Goal: Task Accomplishment & Management: Use online tool/utility

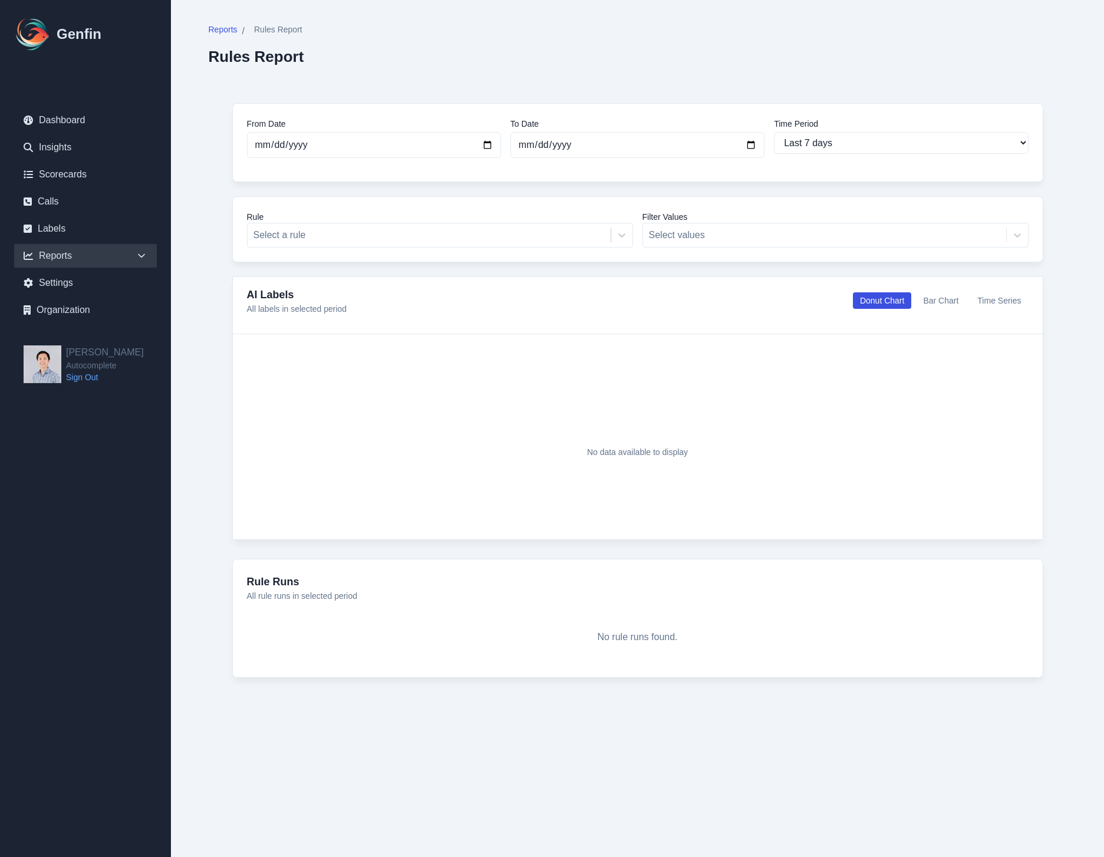
click at [529, 249] on div "Rule Select a rule Filter Values Select values" at bounding box center [637, 229] width 811 height 66
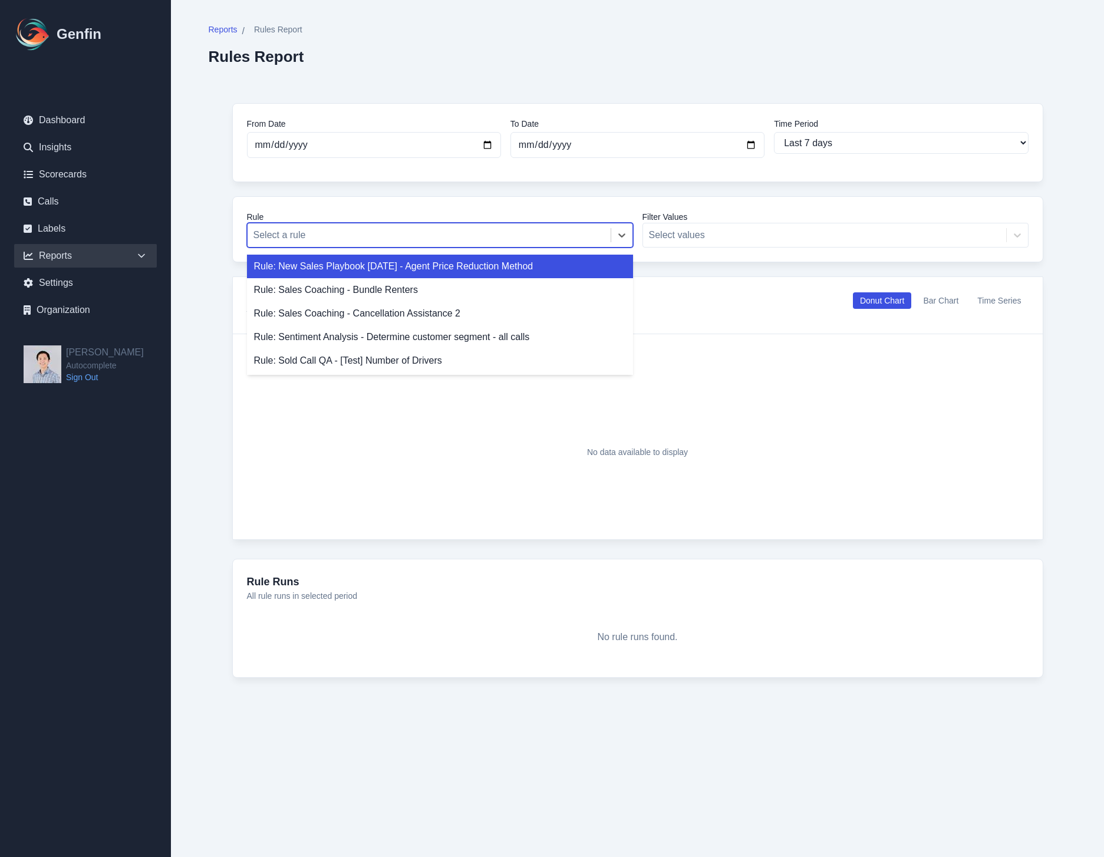
click at [527, 244] on div "Select a rule" at bounding box center [429, 235] width 363 height 21
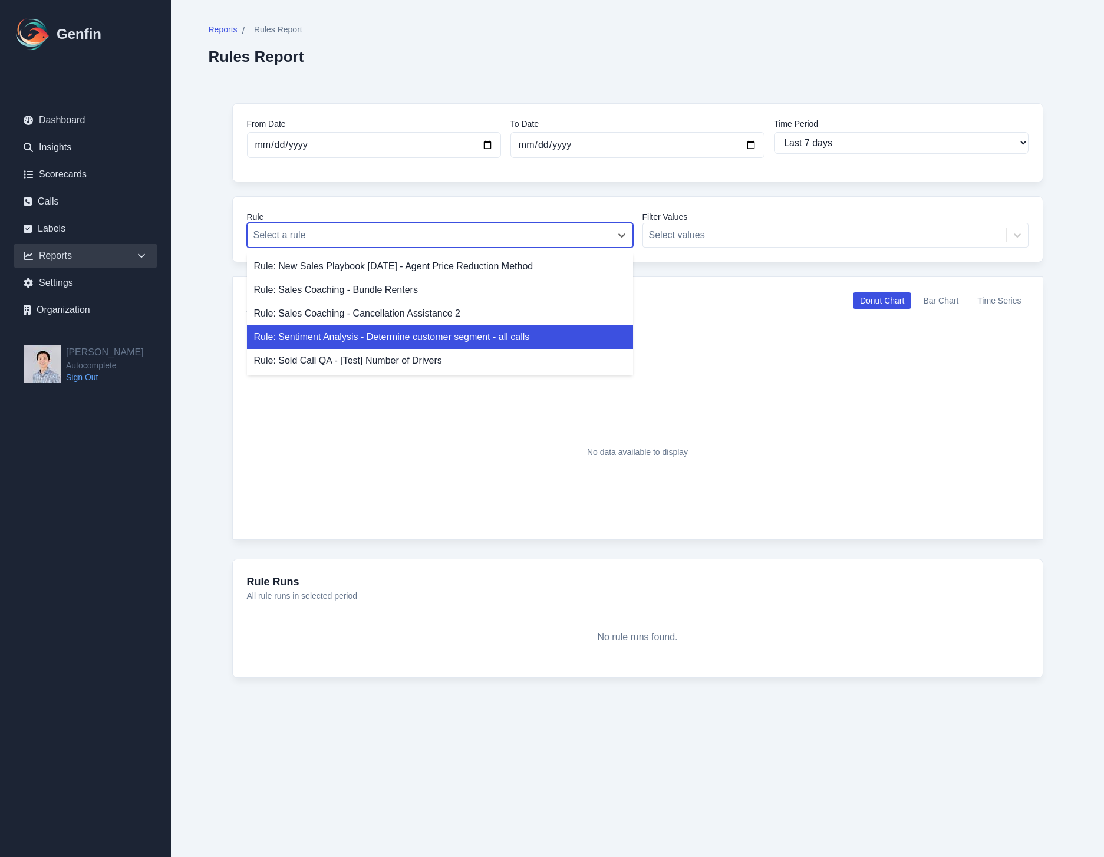
click at [559, 332] on div "Rule: Sentiment Analysis - Determine customer segment - all calls" at bounding box center [440, 338] width 386 height 24
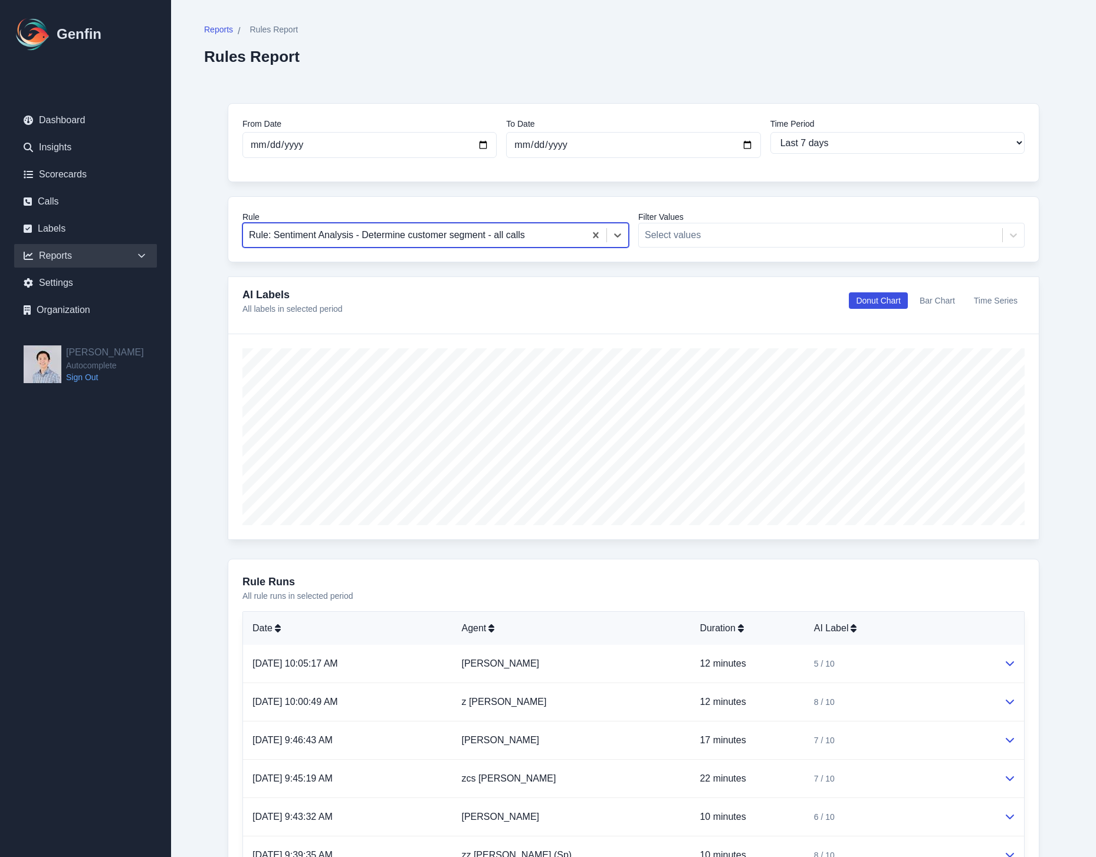
click at [108, 261] on div "Reports" at bounding box center [85, 256] width 143 height 24
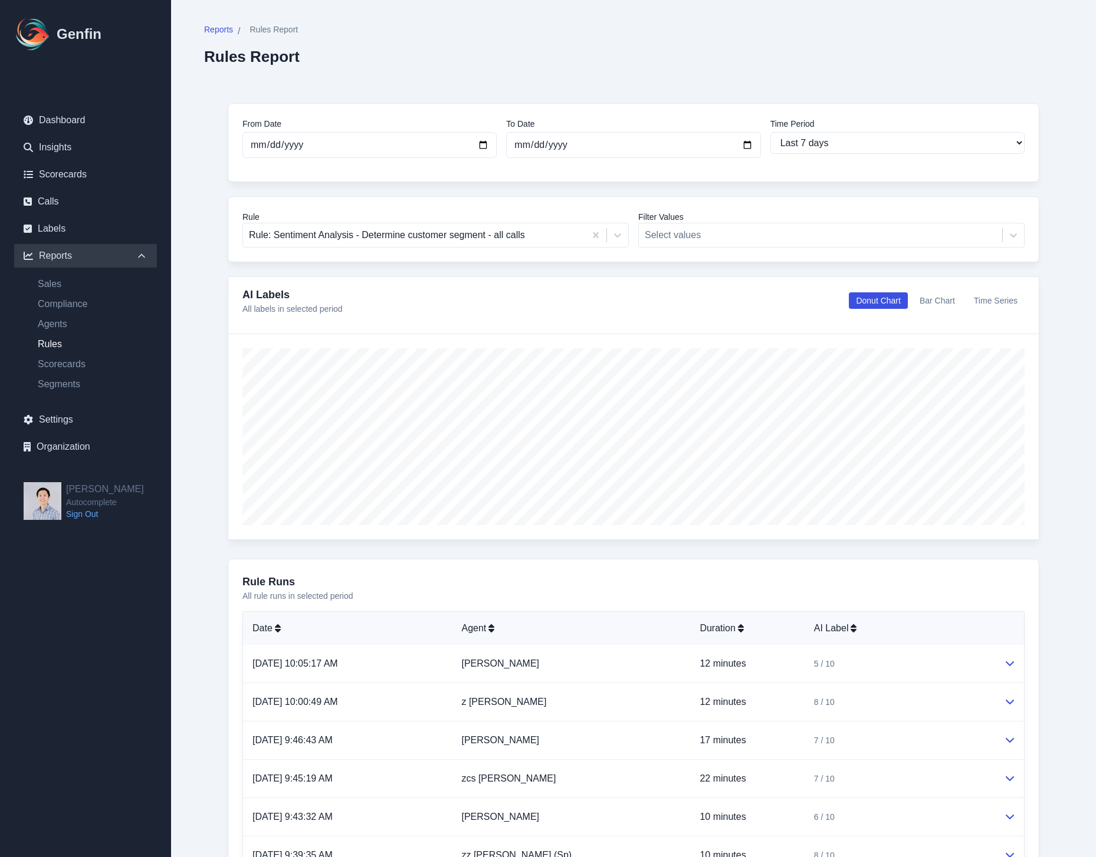
click at [54, 347] on link "Rules" at bounding box center [92, 344] width 129 height 14
click at [47, 284] on link "Sales" at bounding box center [92, 284] width 129 height 14
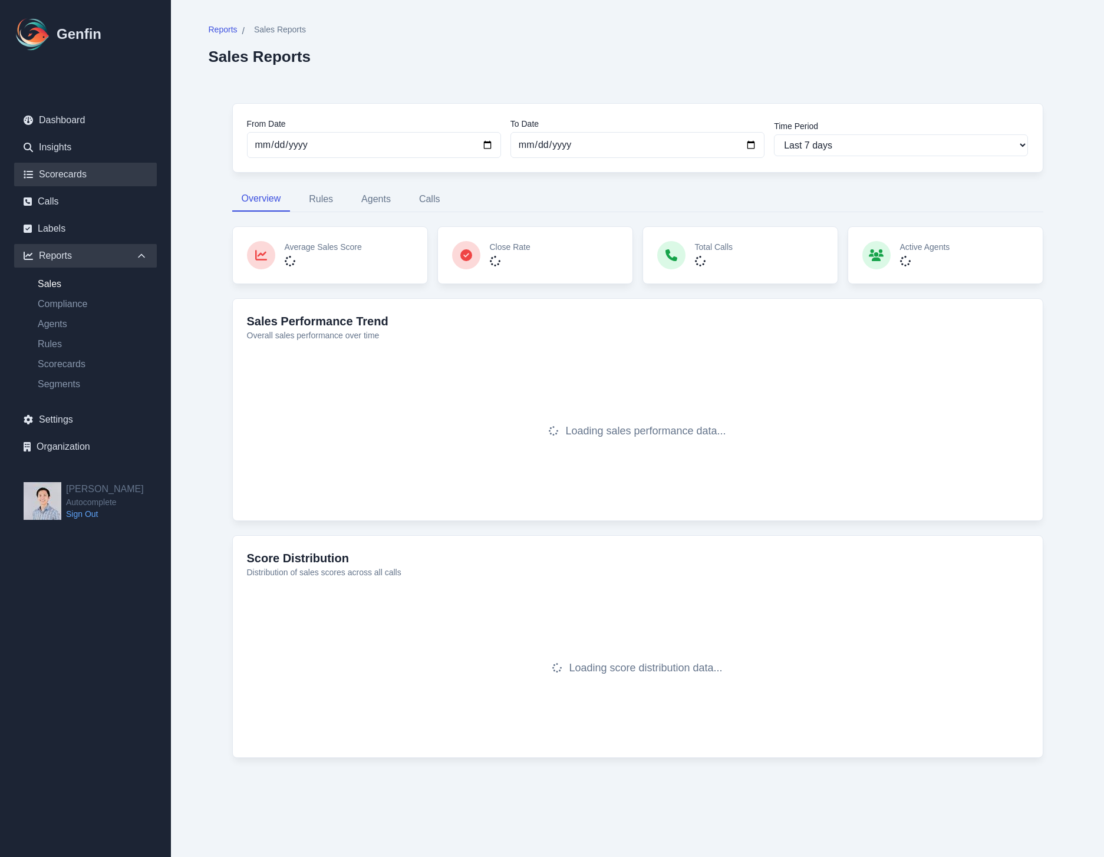
click at [63, 170] on link "Scorecards" at bounding box center [85, 175] width 143 height 24
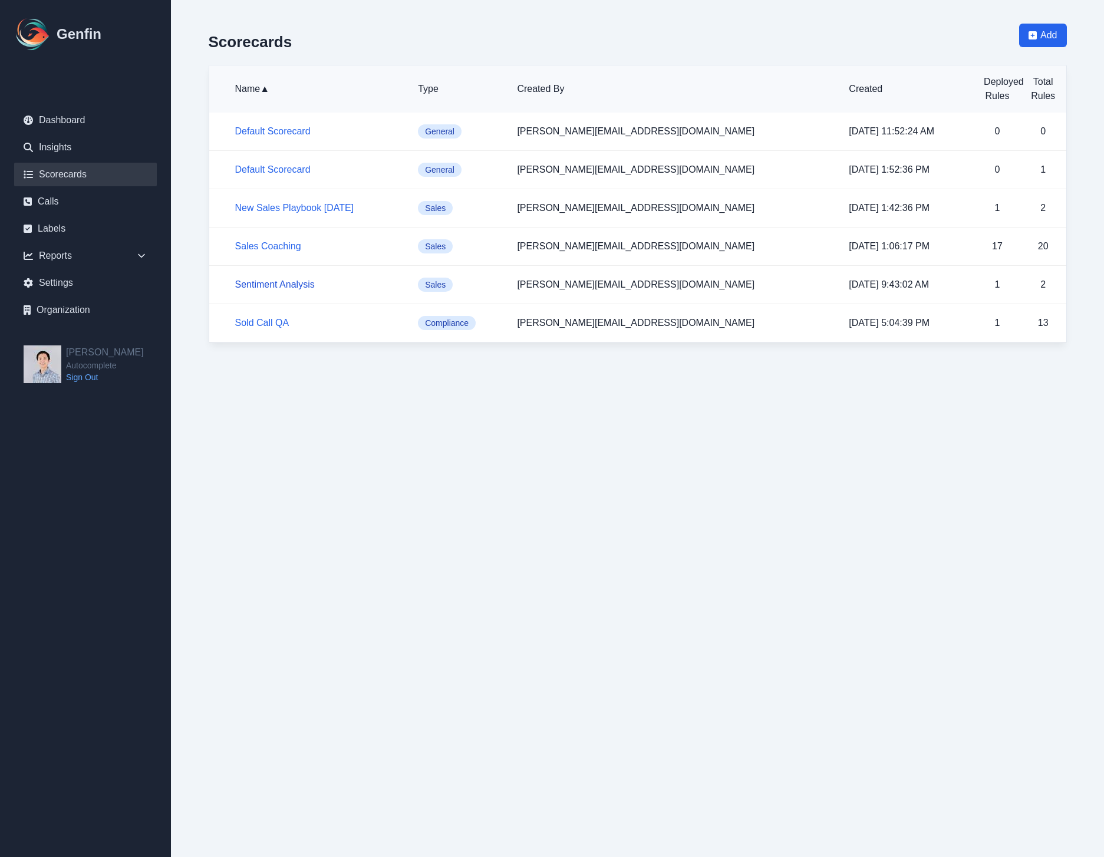
click at [275, 282] on link "Sentiment Analysis" at bounding box center [275, 285] width 80 height 10
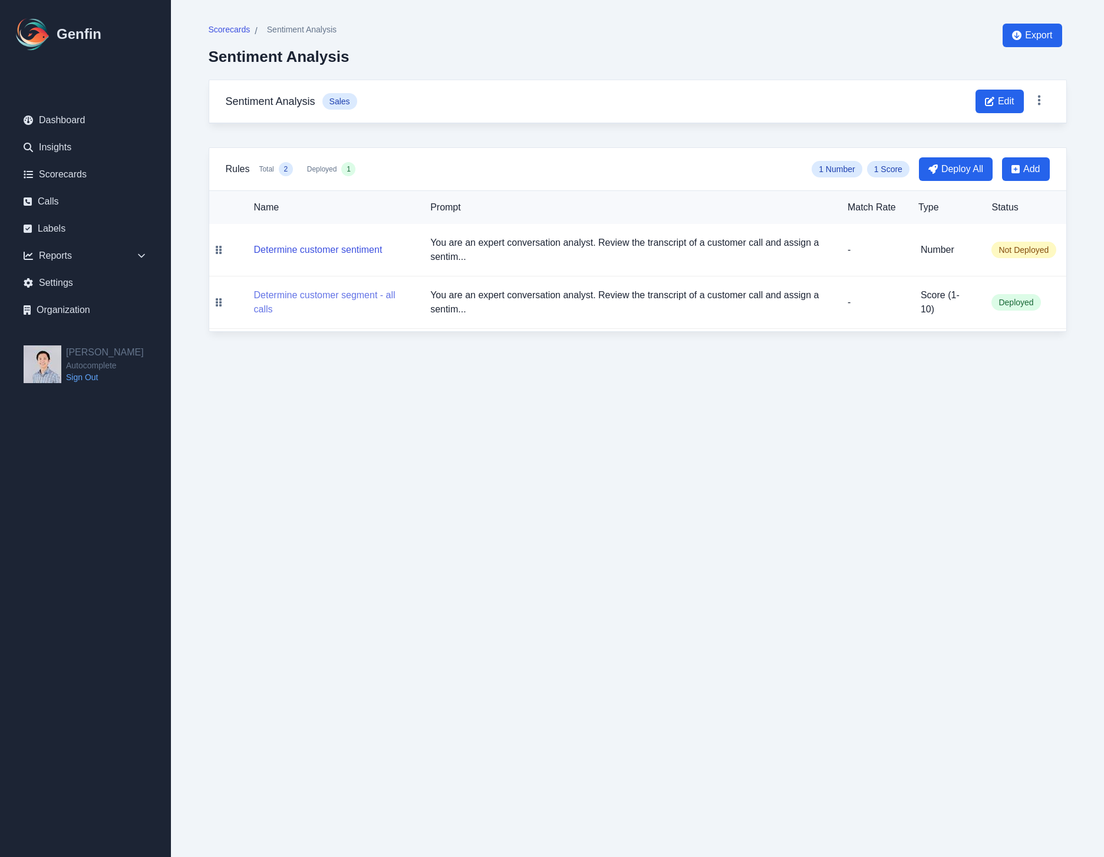
click at [333, 292] on button "Determine customer segment - all calls" at bounding box center [333, 302] width 158 height 28
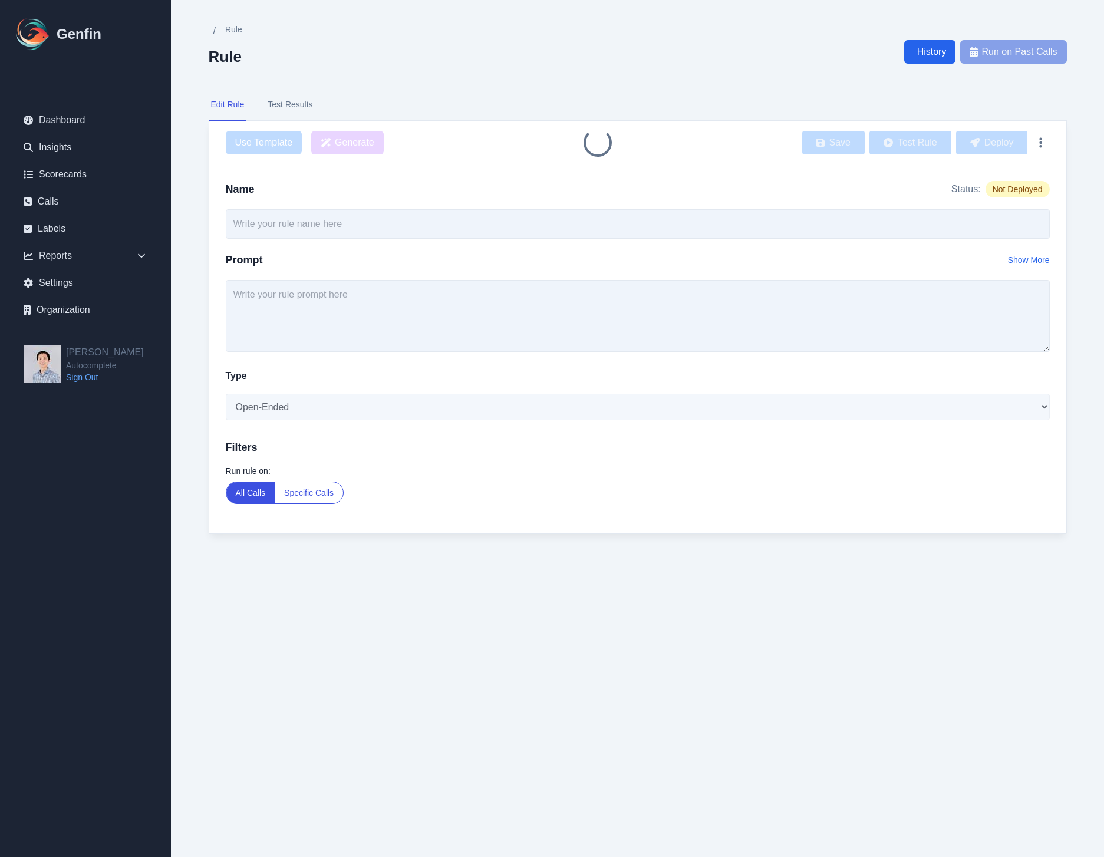
type input "Determine customer segment - all calls"
type textarea "You are an expert conversation analyst. Review the transcript of a customer cal…"
select select "Score"
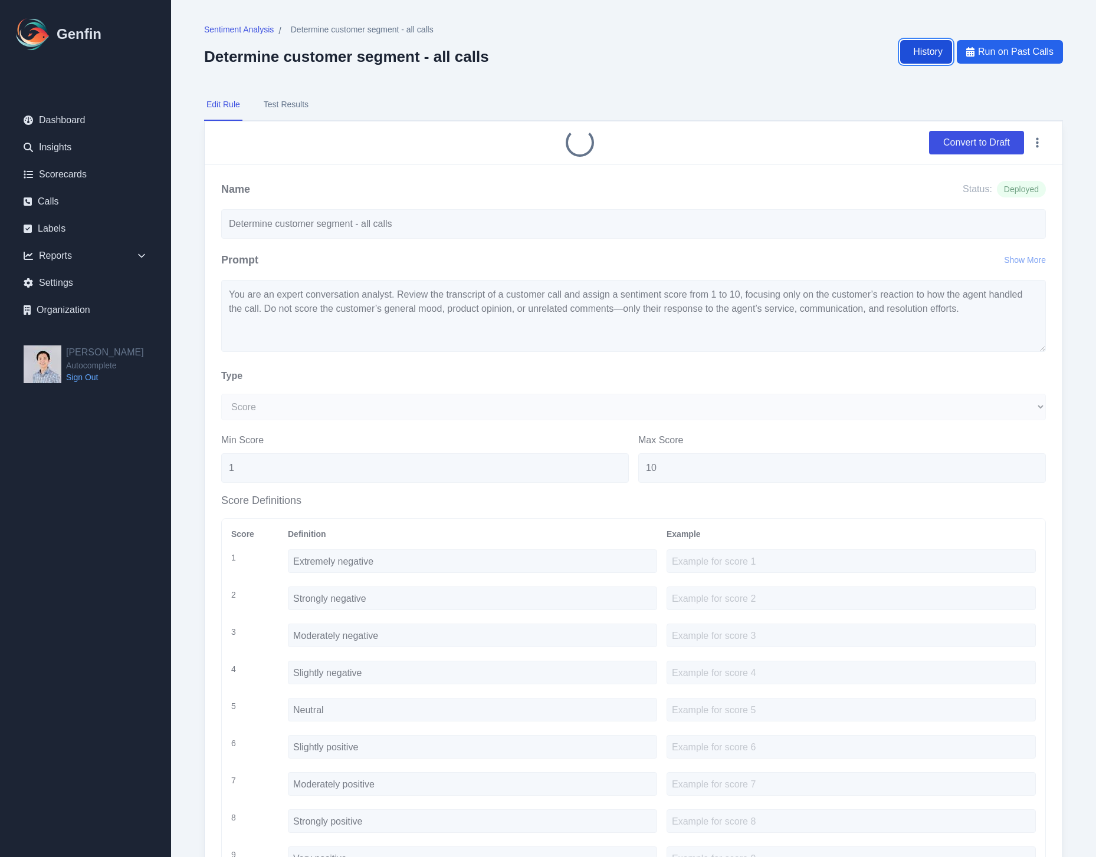
click at [921, 52] on span "History" at bounding box center [927, 52] width 29 height 14
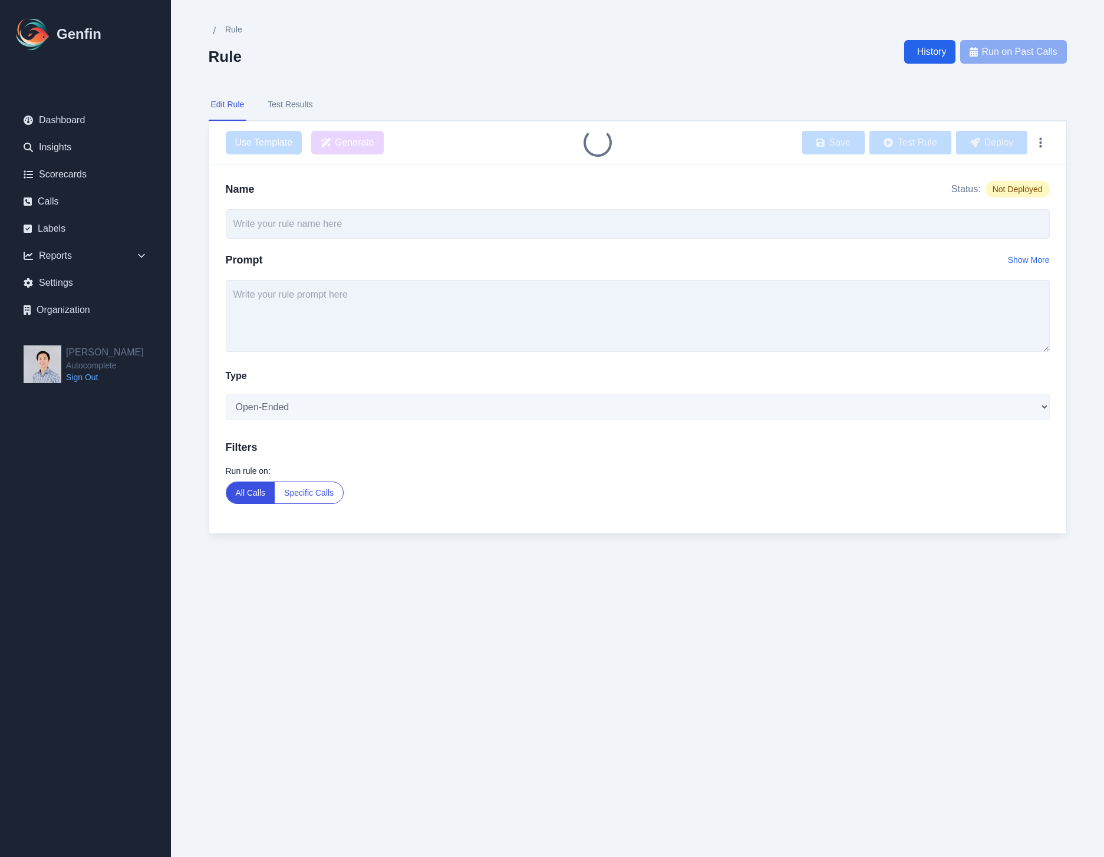
type input "Determine customer segment - all calls"
type textarea "You are an expert conversation analyst. Review the transcript of a customer cal…"
select select "Score"
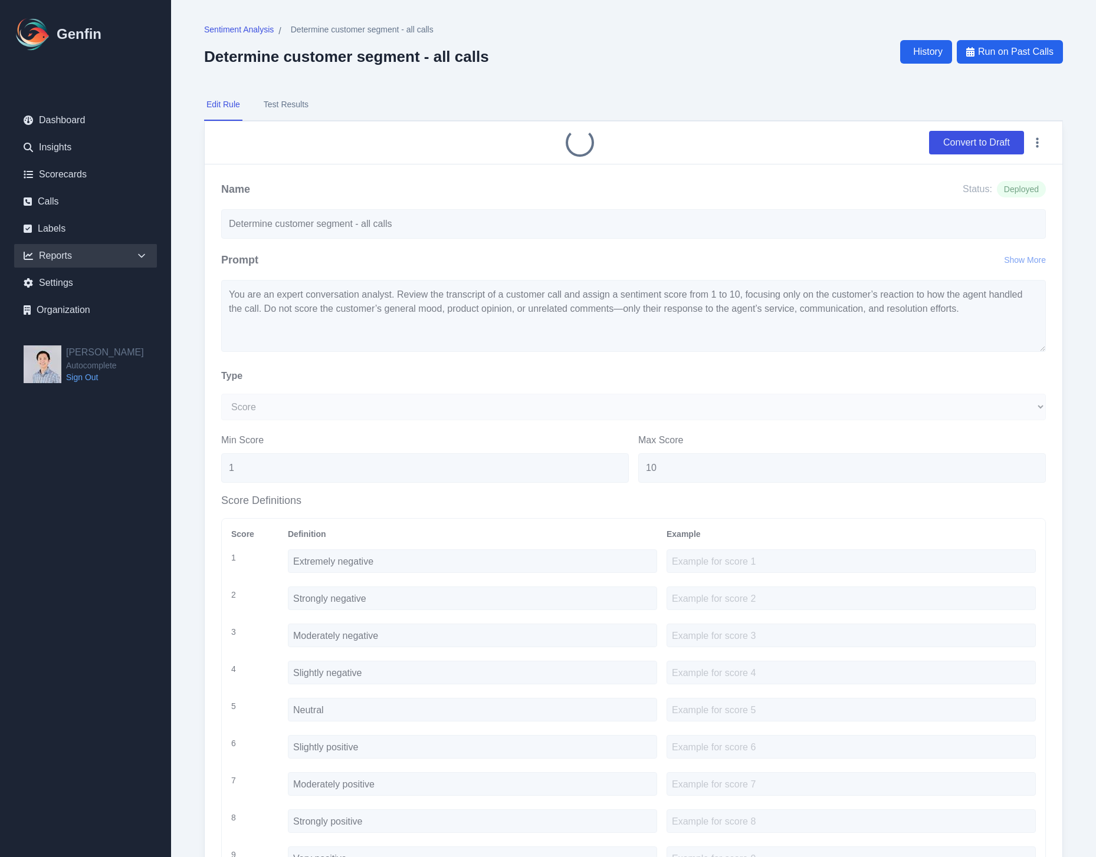
click at [86, 248] on div "Reports" at bounding box center [85, 256] width 143 height 24
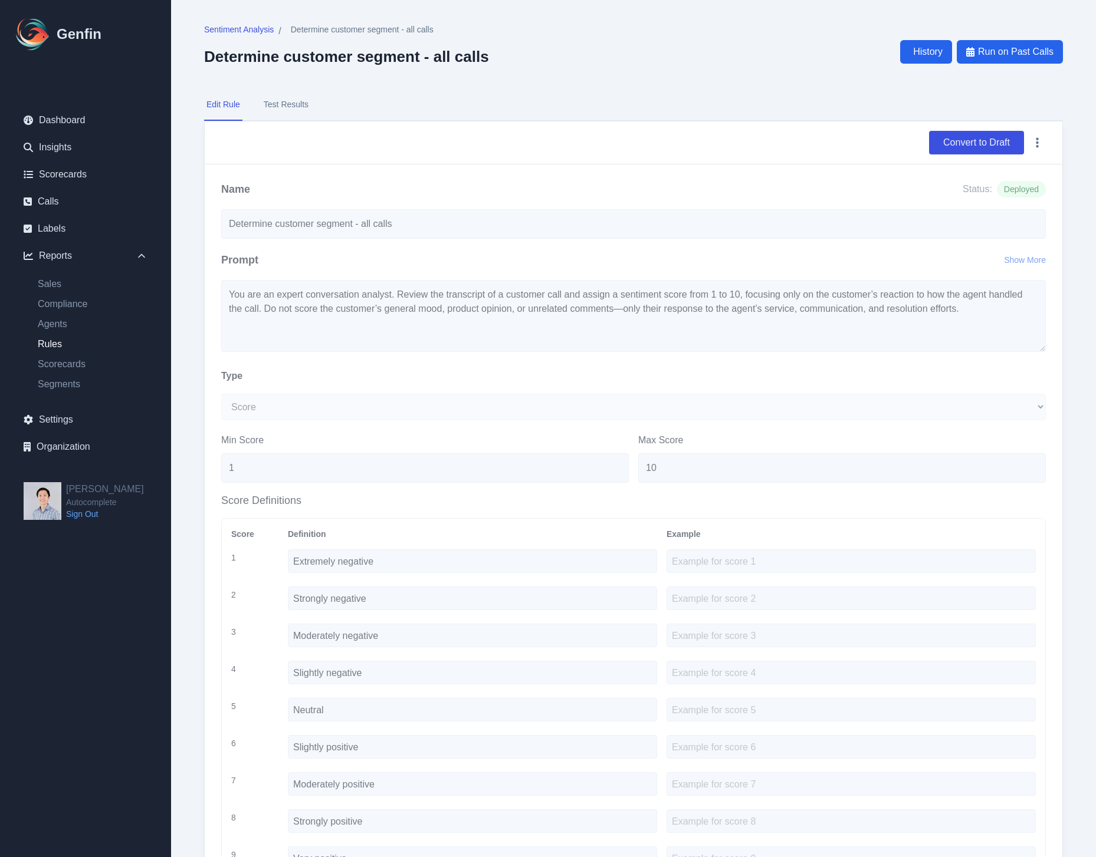
click at [54, 346] on link "Rules" at bounding box center [92, 344] width 129 height 14
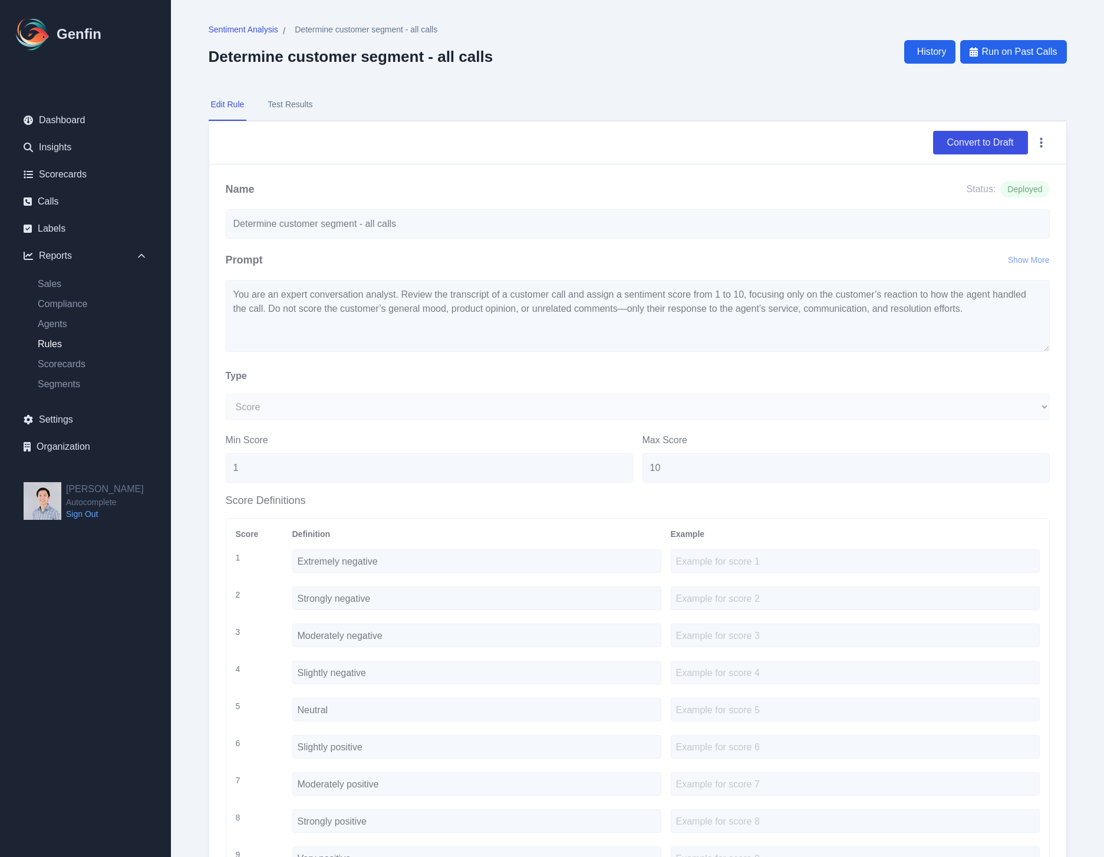
select select "14"
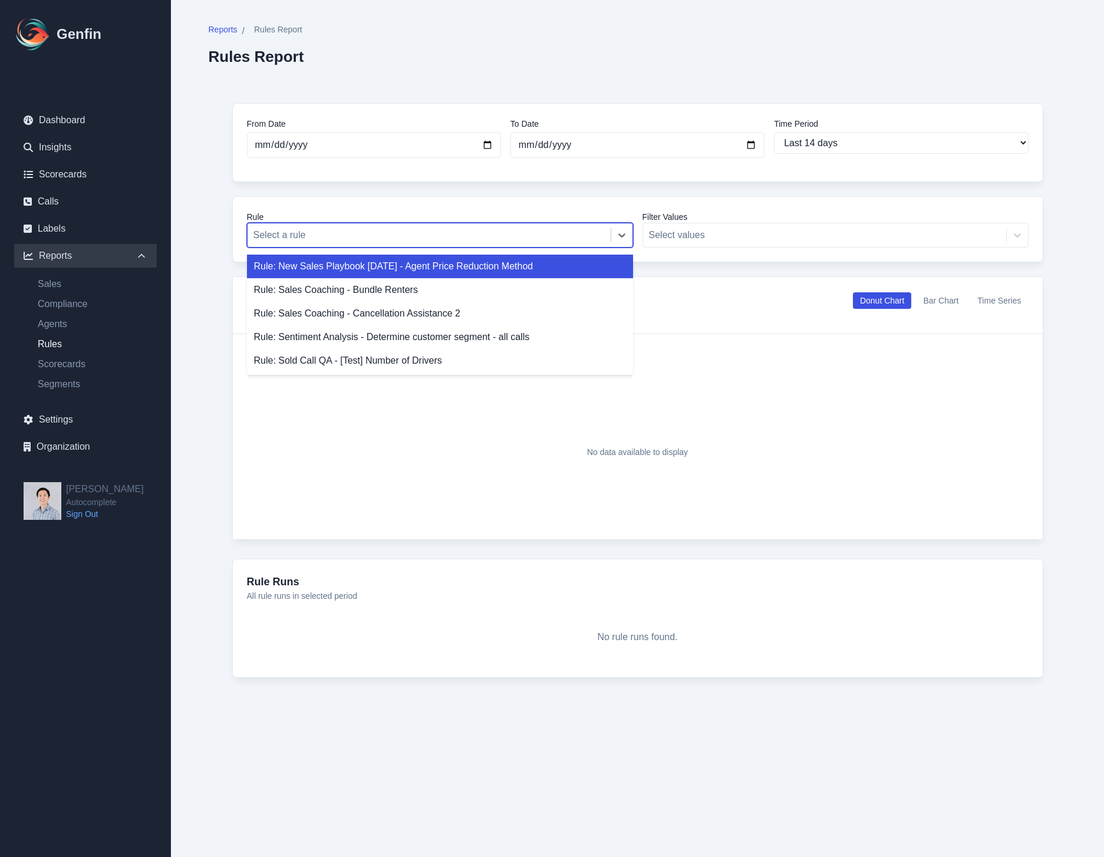
click at [308, 241] on div at bounding box center [429, 235] width 351 height 17
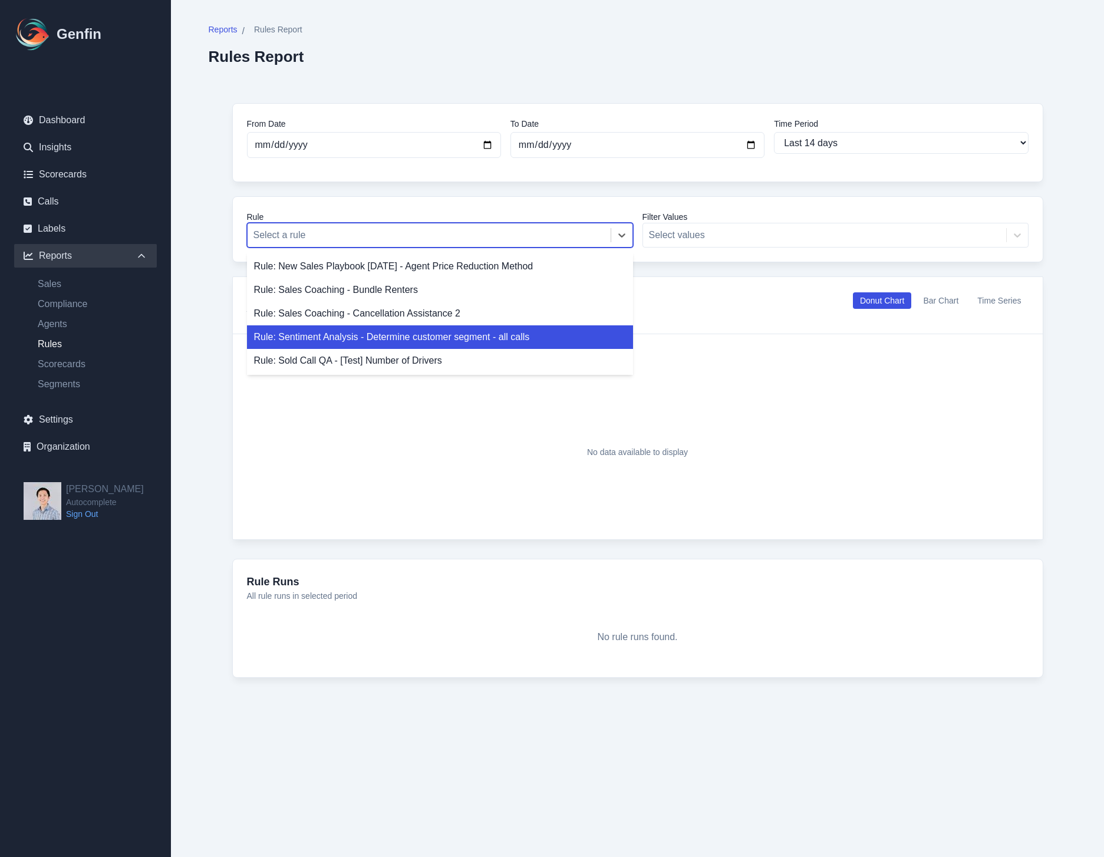
click at [419, 344] on div "Rule: Sentiment Analysis - Determine customer segment - all calls" at bounding box center [440, 338] width 386 height 24
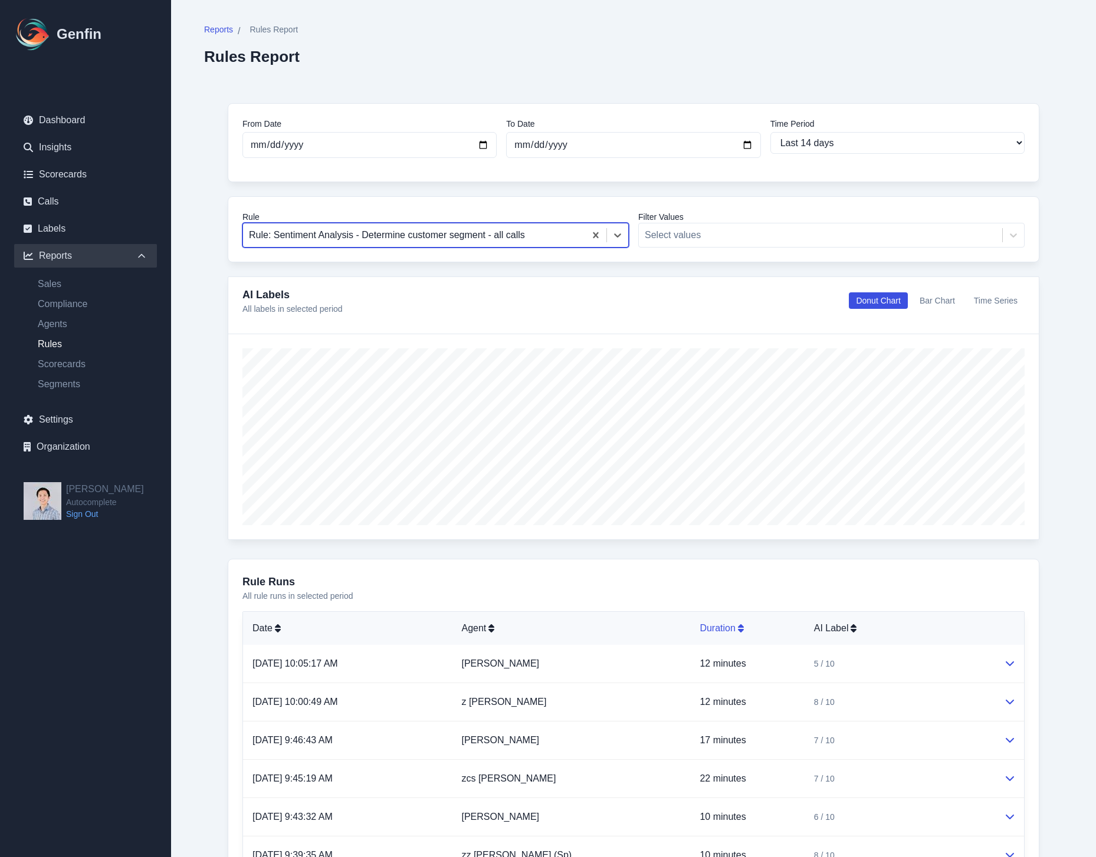
scroll to position [2, 0]
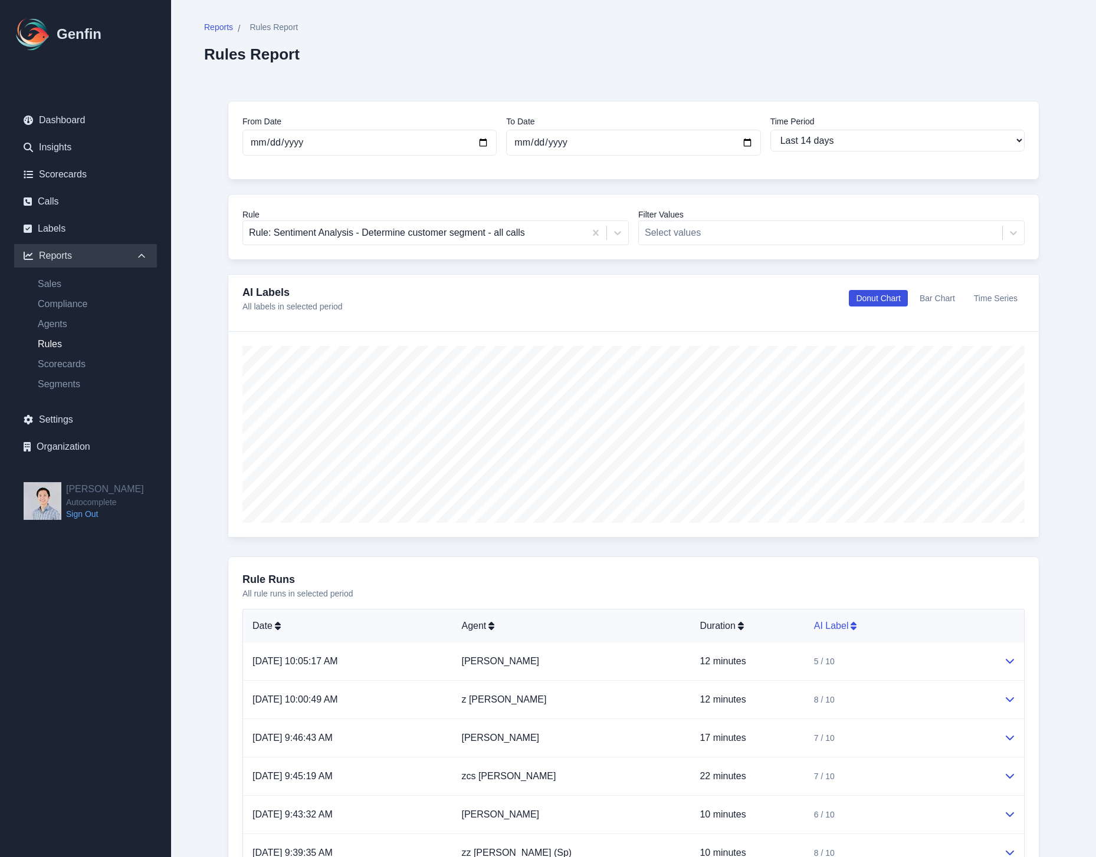
click at [821, 621] on div "AI Label" at bounding box center [899, 626] width 171 height 14
click at [823, 622] on div "AI Label" at bounding box center [899, 626] width 171 height 14
click at [839, 633] on div "AI Label" at bounding box center [899, 626] width 171 height 14
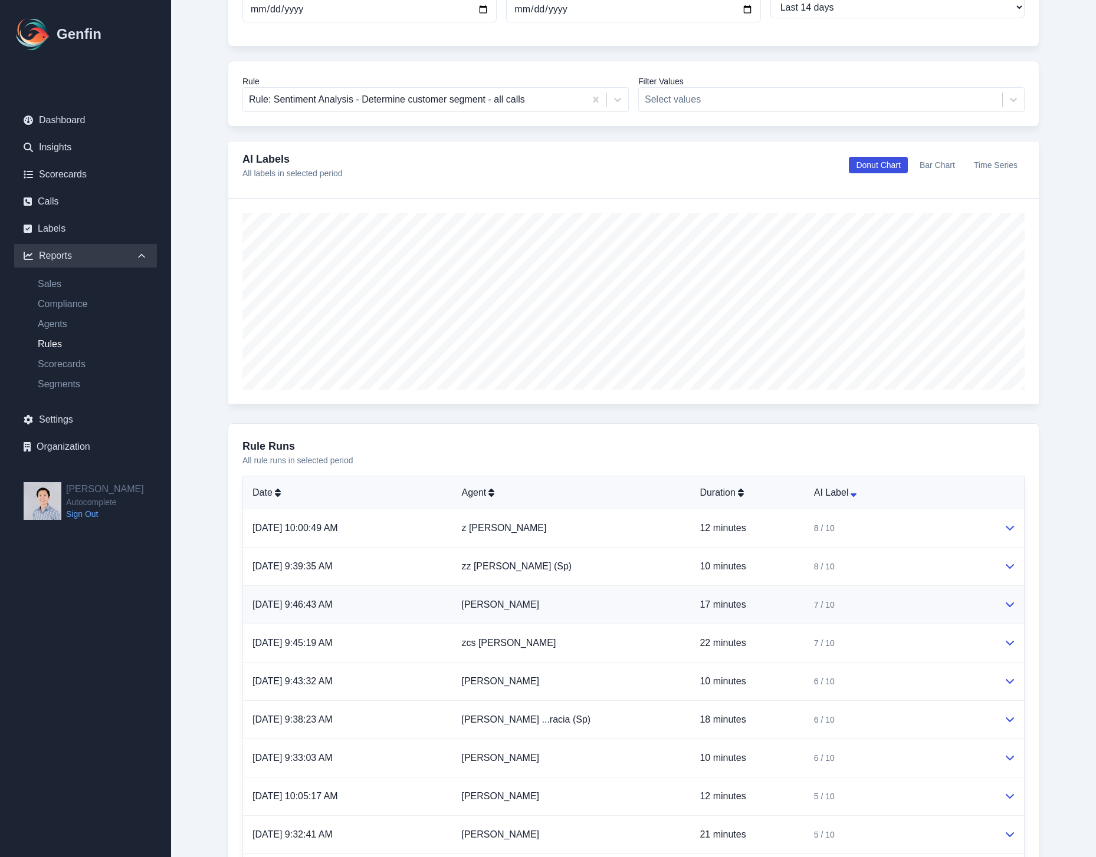
scroll to position [294, 0]
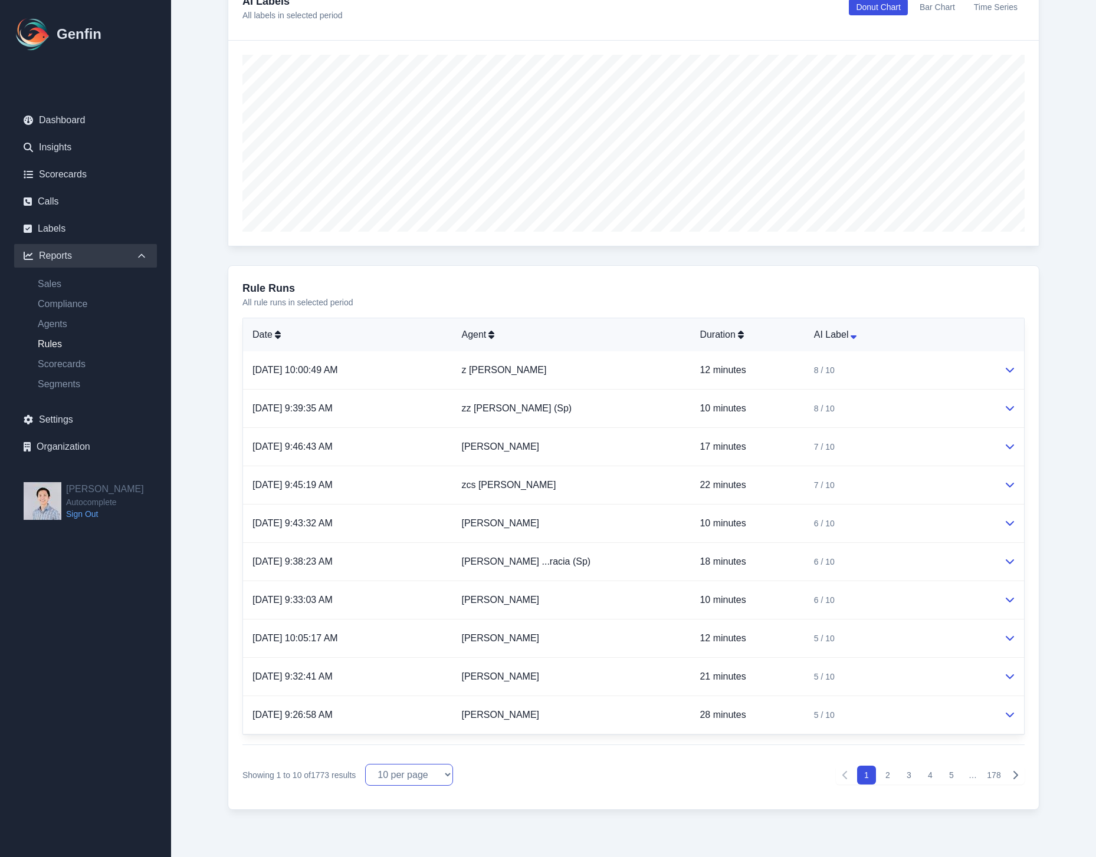
click at [382, 764] on select "10 per page 25 per page 50 per page 100 per page" at bounding box center [409, 775] width 88 height 22
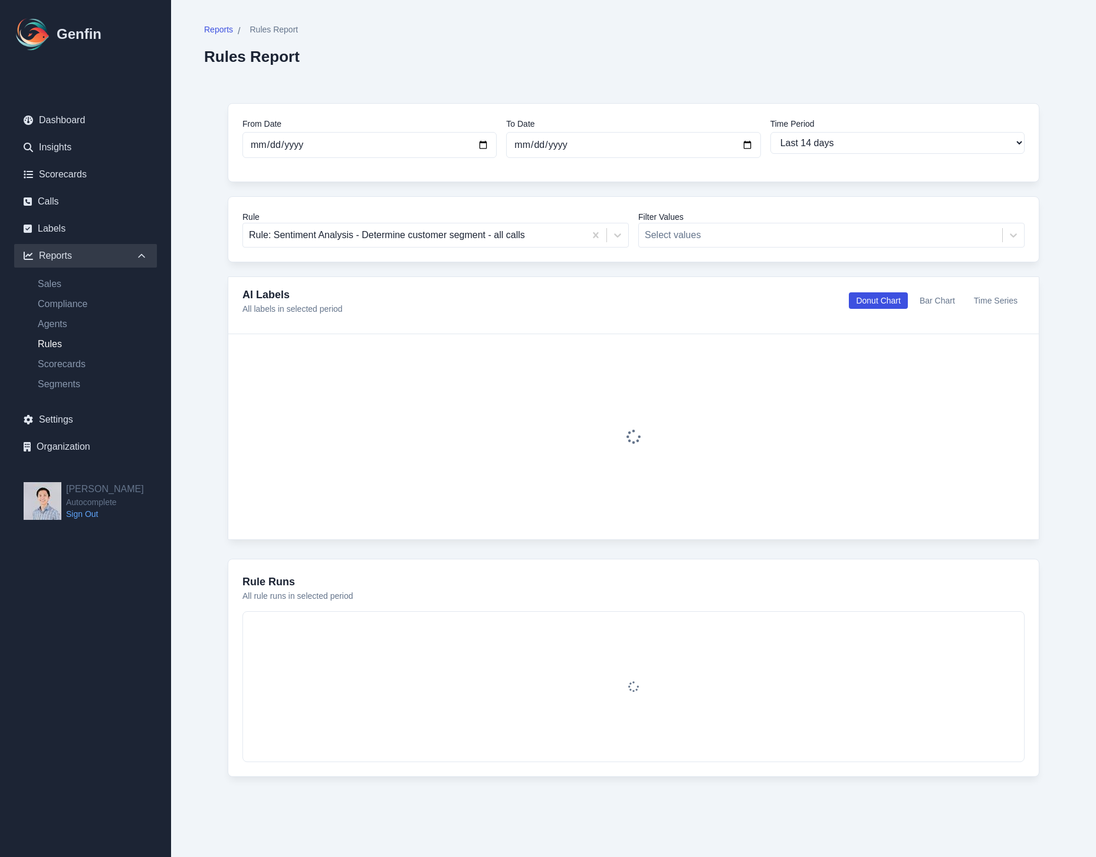
scroll to position [0, 0]
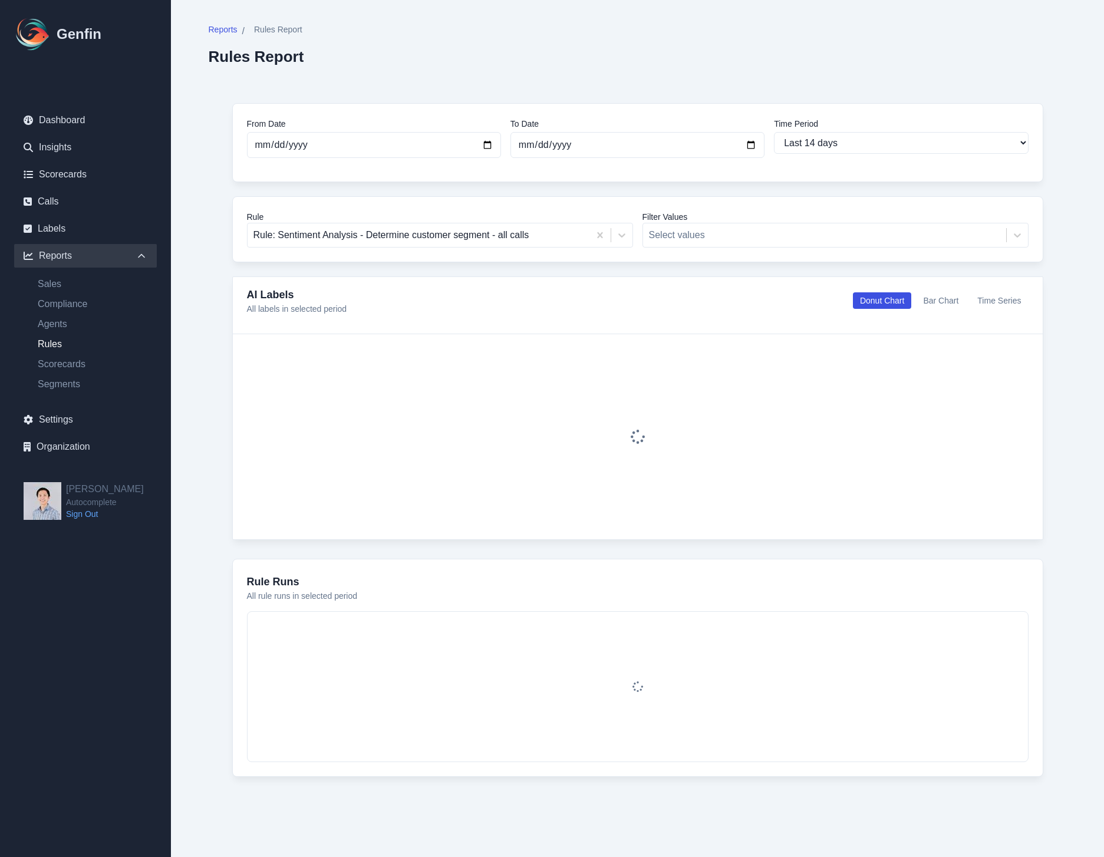
select select "100"
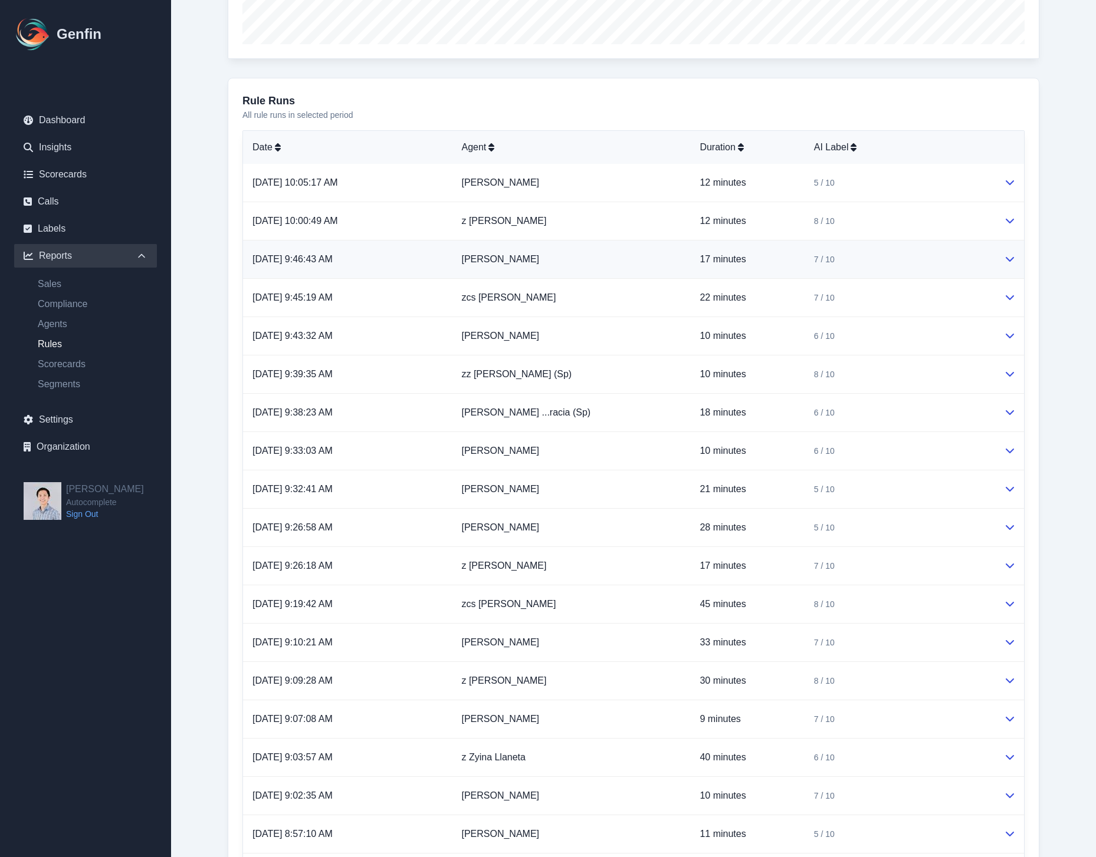
scroll to position [451, 0]
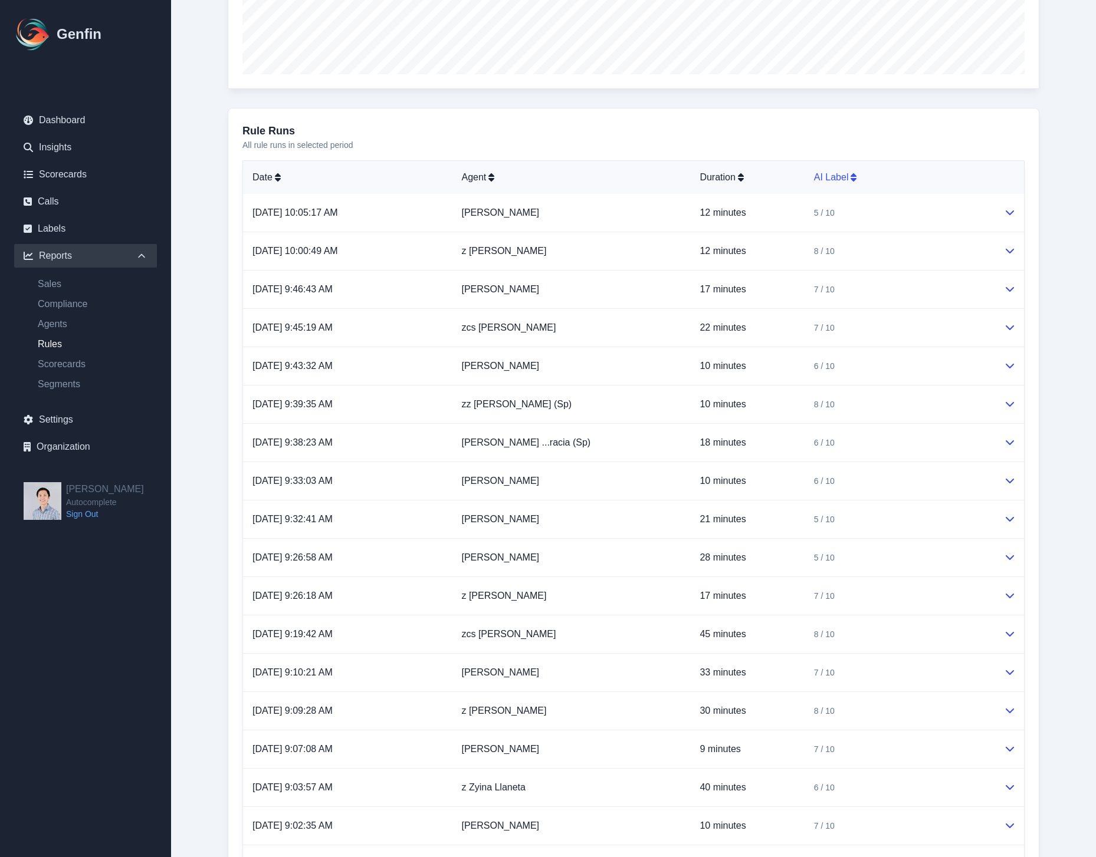
click at [826, 168] on th "AI Label" at bounding box center [899, 177] width 190 height 33
click at [827, 169] on th "AI Label" at bounding box center [899, 177] width 190 height 33
click at [925, 255] on div "3 / 10" at bounding box center [899, 251] width 171 height 12
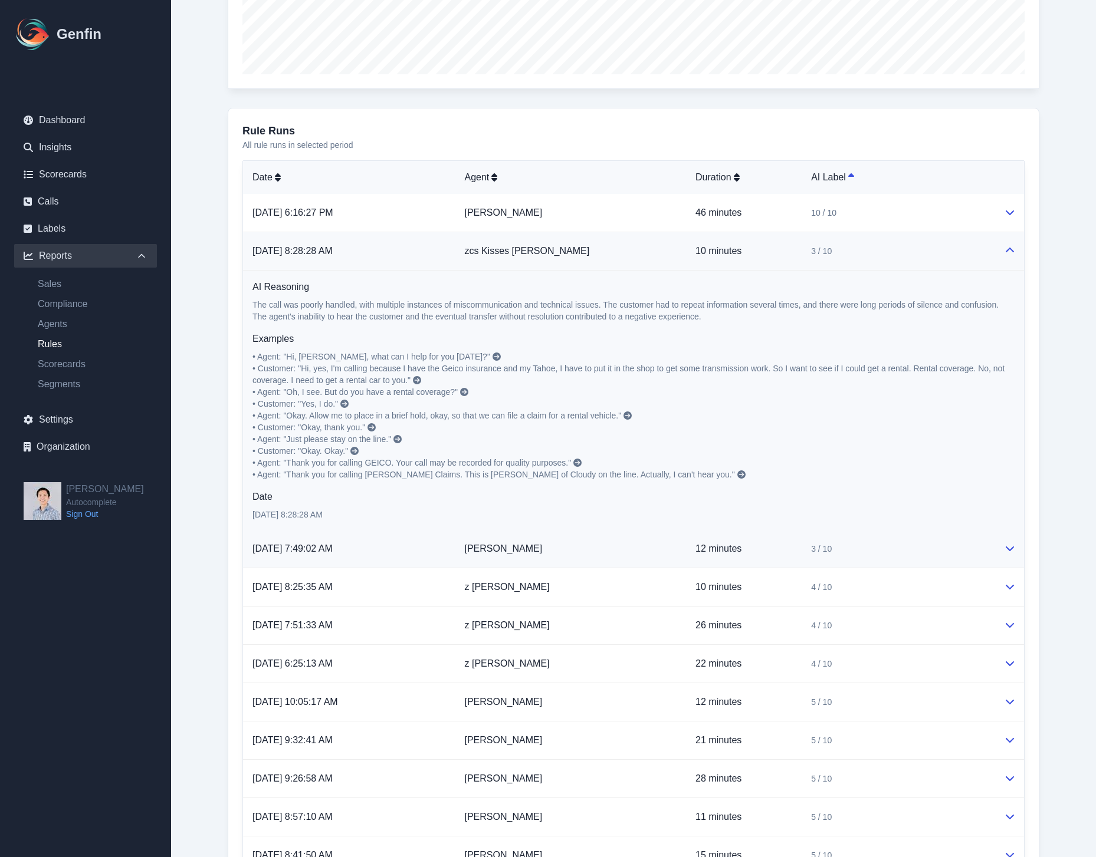
click at [925, 558] on td "3 / 10" at bounding box center [897, 549] width 193 height 38
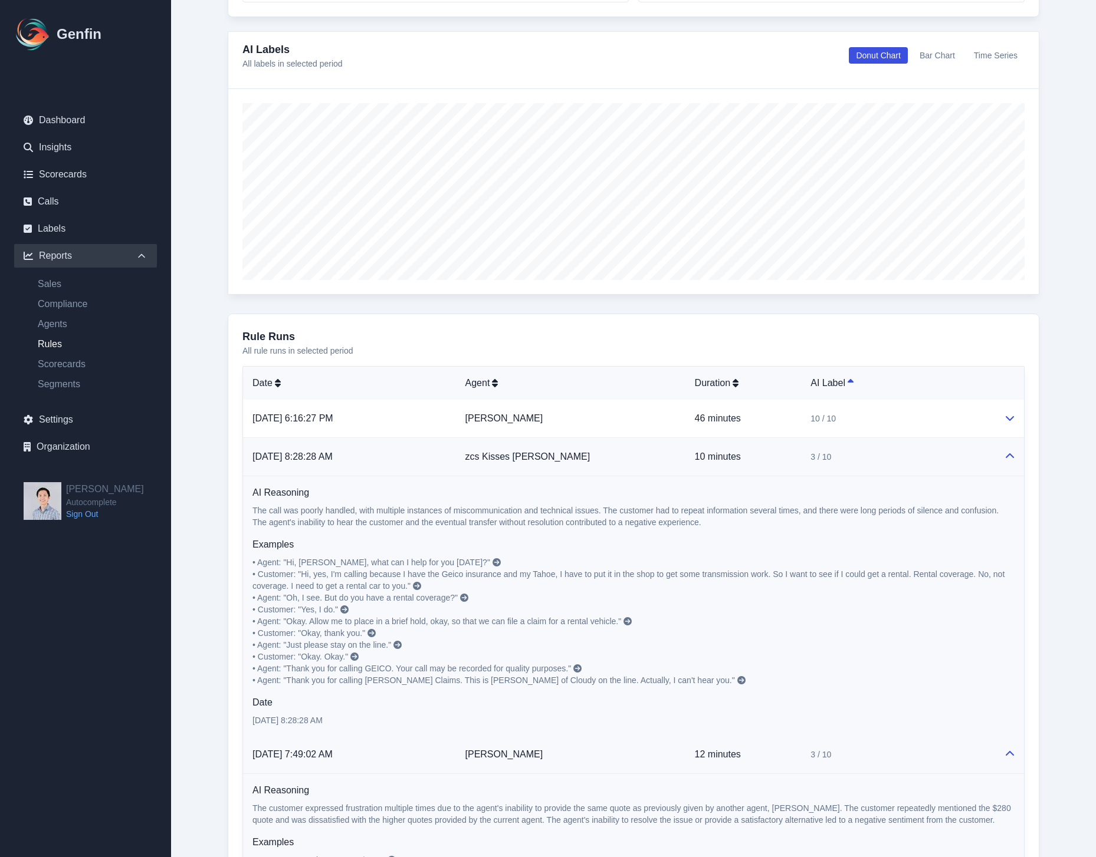
scroll to position [0, 0]
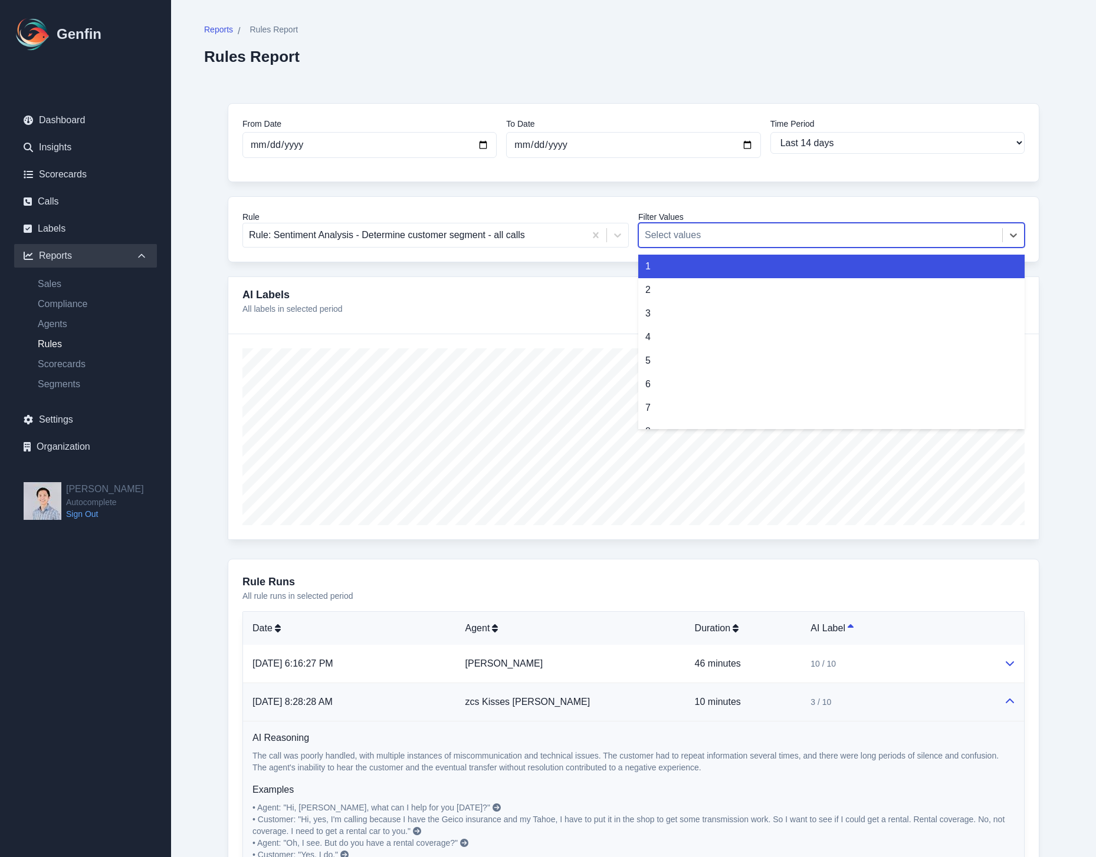
click at [743, 236] on div at bounding box center [820, 235] width 351 height 17
click at [704, 265] on div "1" at bounding box center [831, 267] width 386 height 24
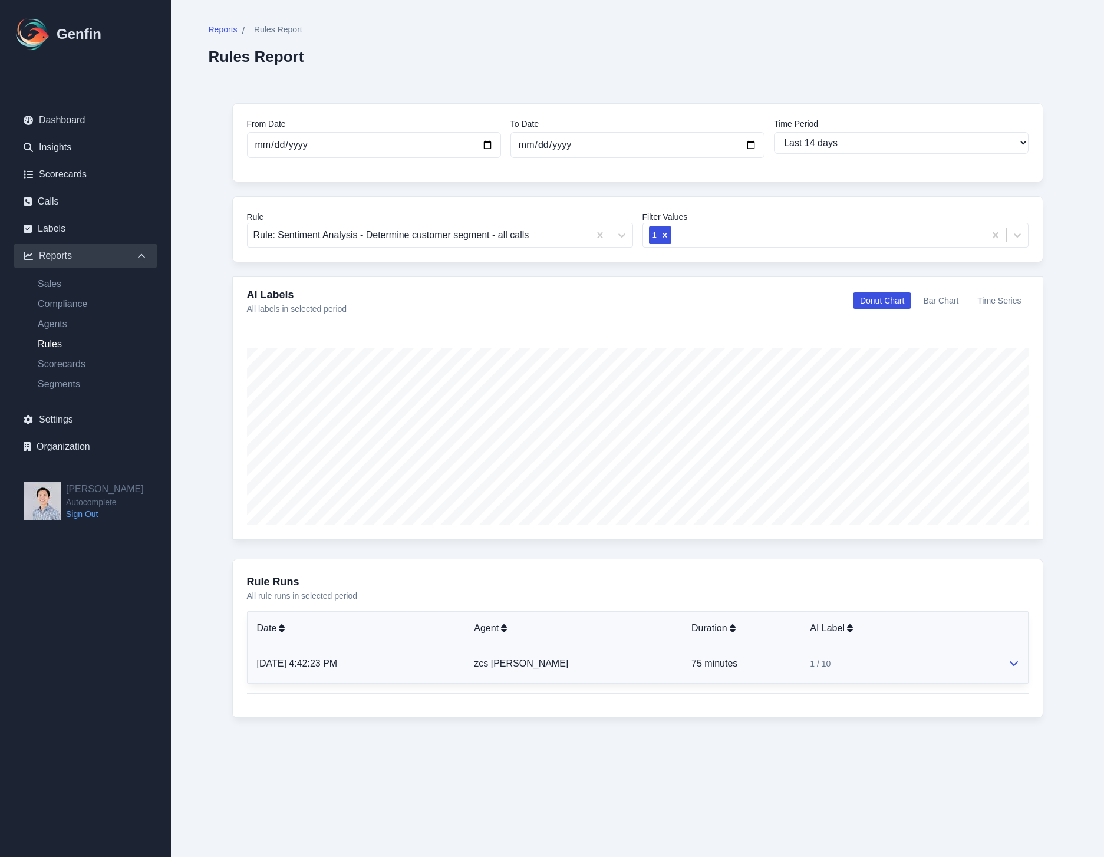
click at [987, 669] on div "1 / 10" at bounding box center [899, 664] width 179 height 12
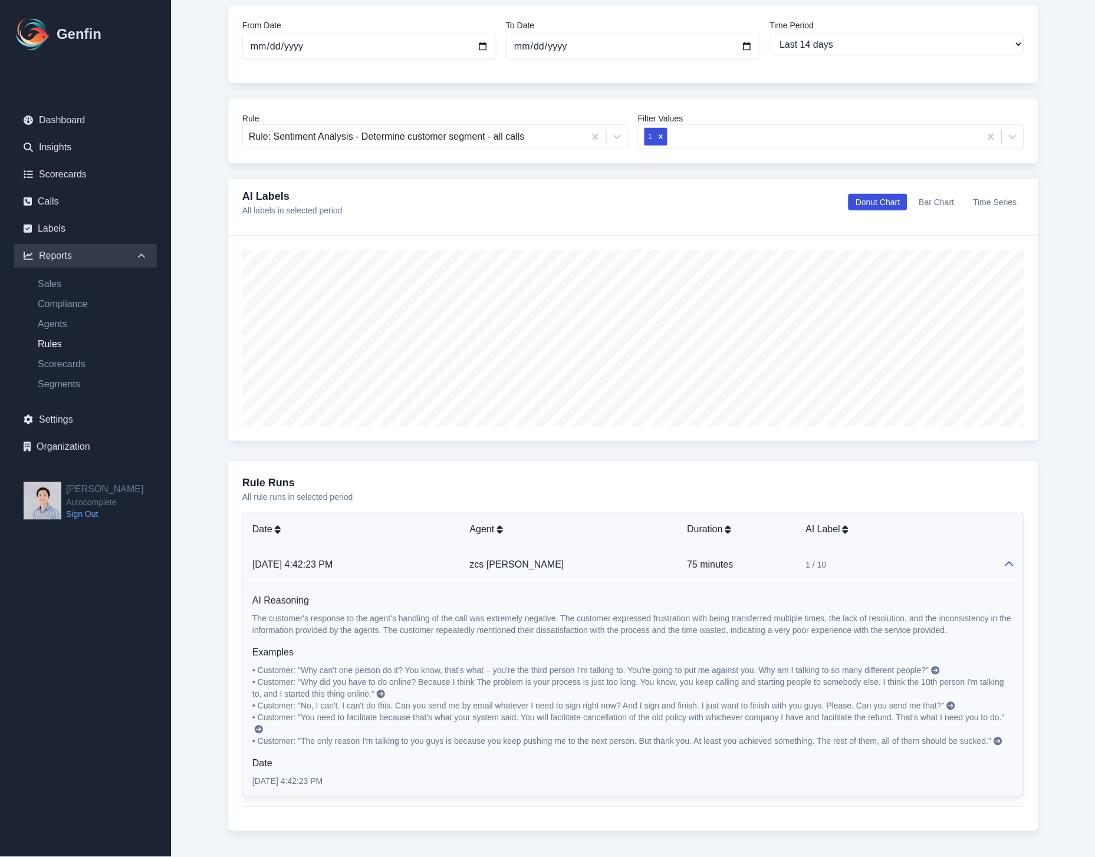
scroll to position [120, 0]
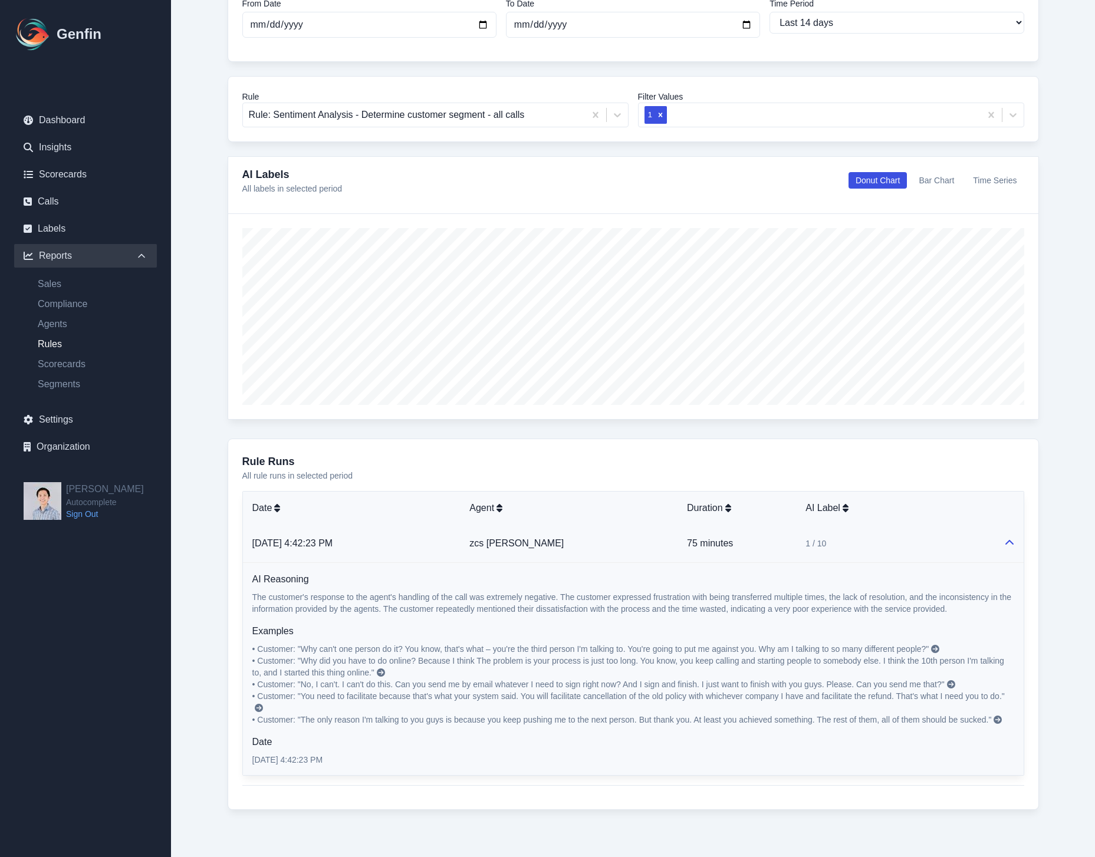
click at [1054, 534] on div "From Date 2025-07-30 To Date 2025-08-13 Time Period Last 7 days Last 14 days La…" at bounding box center [633, 396] width 859 height 875
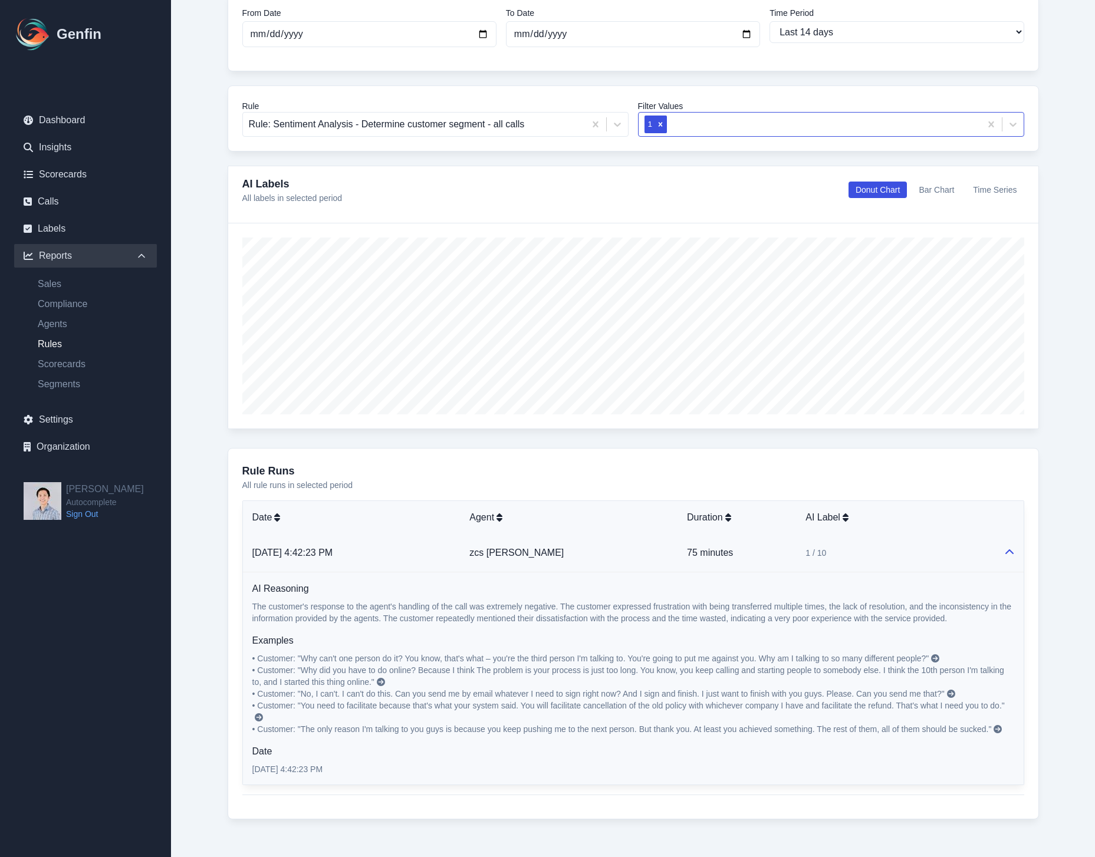
scroll to position [86, 0]
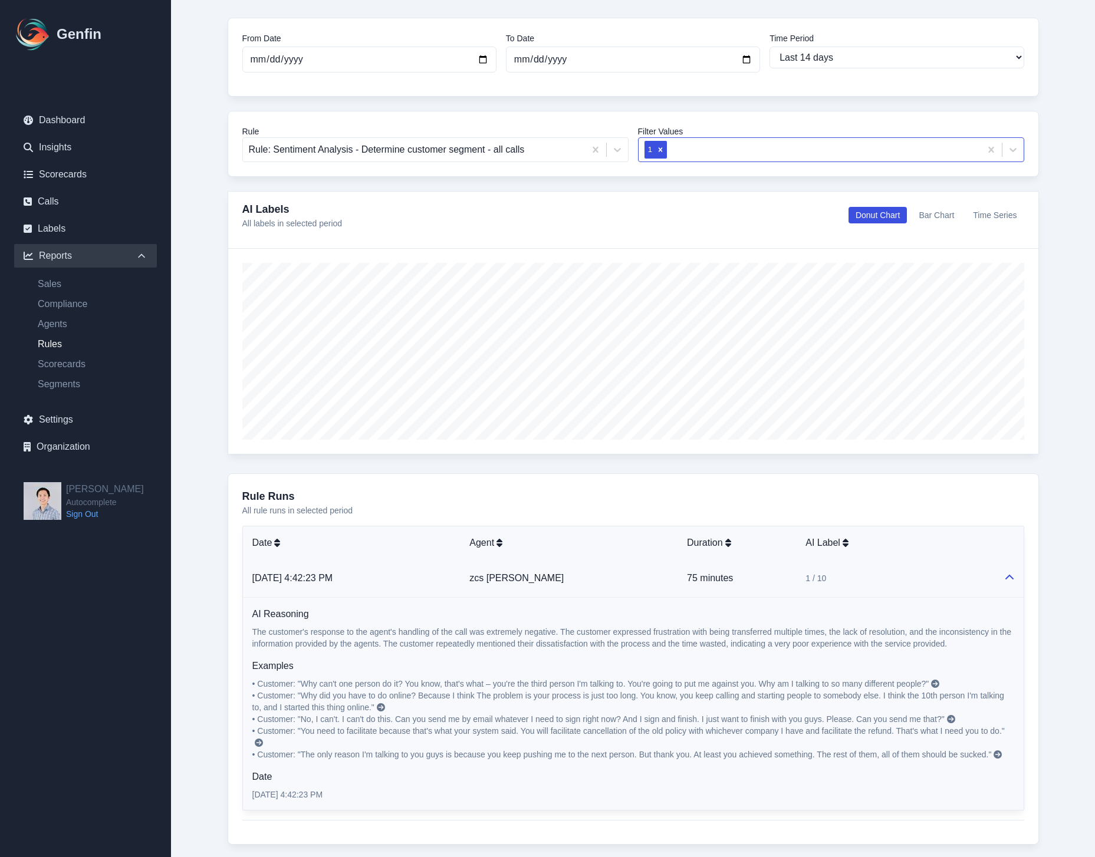
click at [770, 143] on div at bounding box center [821, 150] width 305 height 17
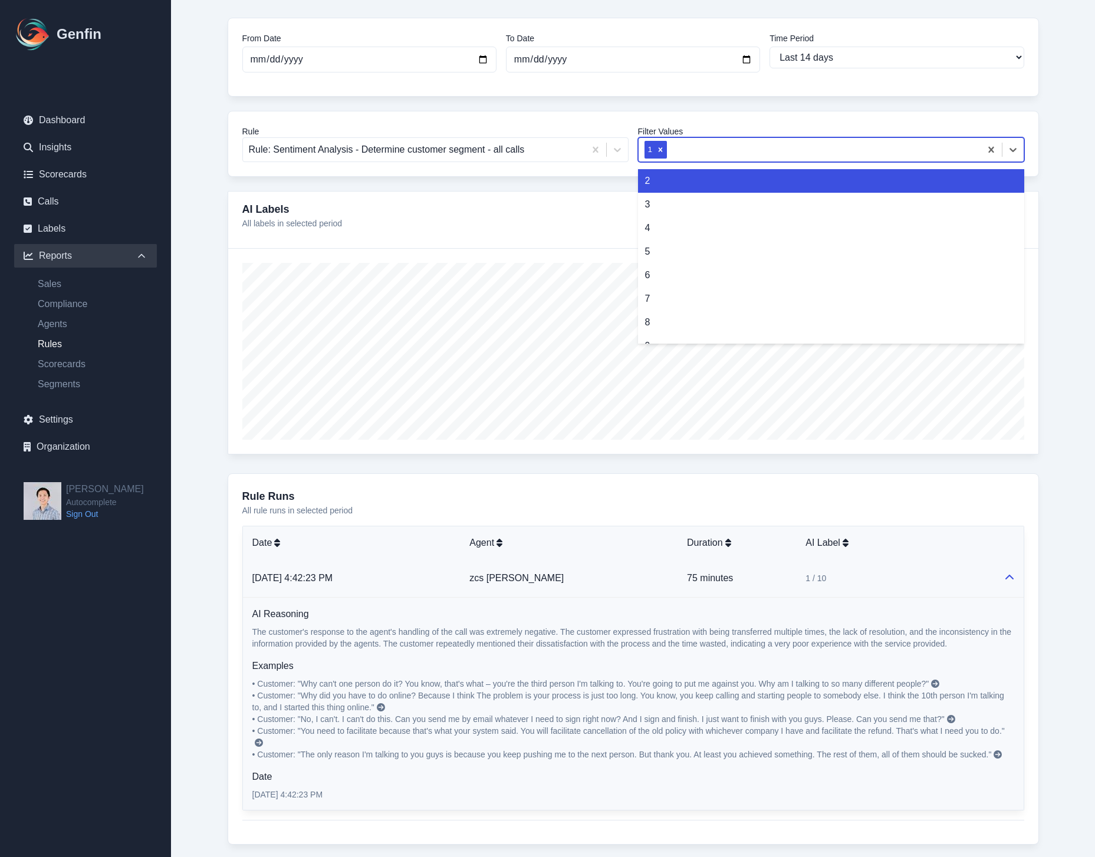
click at [683, 188] on div "2" at bounding box center [831, 181] width 386 height 24
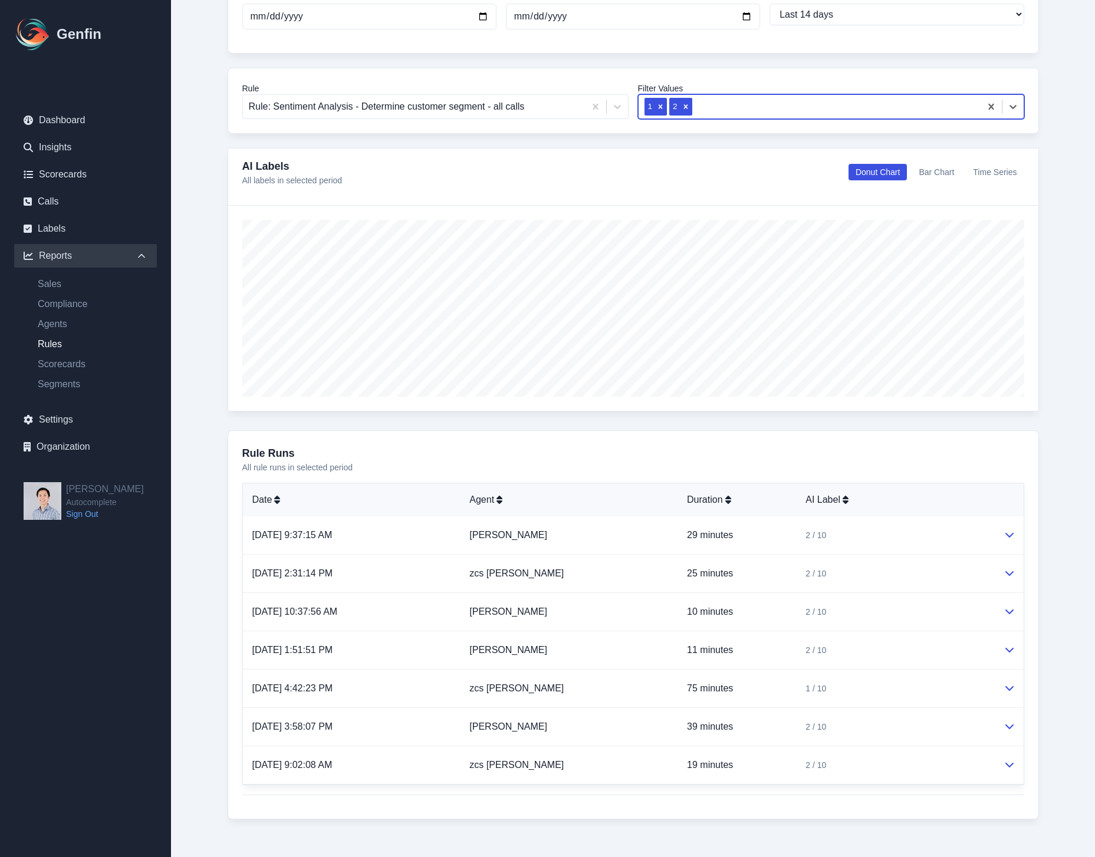
scroll to position [138, 0]
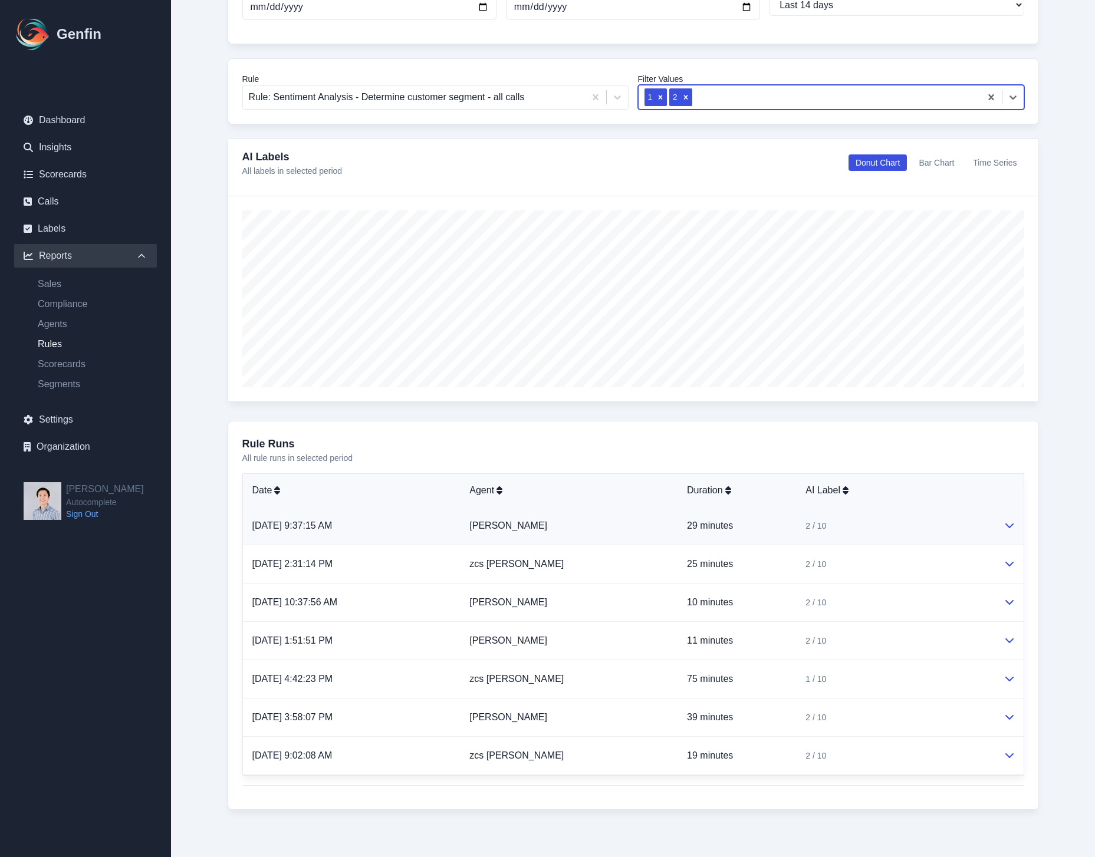
click at [886, 530] on div "2 / 10" at bounding box center [895, 526] width 179 height 12
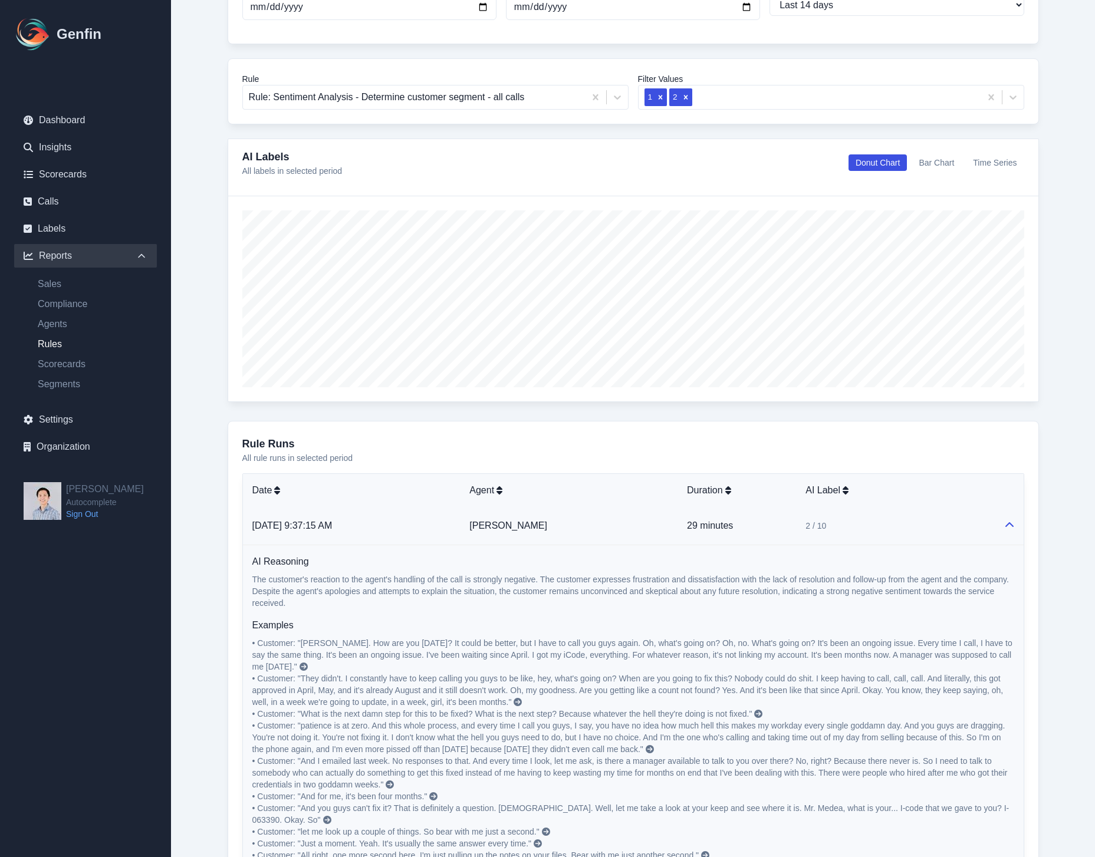
click at [886, 530] on div "2 / 10" at bounding box center [895, 526] width 179 height 12
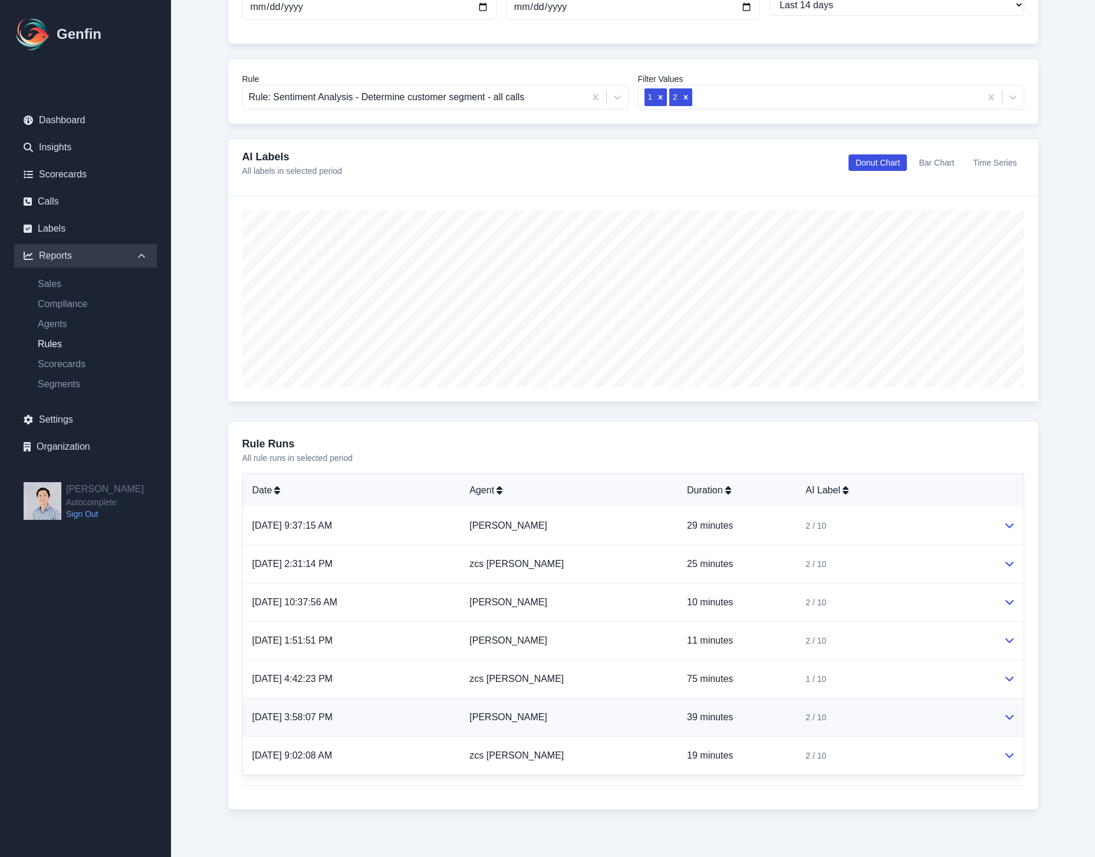
click at [887, 725] on td "2 / 10" at bounding box center [895, 718] width 198 height 38
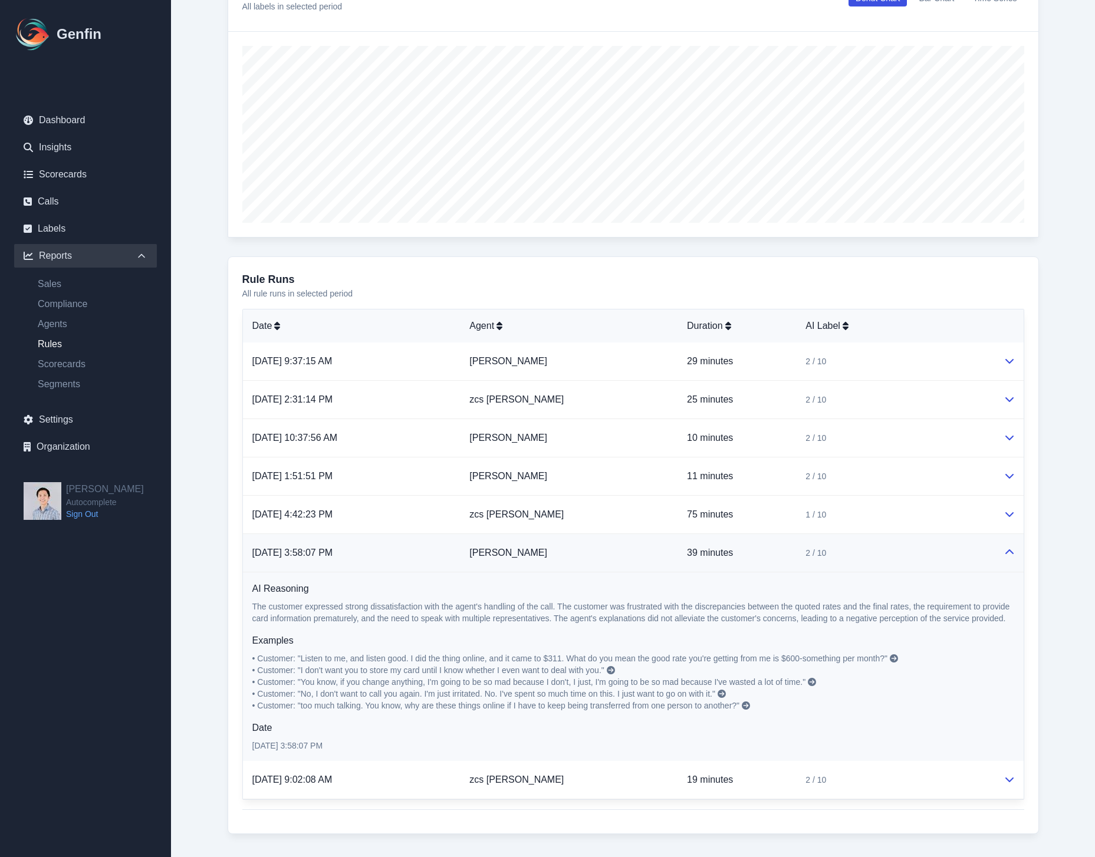
scroll to position [327, 0]
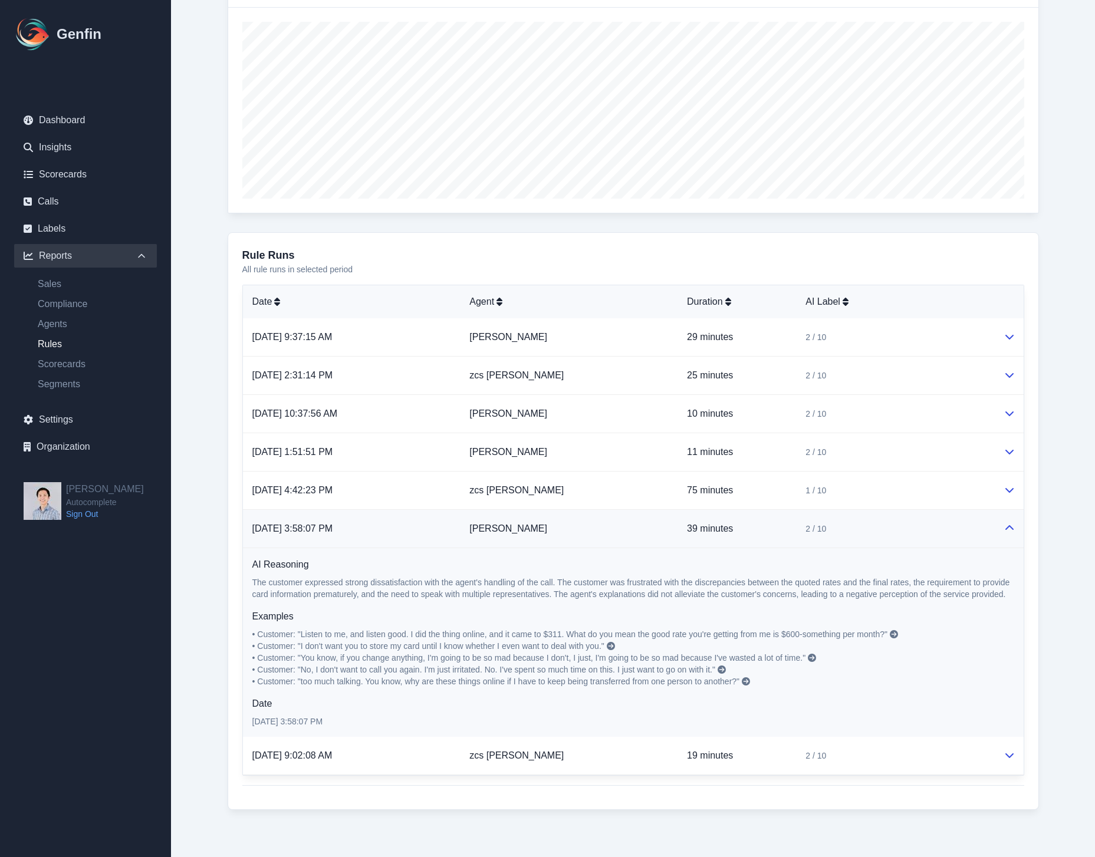
click at [898, 636] on icon at bounding box center [894, 634] width 8 height 8
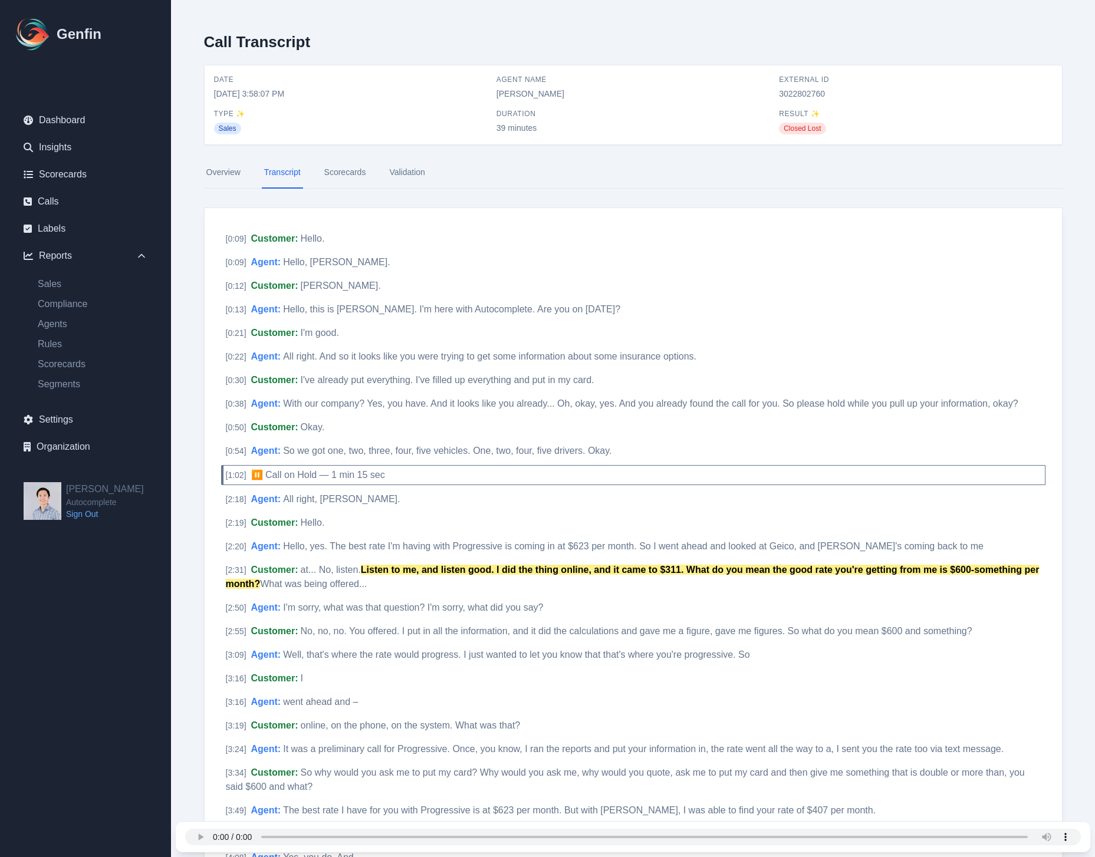
click at [803, 96] on span "3022802760" at bounding box center [915, 94] width 273 height 12
click at [803, 95] on span "3022802760" at bounding box center [915, 94] width 273 height 12
copy span "3022802760"
click at [240, 182] on link "Overview" at bounding box center [223, 173] width 39 height 32
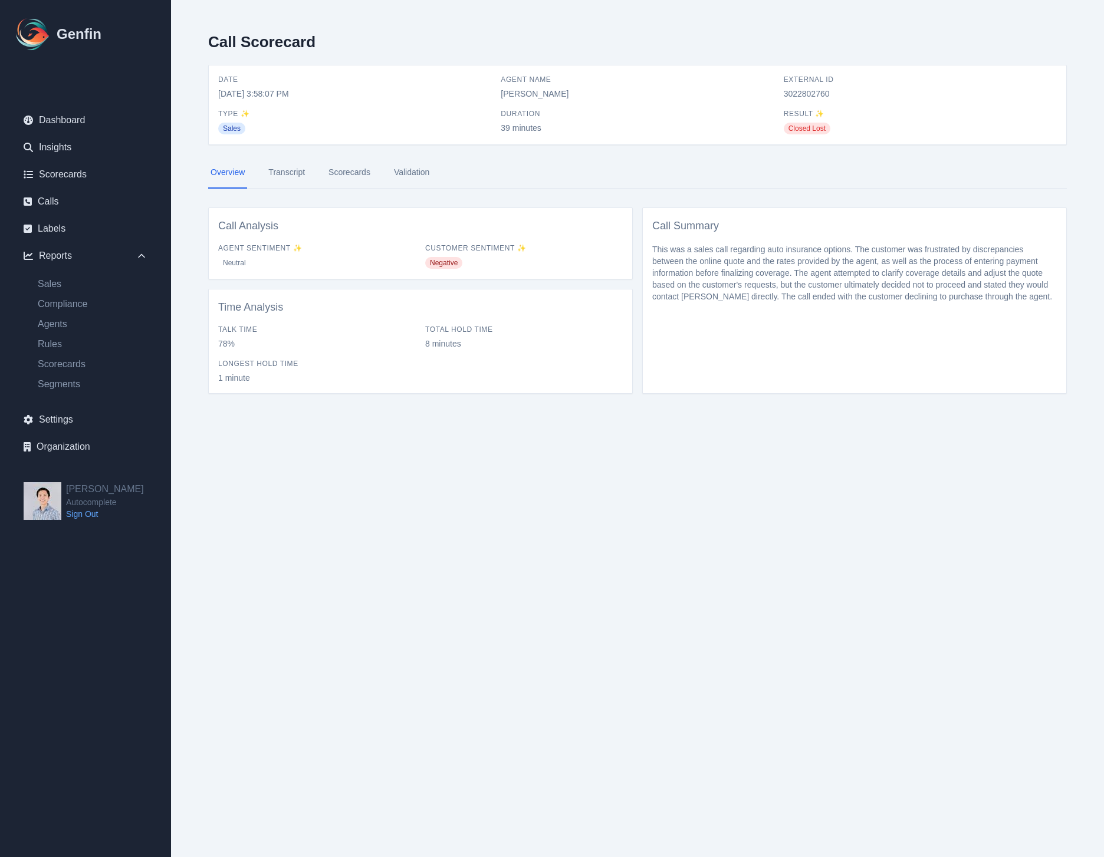
click at [349, 176] on link "Scorecards" at bounding box center [349, 173] width 47 height 32
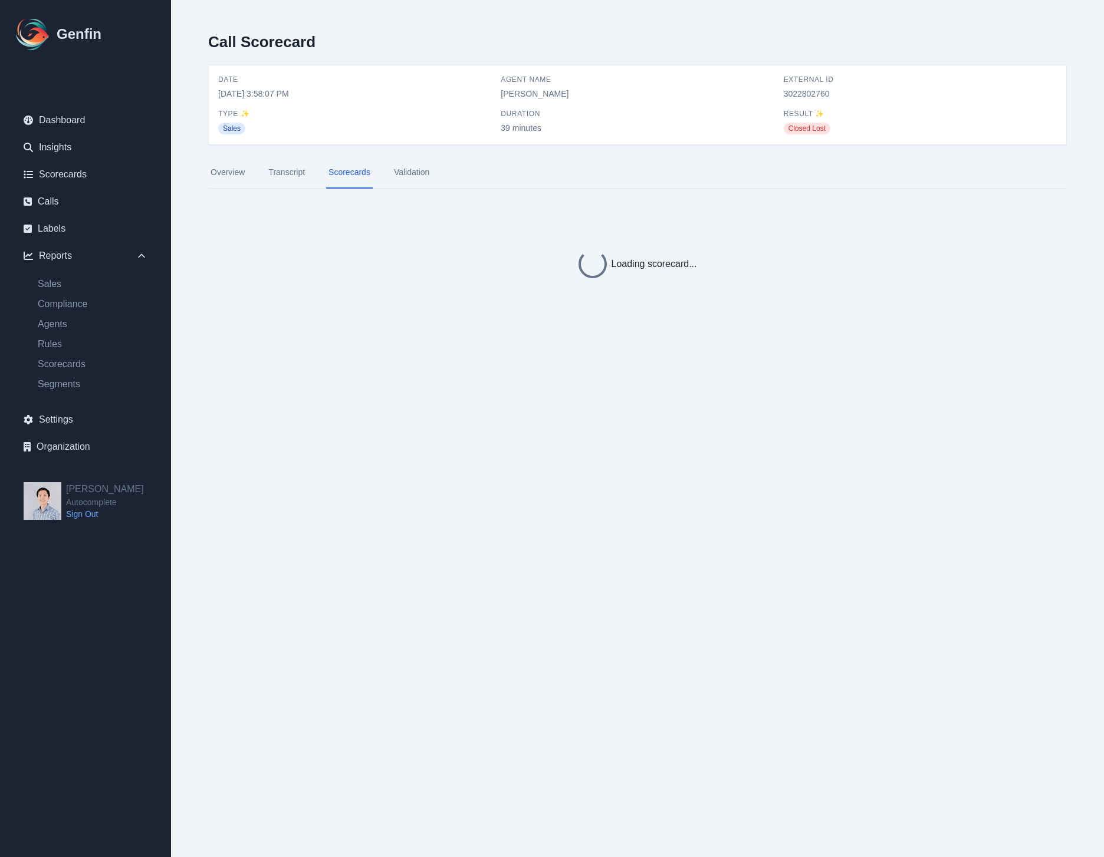
click at [418, 170] on link "Validation" at bounding box center [412, 173] width 40 height 32
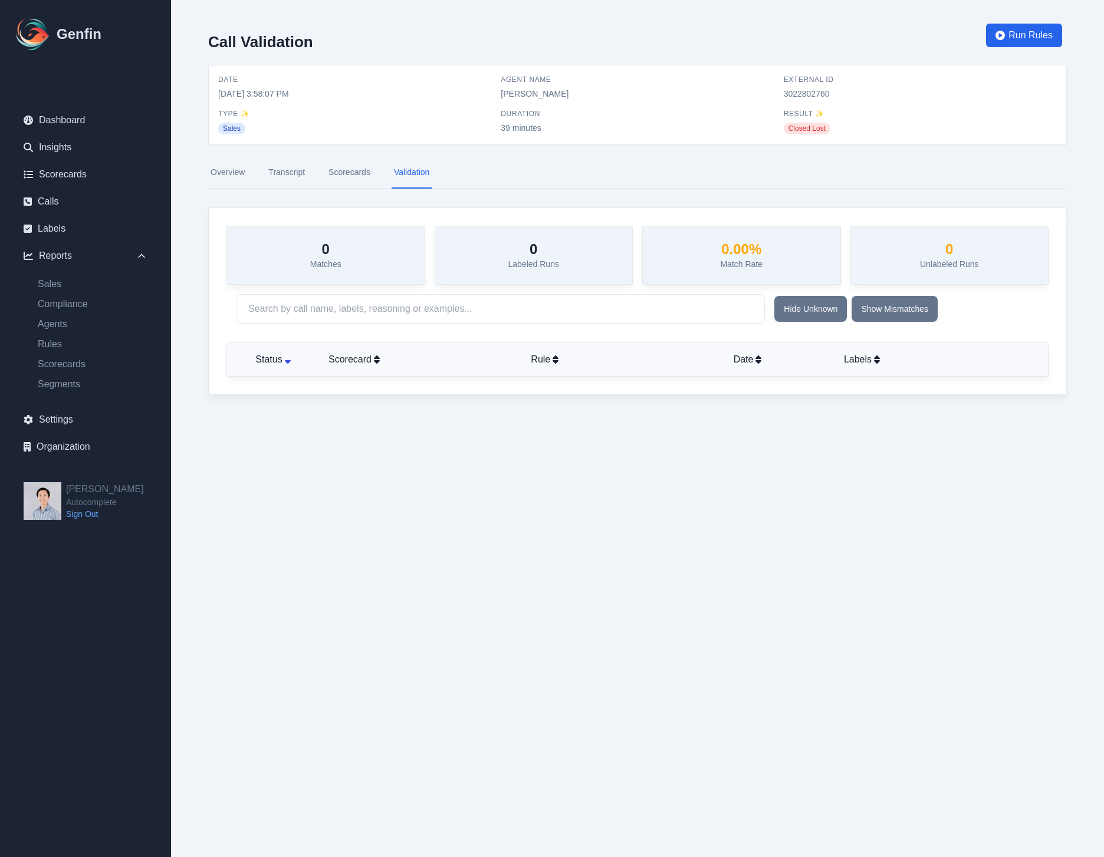
click at [288, 174] on link "Transcript" at bounding box center [286, 173] width 41 height 32
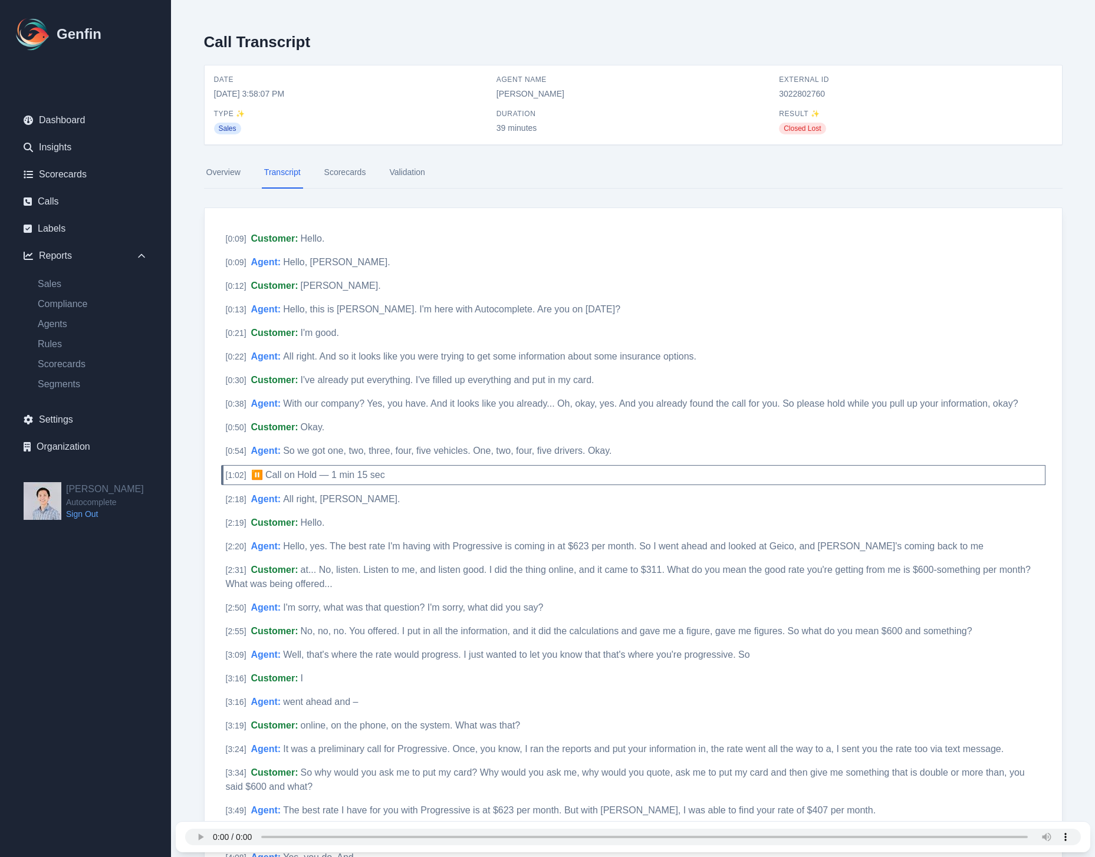
click at [385, 167] on nav "Overview Transcript Scorecards Validation" at bounding box center [633, 173] width 859 height 32
click at [405, 171] on link "Validation" at bounding box center [407, 173] width 40 height 32
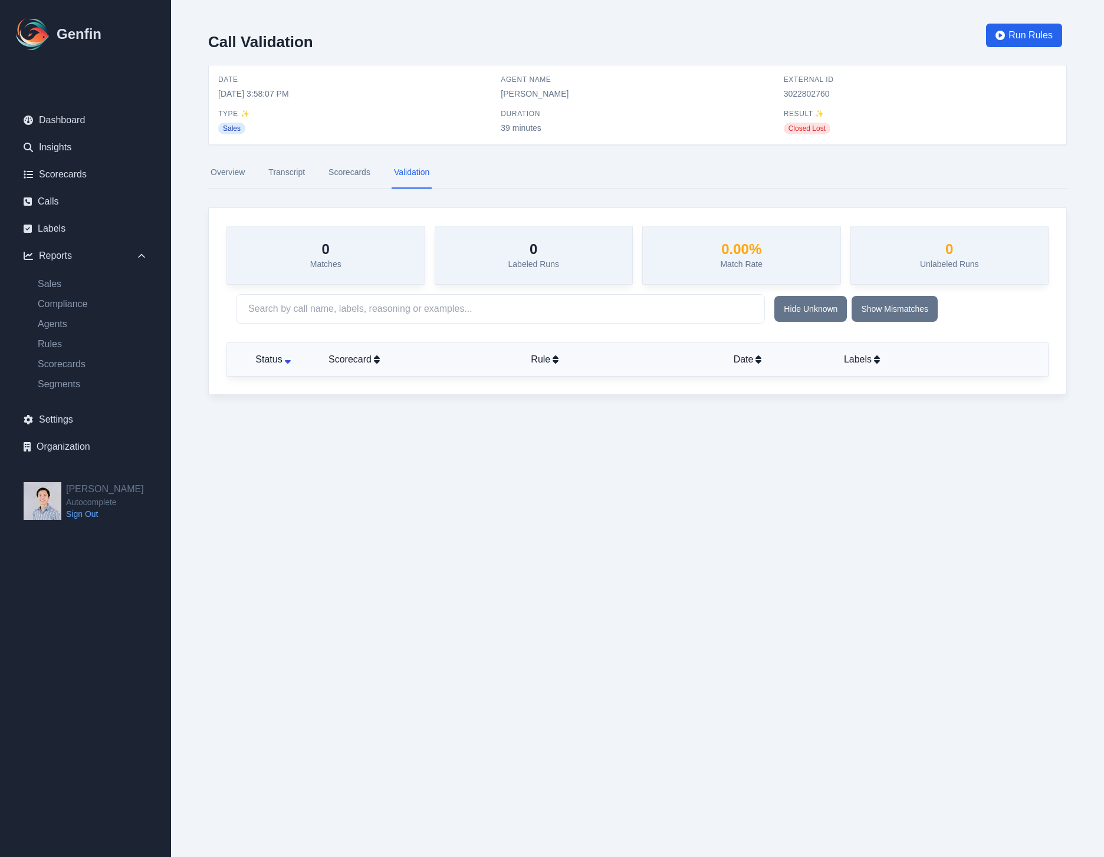
click at [350, 177] on link "Scorecards" at bounding box center [349, 173] width 47 height 32
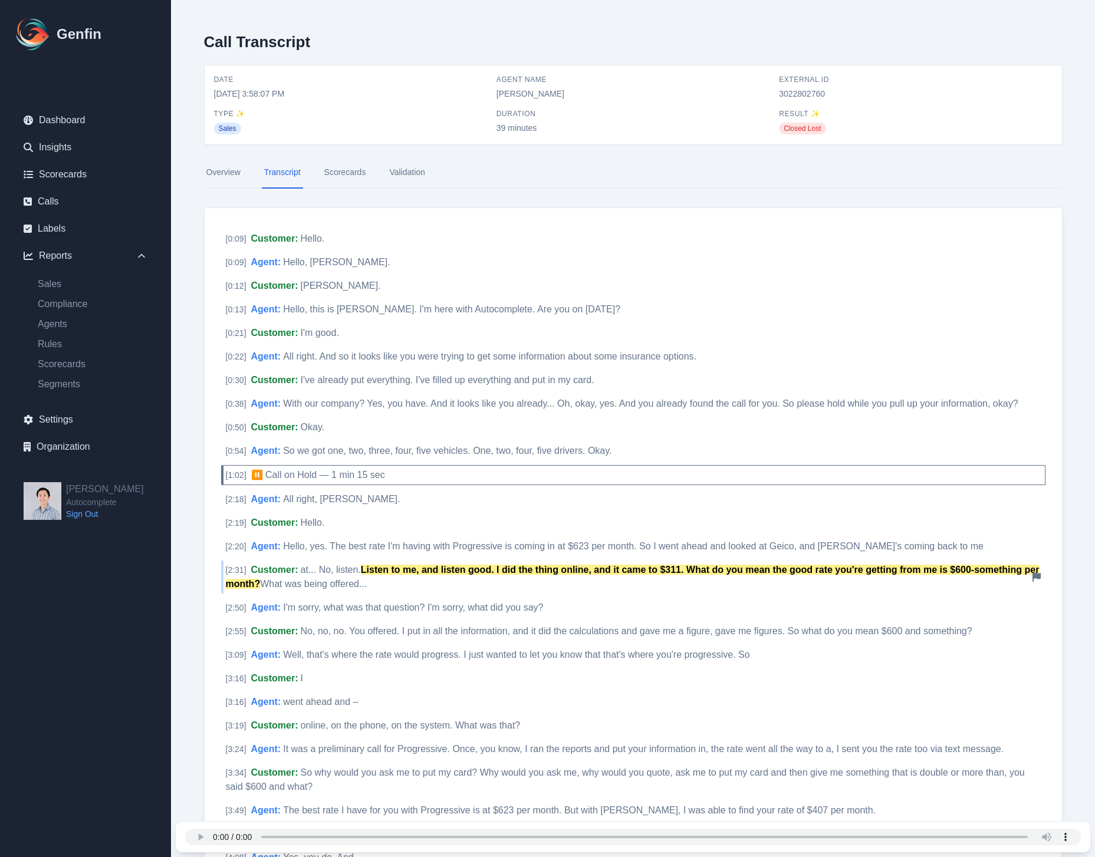
click at [251, 569] on span "Customer :" at bounding box center [274, 570] width 47 height 10
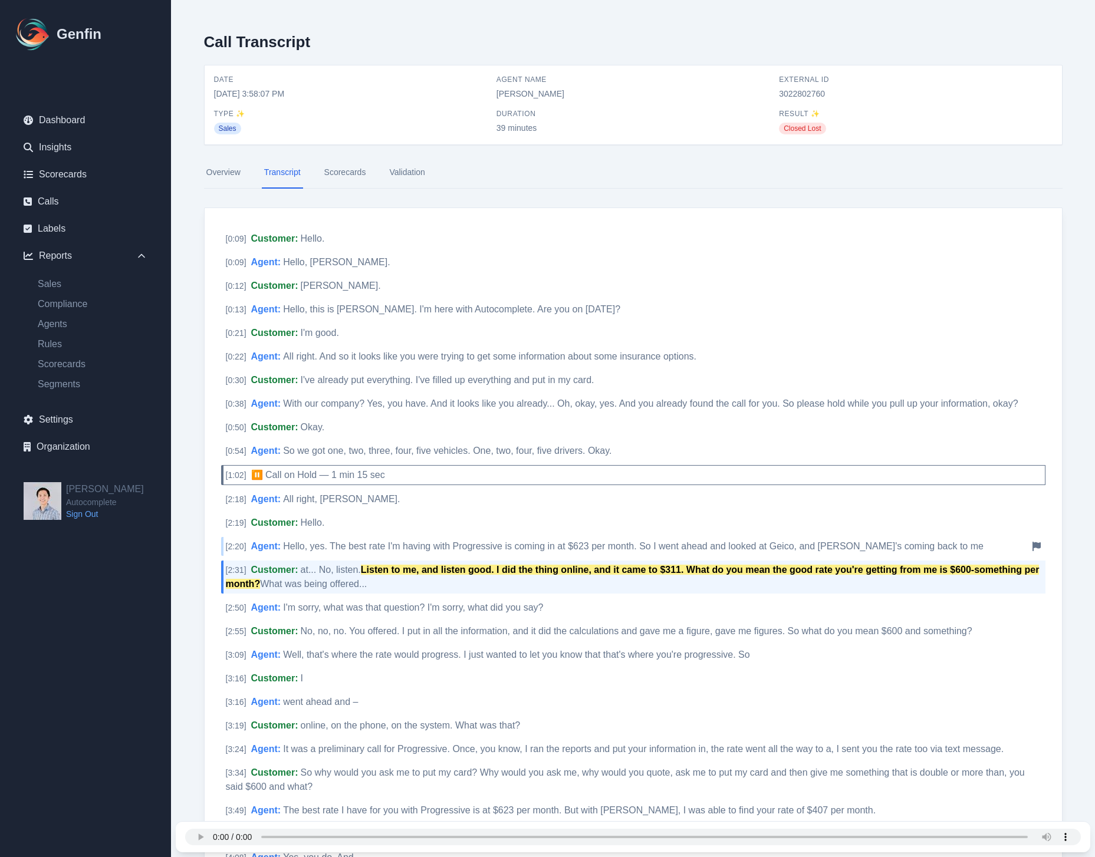
click at [450, 548] on span "Hello, yes. The best rate I'm having with Progressive is coming in at $623 per …" at bounding box center [633, 546] width 701 height 10
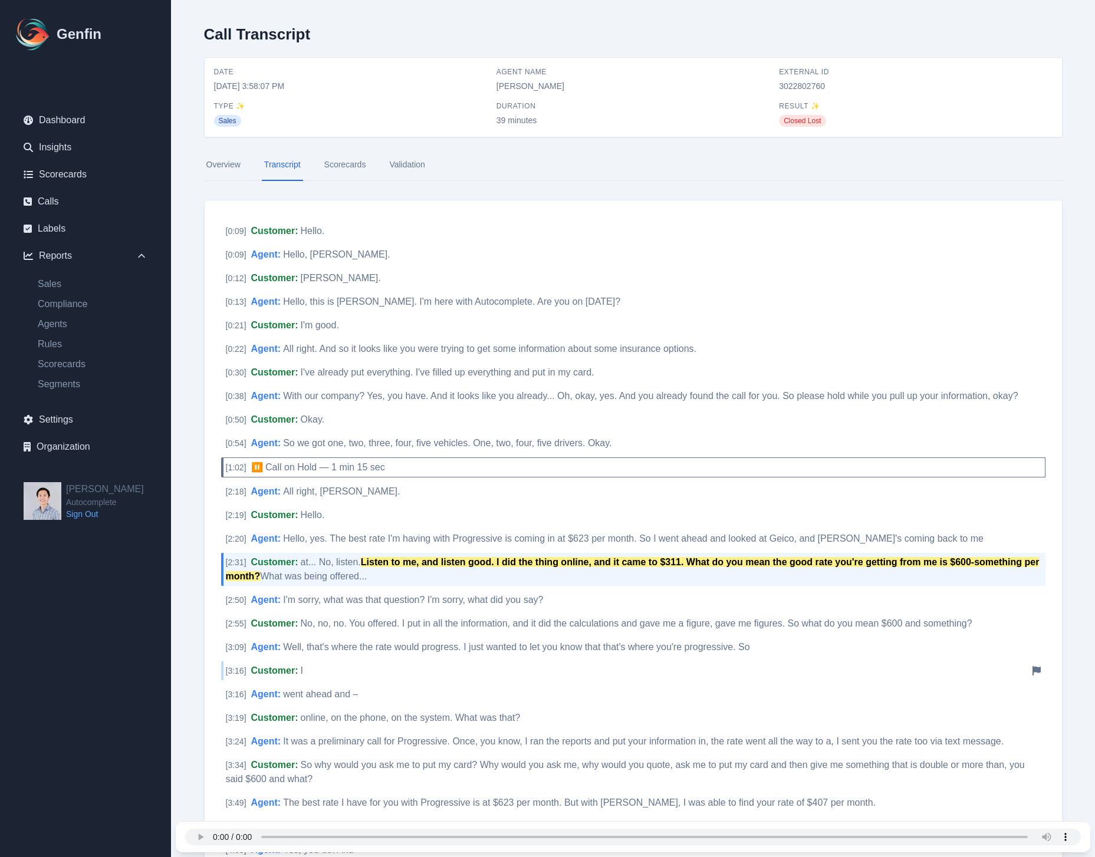
scroll to position [31, 0]
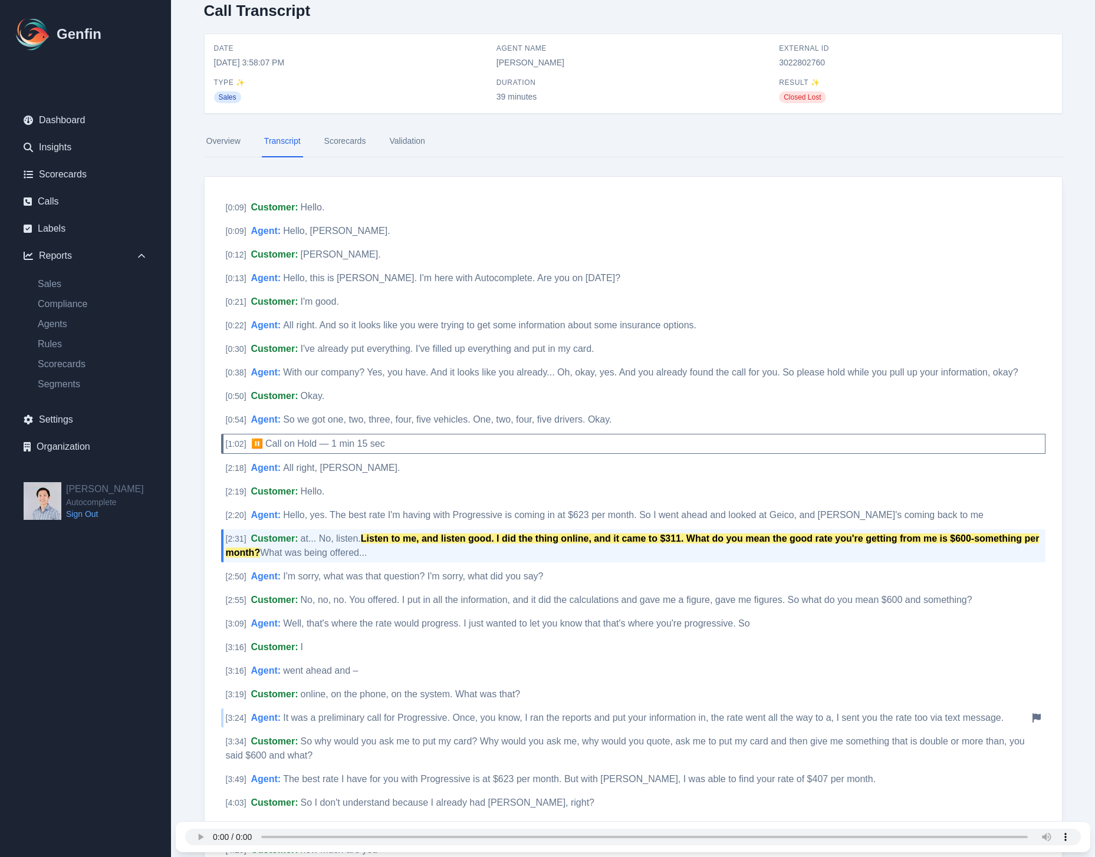
click at [459, 722] on span "It was a preliminary call for Progressive. Once, you know, I ran the reports an…" at bounding box center [643, 718] width 721 height 10
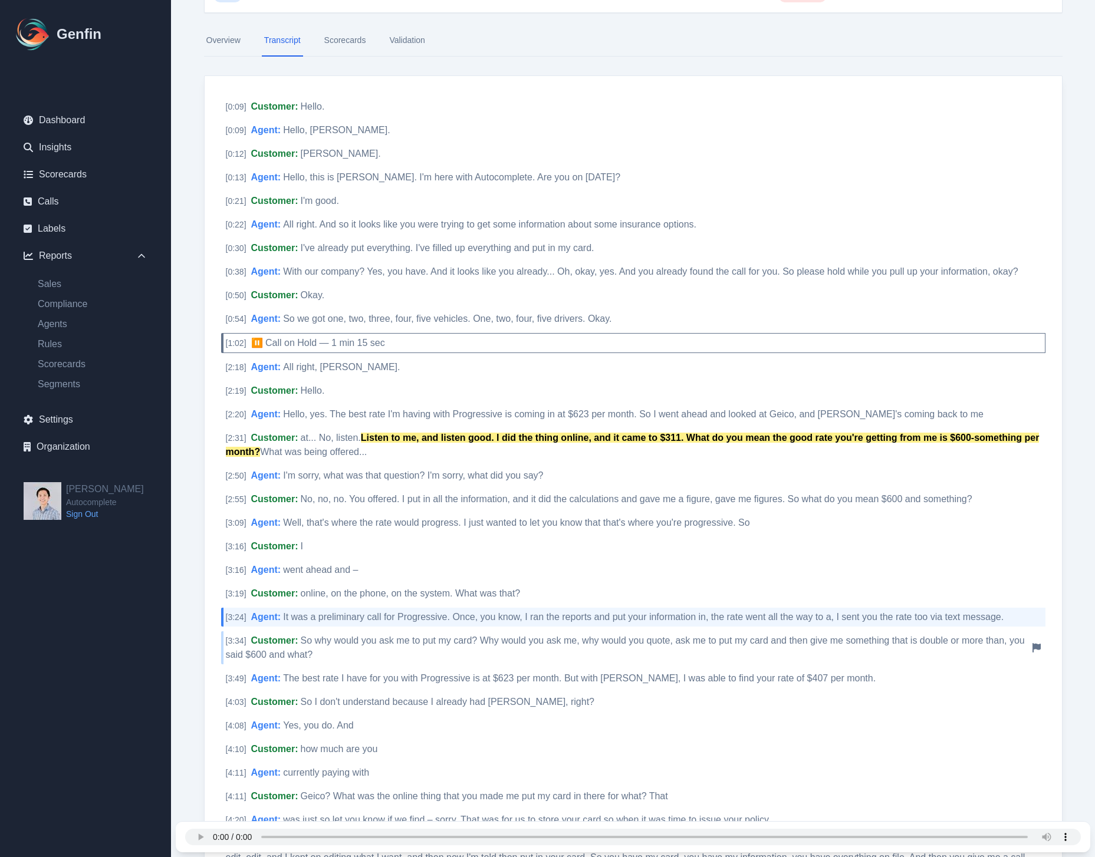
scroll to position [150, 0]
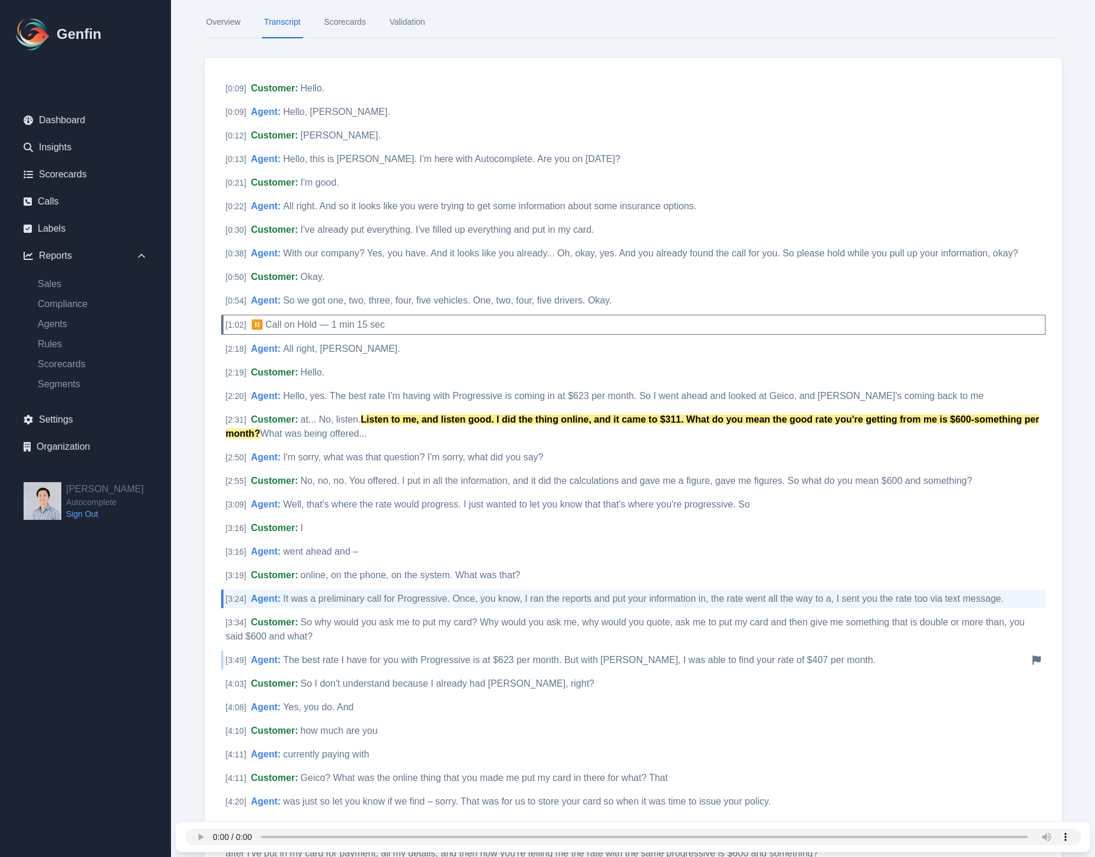
click at [459, 664] on span "The best rate I have for you with Progressive is at $623 per month. But with Ge…" at bounding box center [579, 660] width 593 height 10
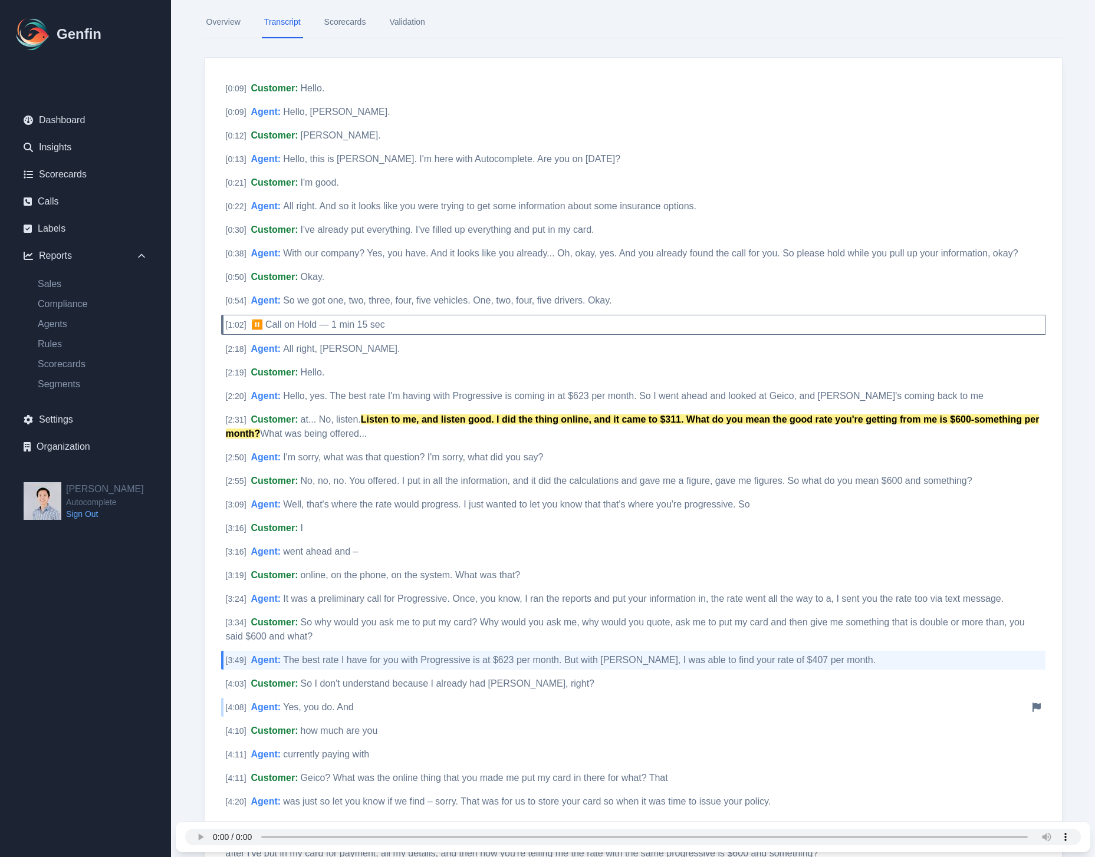
click at [429, 707] on div "[ 4:08 ] Agent : Yes, you do. And Notify Genfin of a transcript error" at bounding box center [633, 707] width 824 height 19
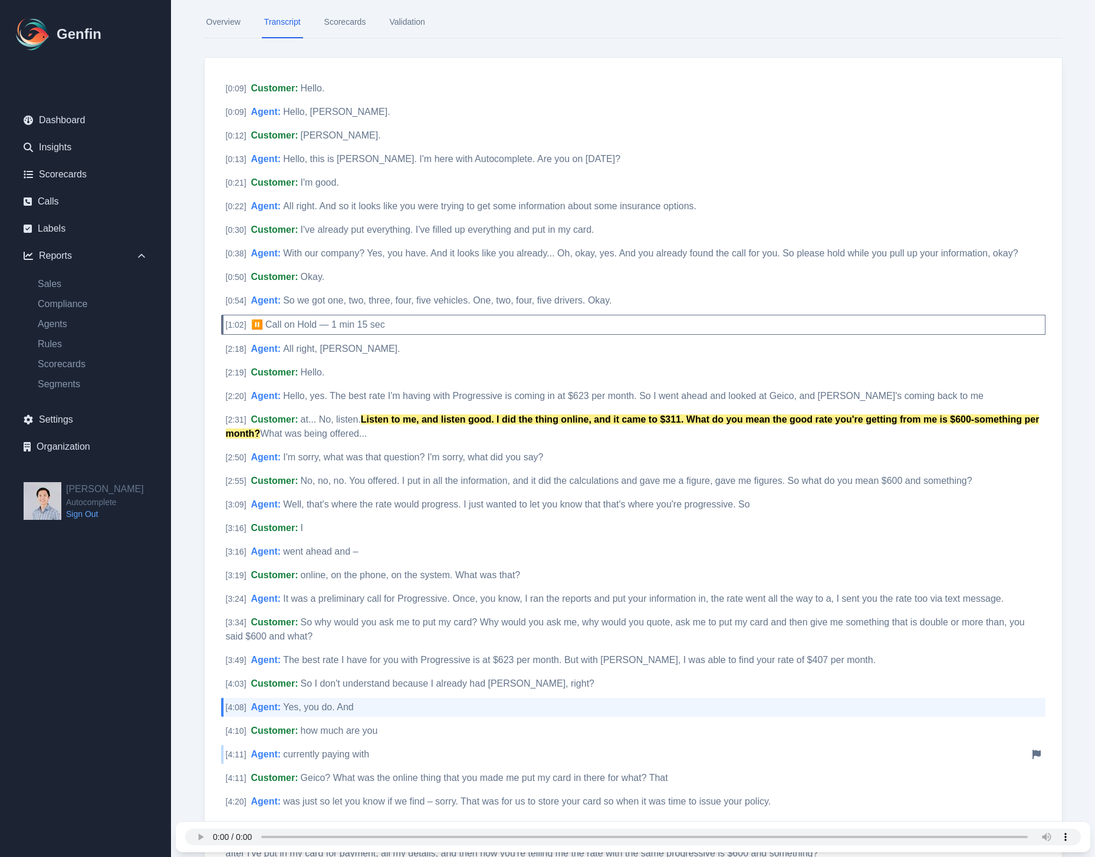
click at [376, 757] on div "[ 4:11 ] Agent : currently paying with Notify Genfin of a transcript error" at bounding box center [633, 754] width 824 height 19
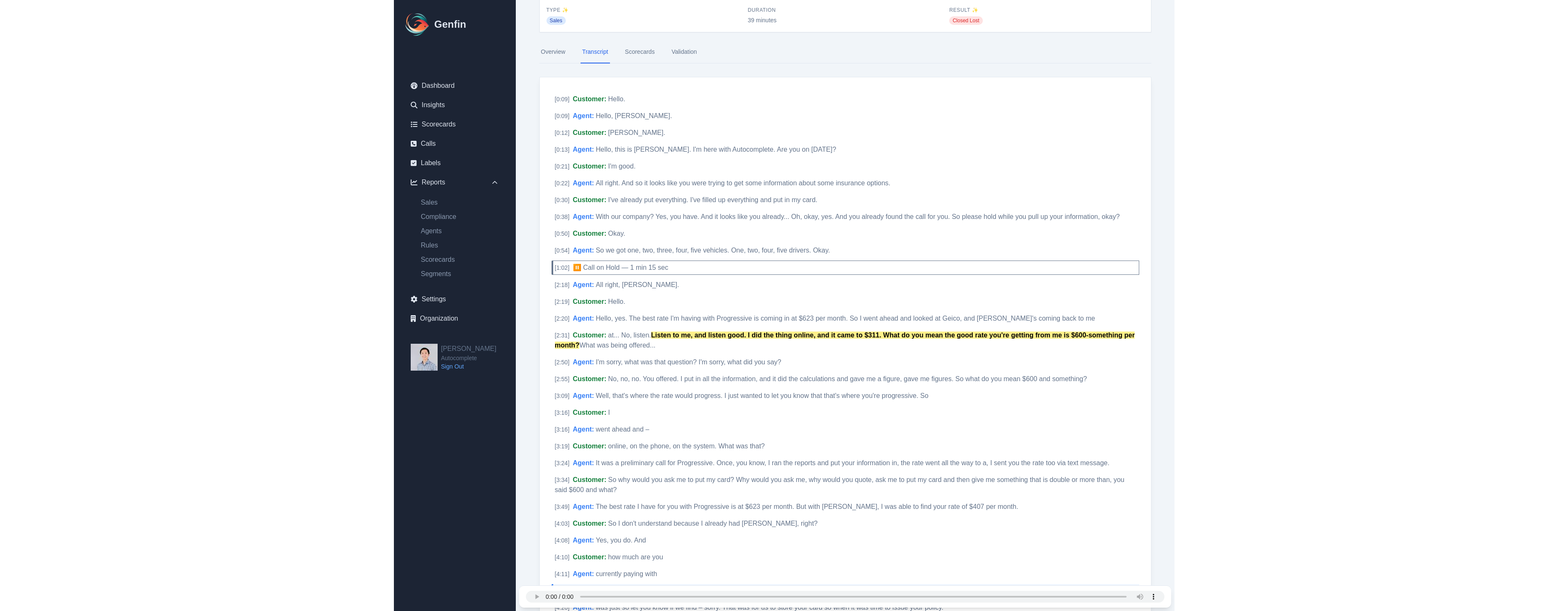
scroll to position [0, 0]
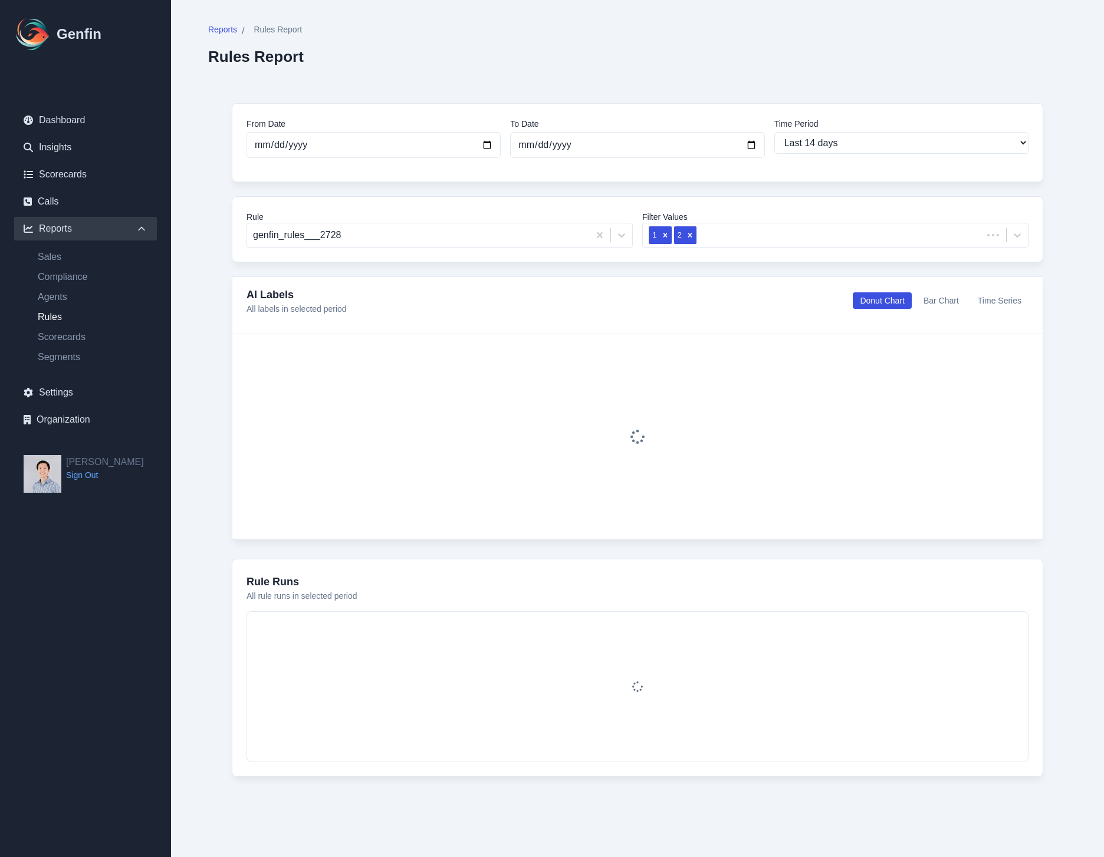
select select "14"
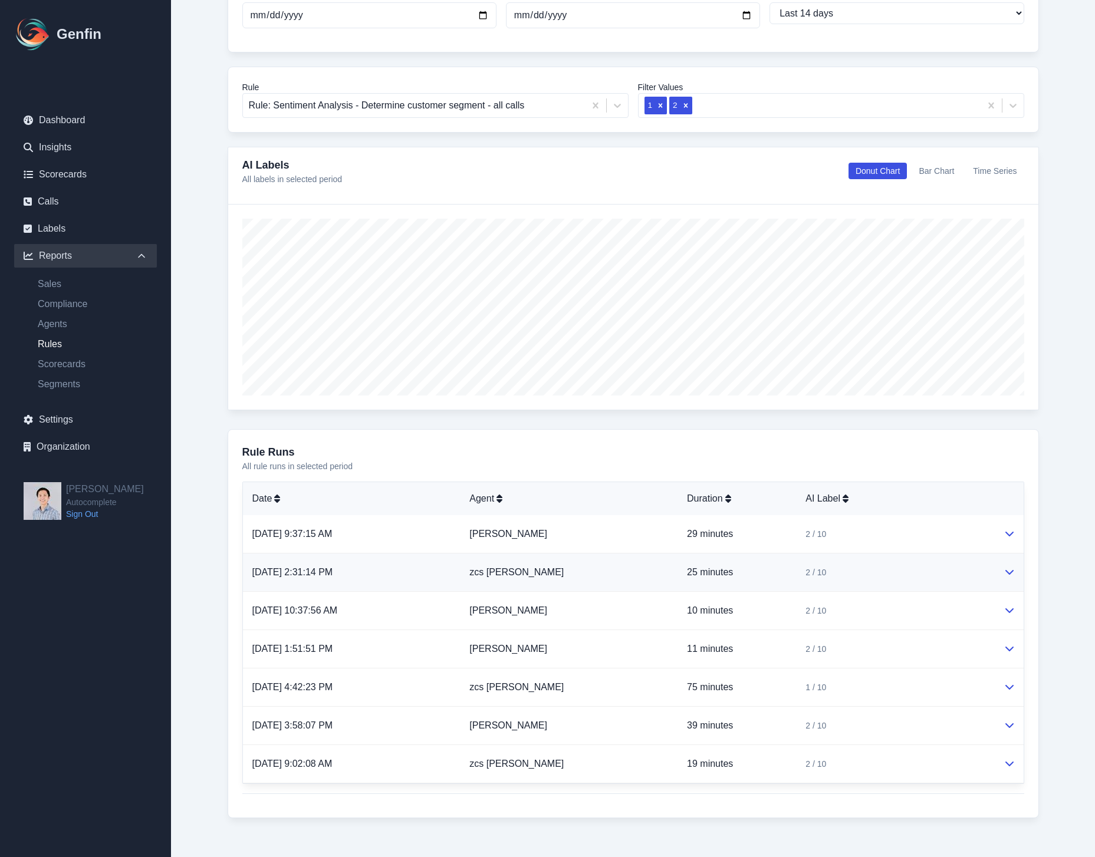
scroll to position [138, 0]
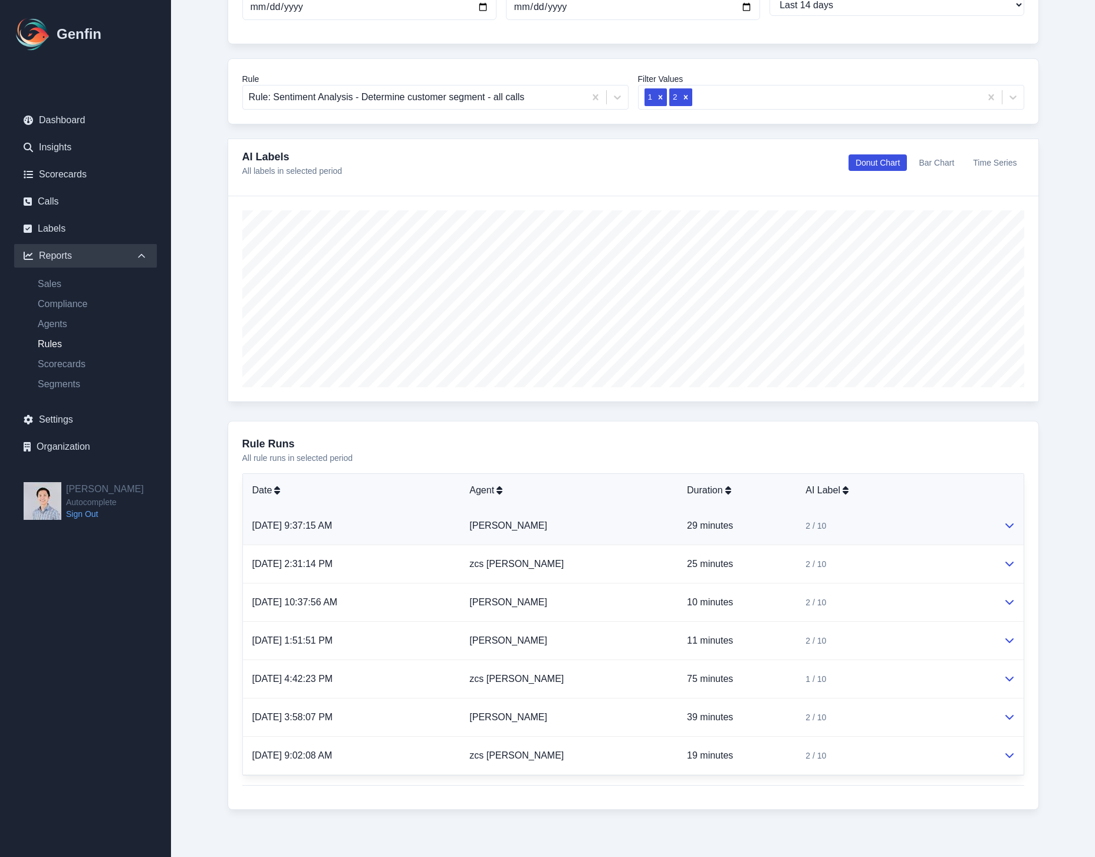
click at [875, 525] on div "2 / 10" at bounding box center [895, 526] width 179 height 12
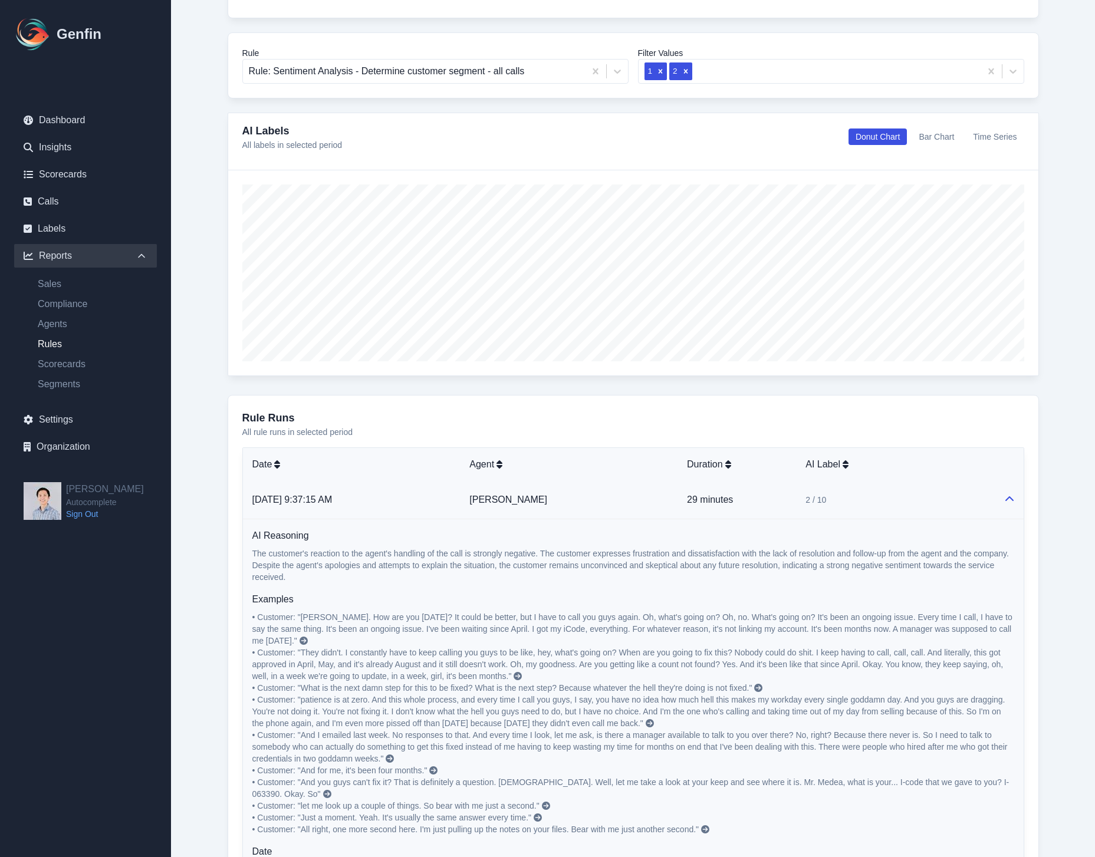
scroll to position [169, 0]
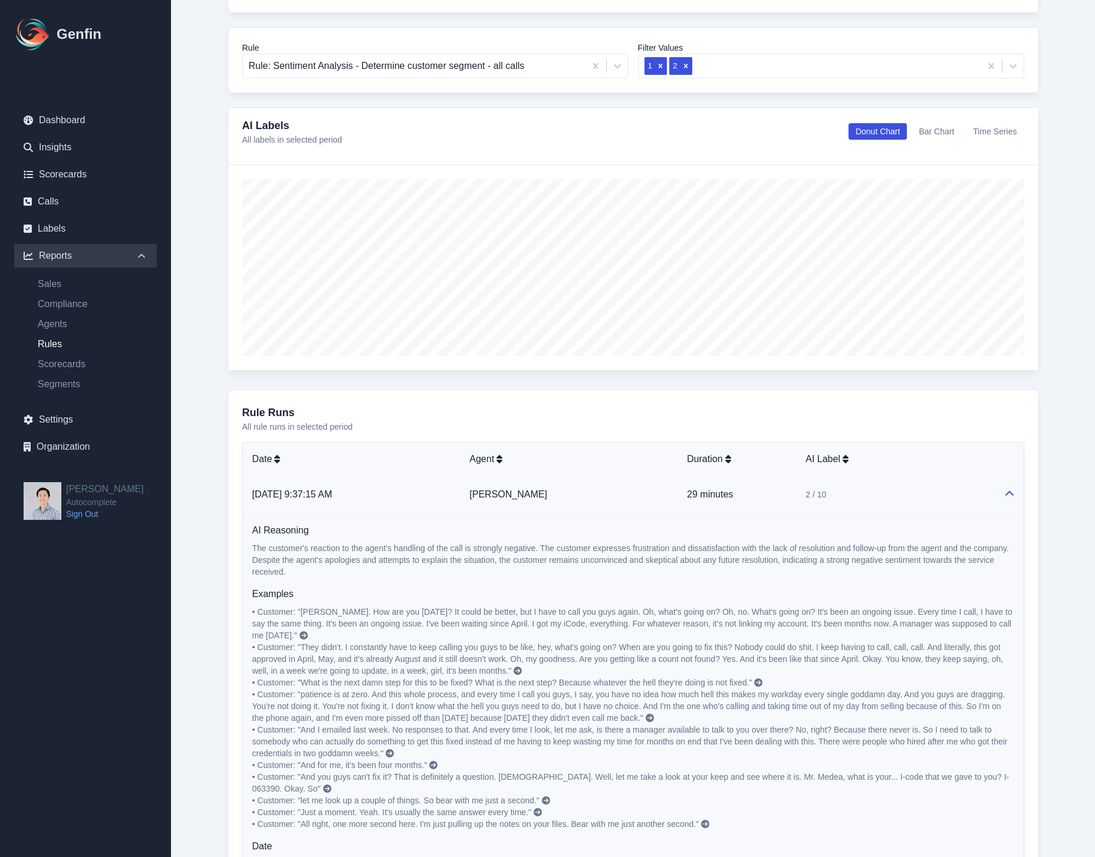
click at [300, 634] on icon at bounding box center [304, 636] width 8 height 8
click at [543, 482] on td "[PERSON_NAME]" at bounding box center [569, 495] width 218 height 38
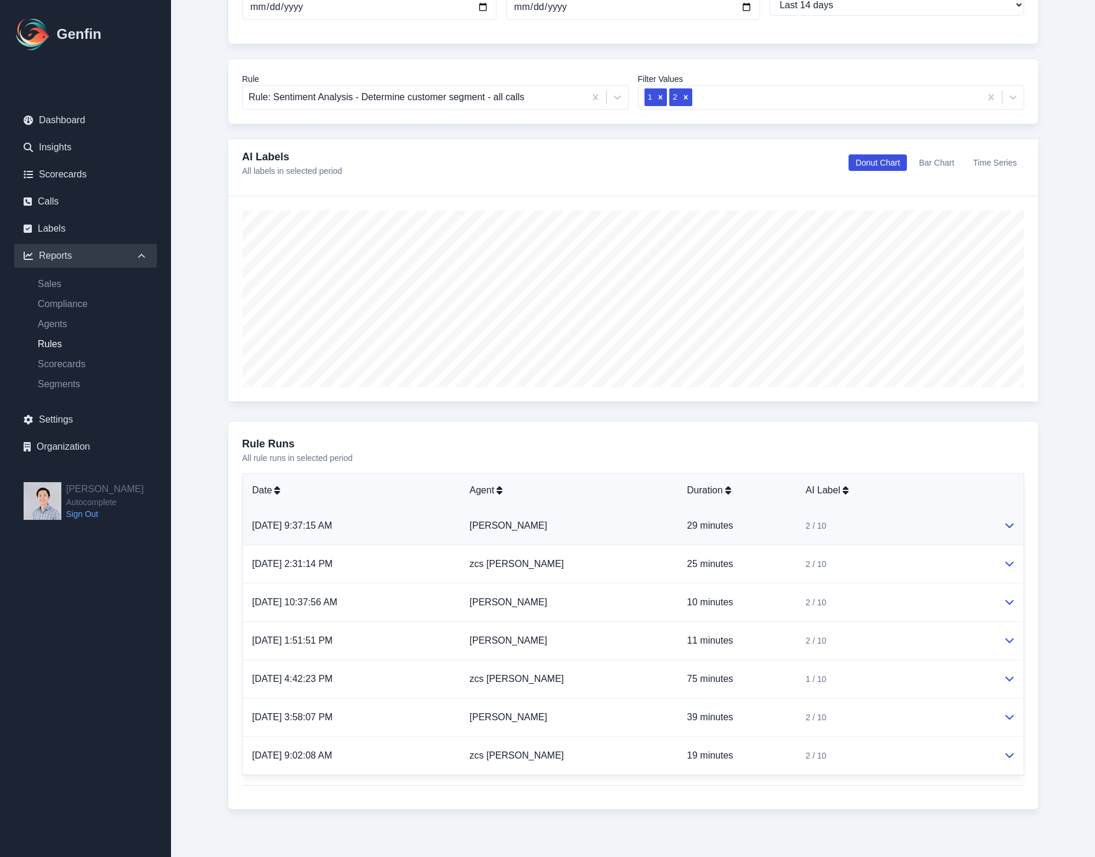
scroll to position [138, 0]
click at [557, 562] on td "zcs [PERSON_NAME]" at bounding box center [569, 564] width 218 height 38
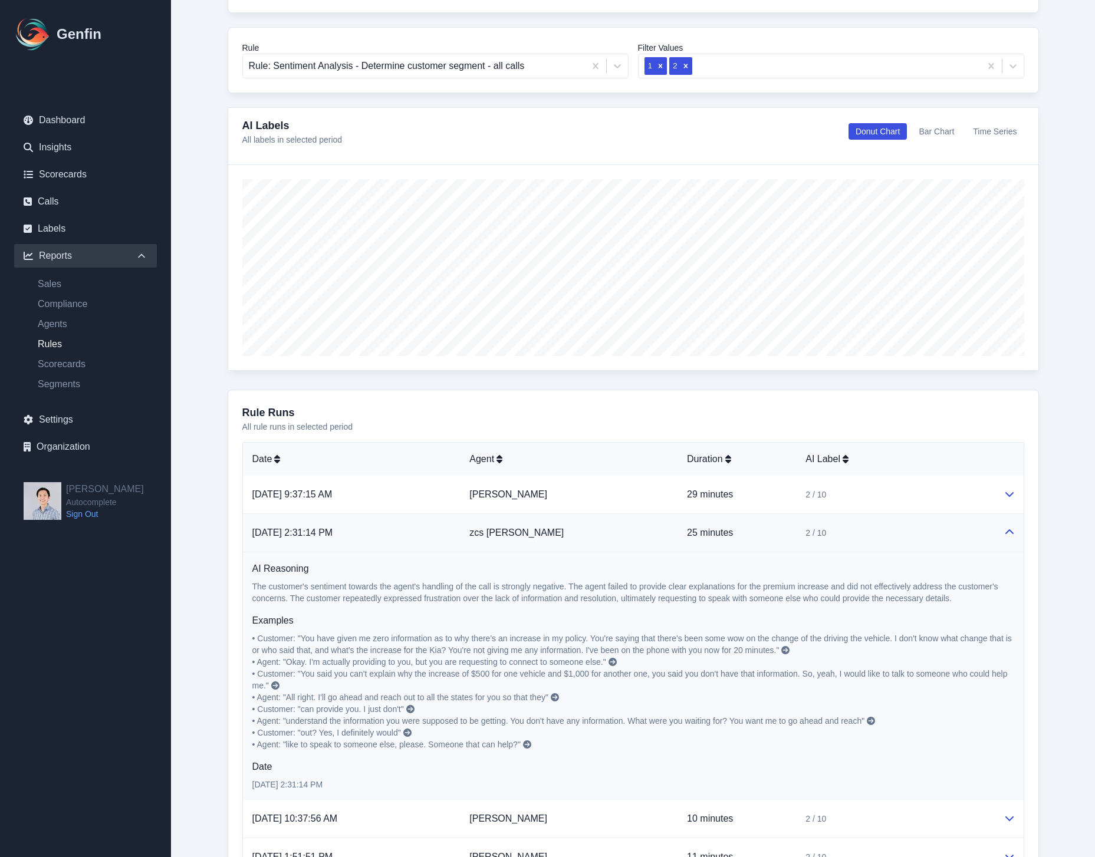
click at [790, 650] on icon at bounding box center [785, 650] width 8 height 8
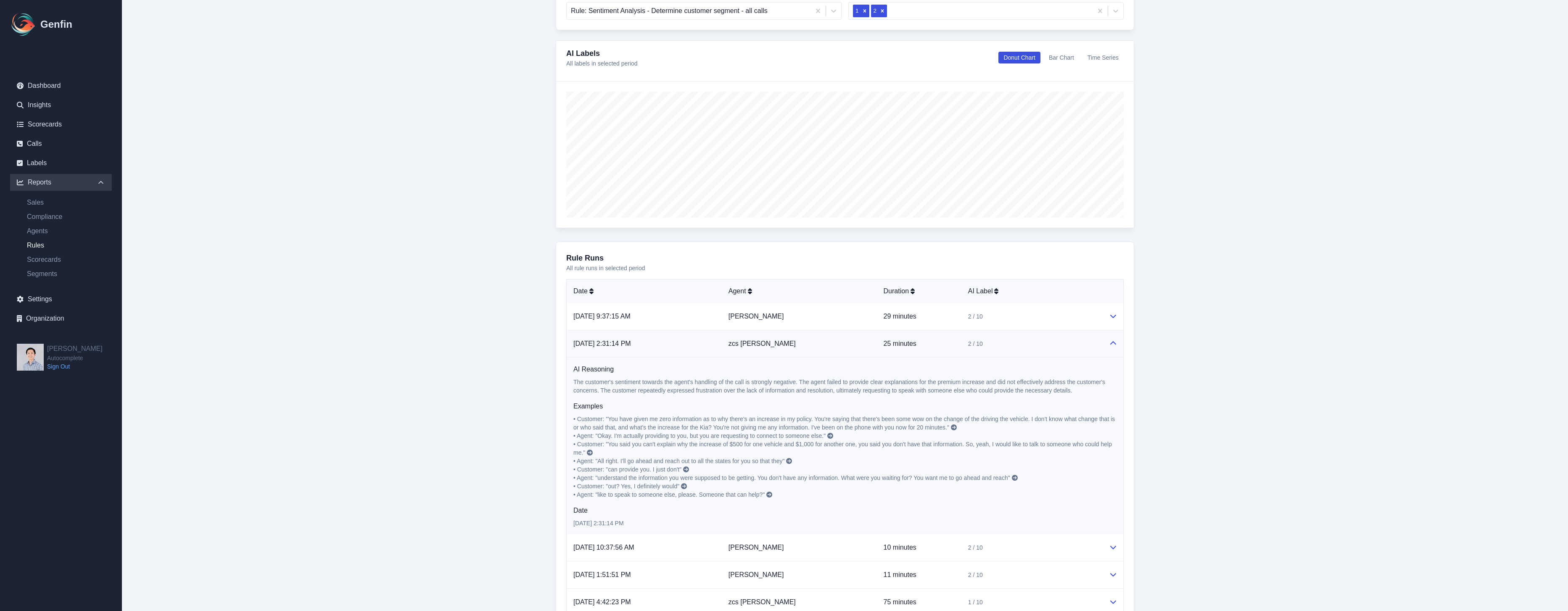
scroll to position [275, 0]
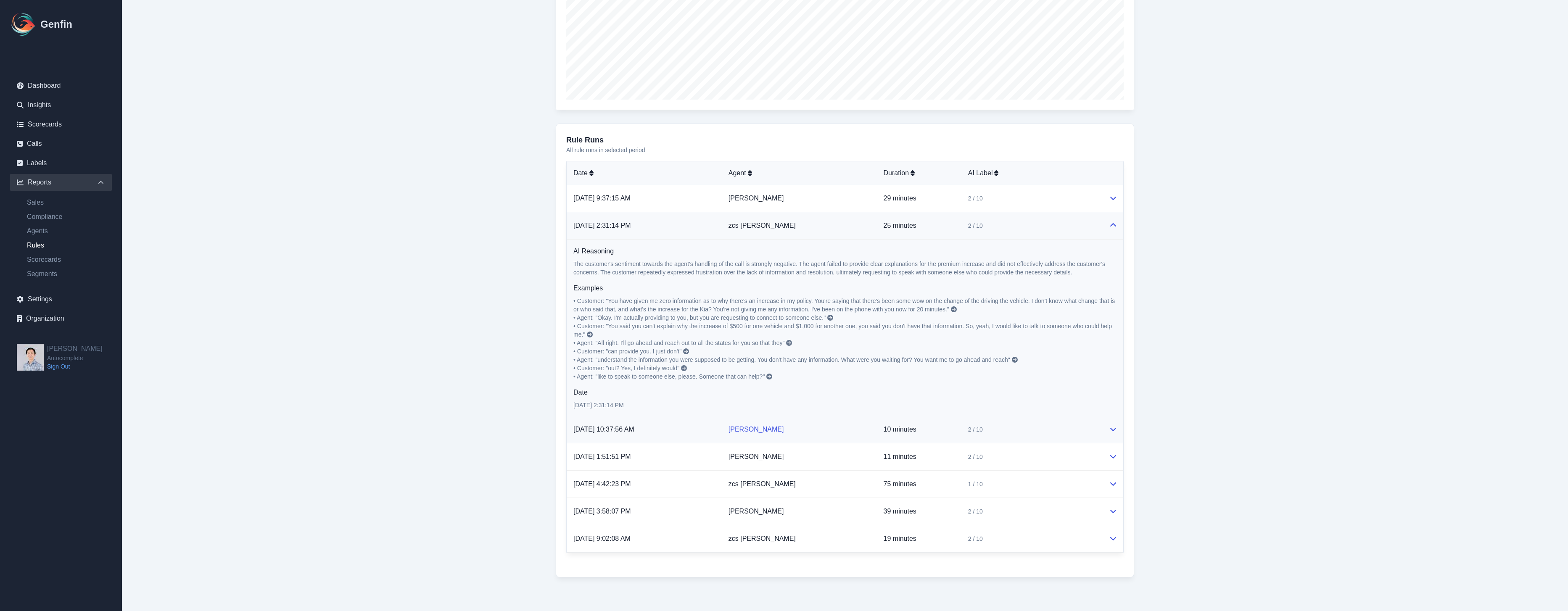
click at [765, 428] on link "[PERSON_NAME]" at bounding box center [756, 429] width 56 height 7
click at [786, 432] on td "[PERSON_NAME]" at bounding box center [800, 430] width 155 height 27
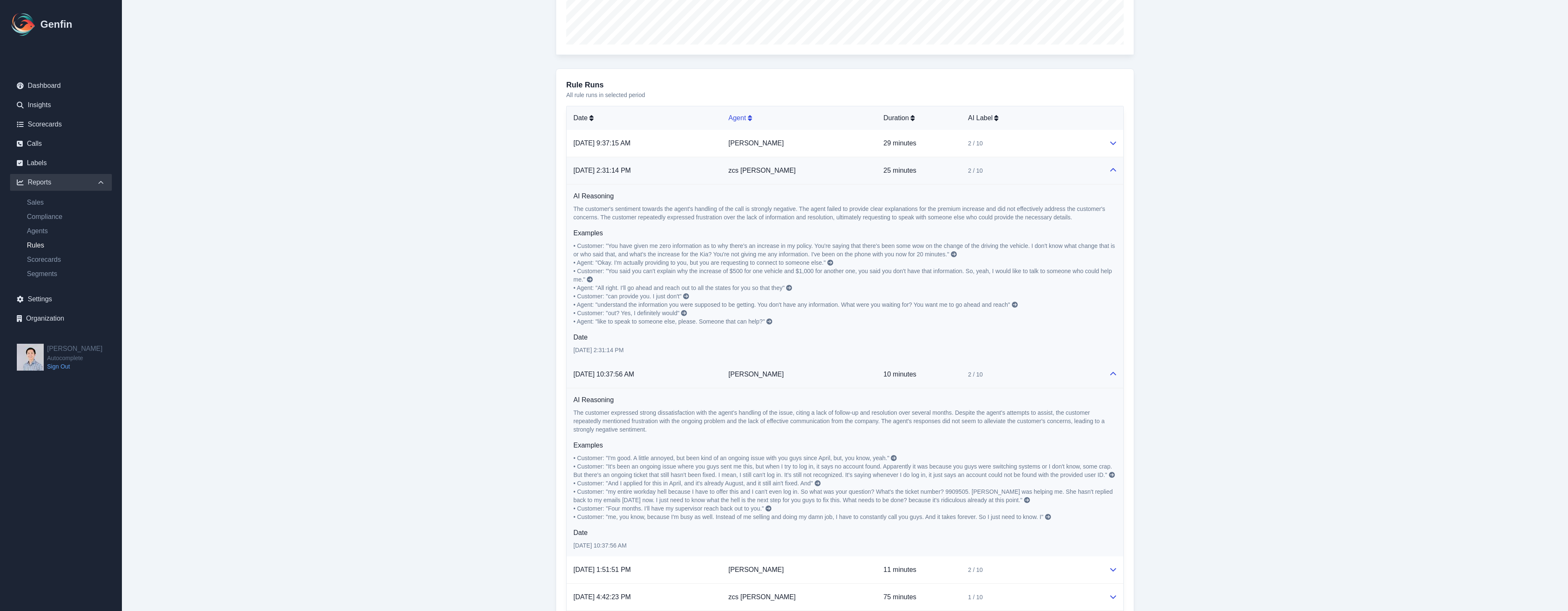
click at [786, 180] on td "zcs [PERSON_NAME]" at bounding box center [800, 171] width 155 height 27
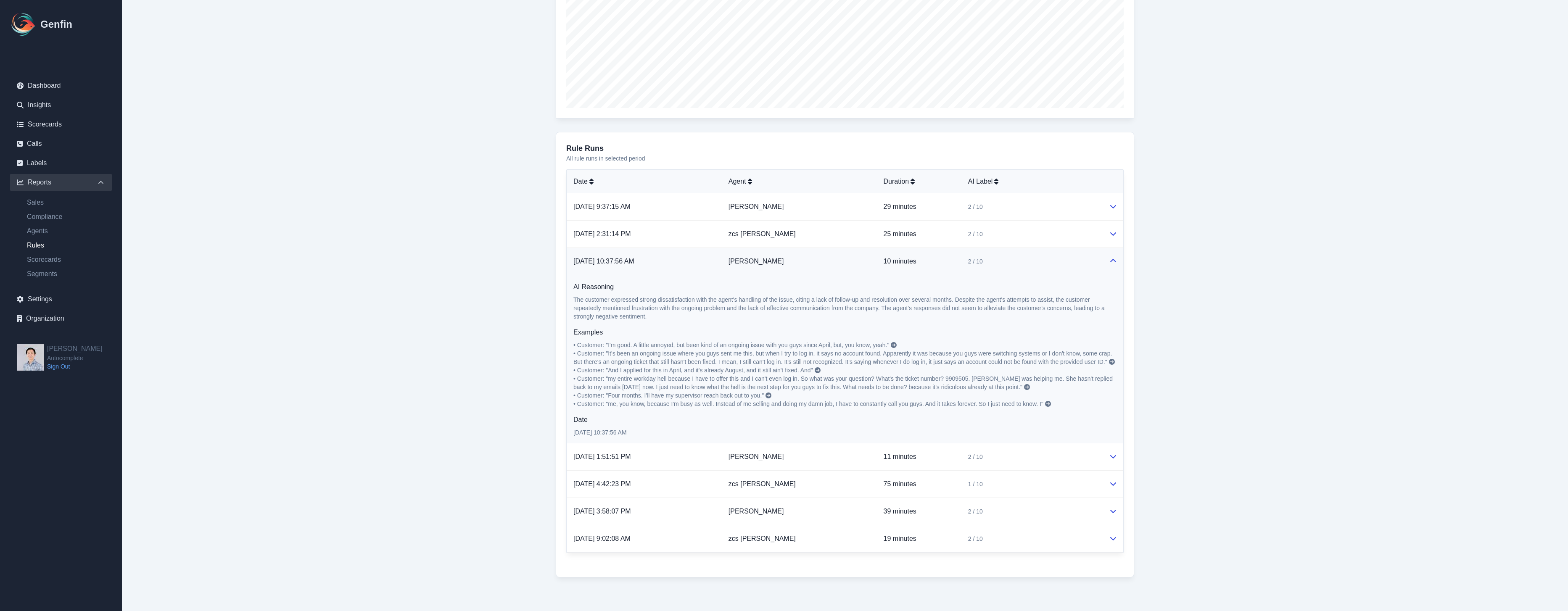
click at [786, 264] on td "[PERSON_NAME]" at bounding box center [800, 262] width 155 height 27
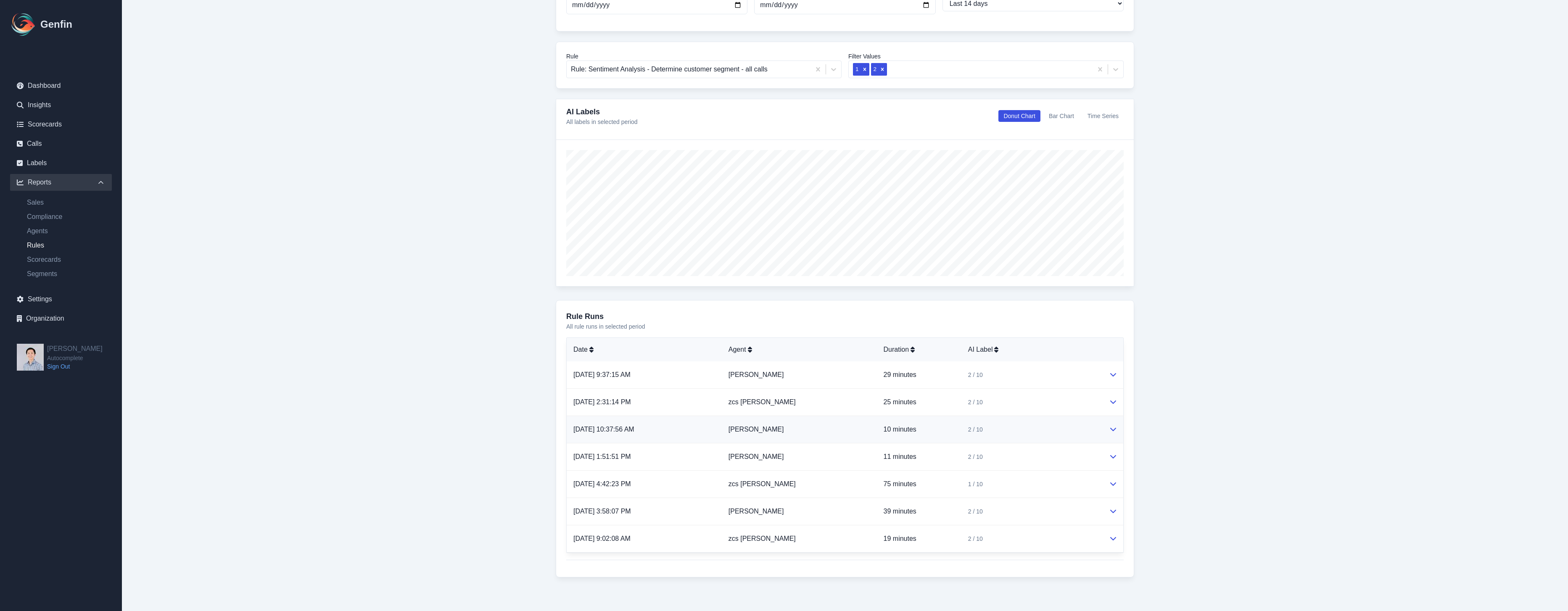
scroll to position [98, 0]
click at [786, 456] on td "[PERSON_NAME]" at bounding box center [800, 457] width 155 height 27
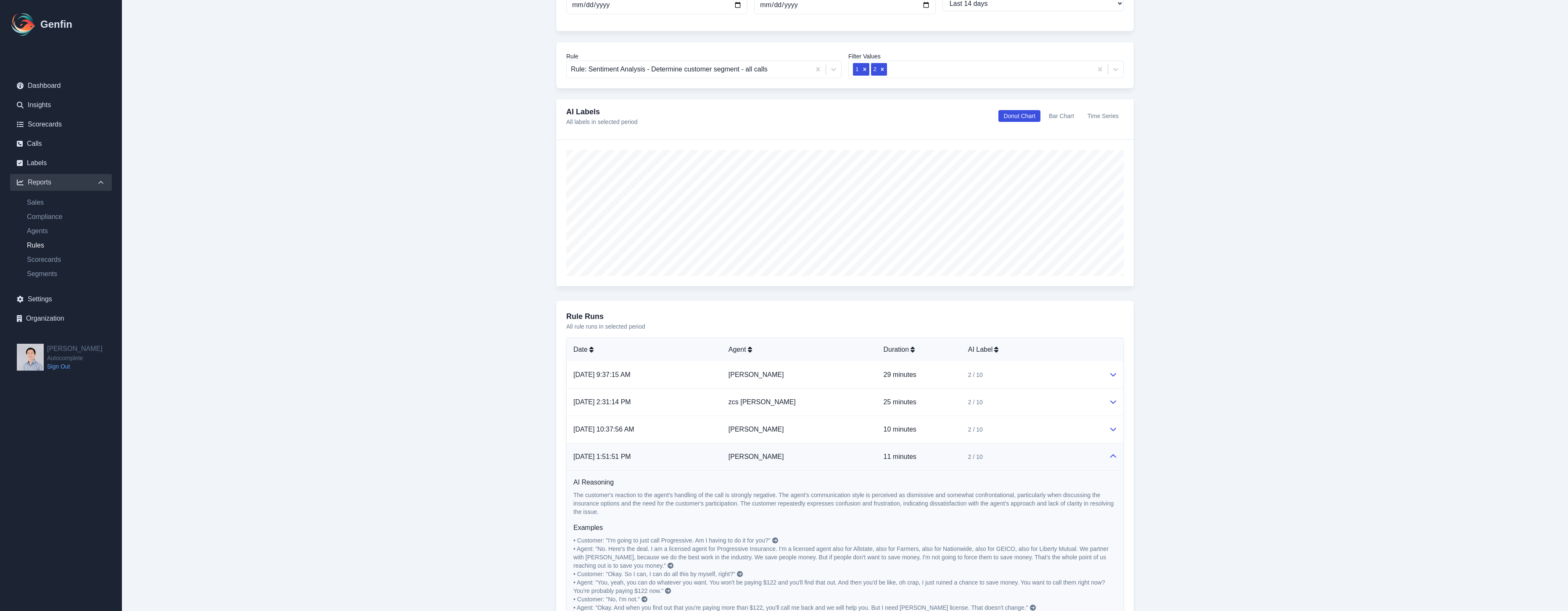
scroll to position [283, 0]
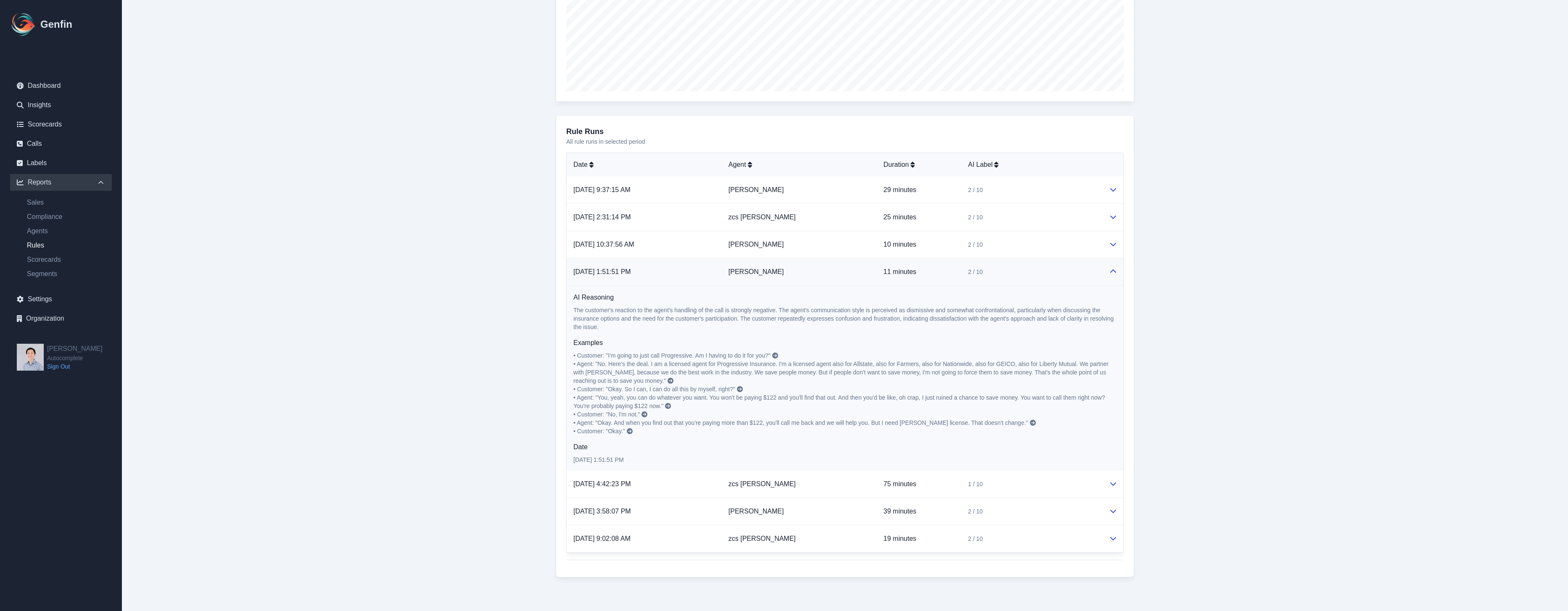
click at [778, 354] on icon at bounding box center [775, 356] width 6 height 6
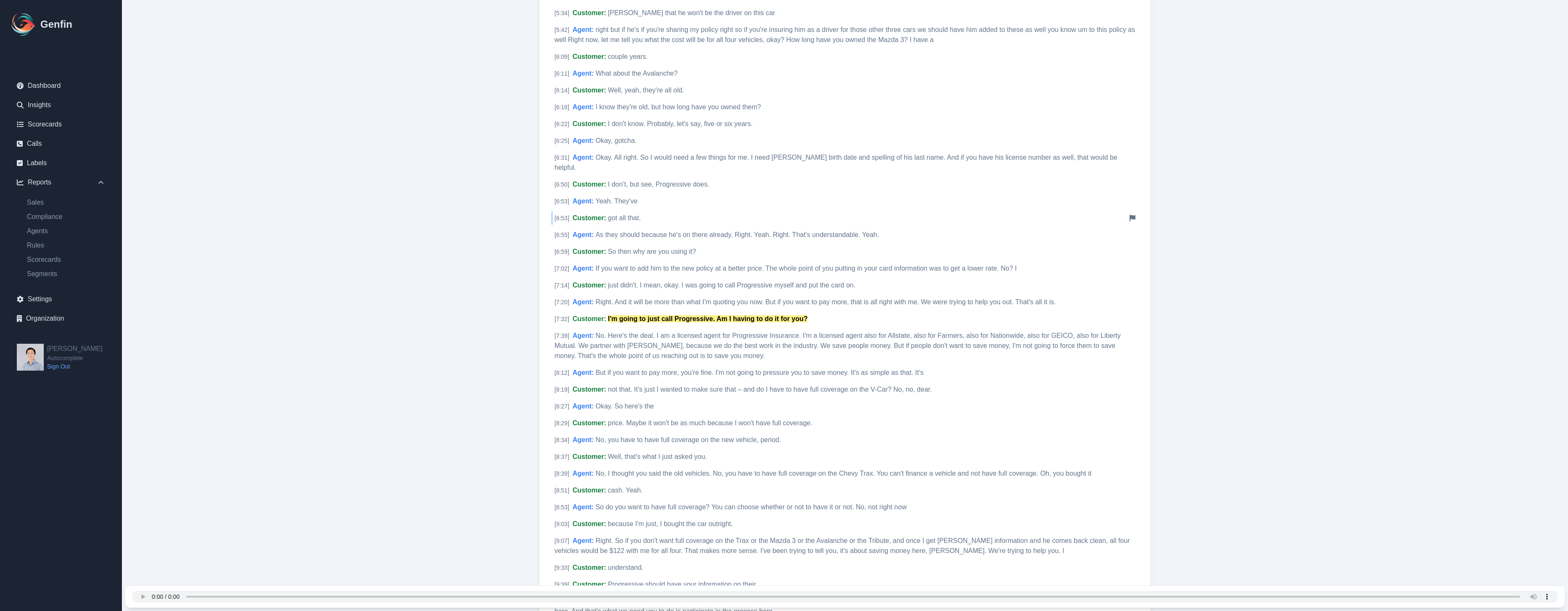
scroll to position [814, 0]
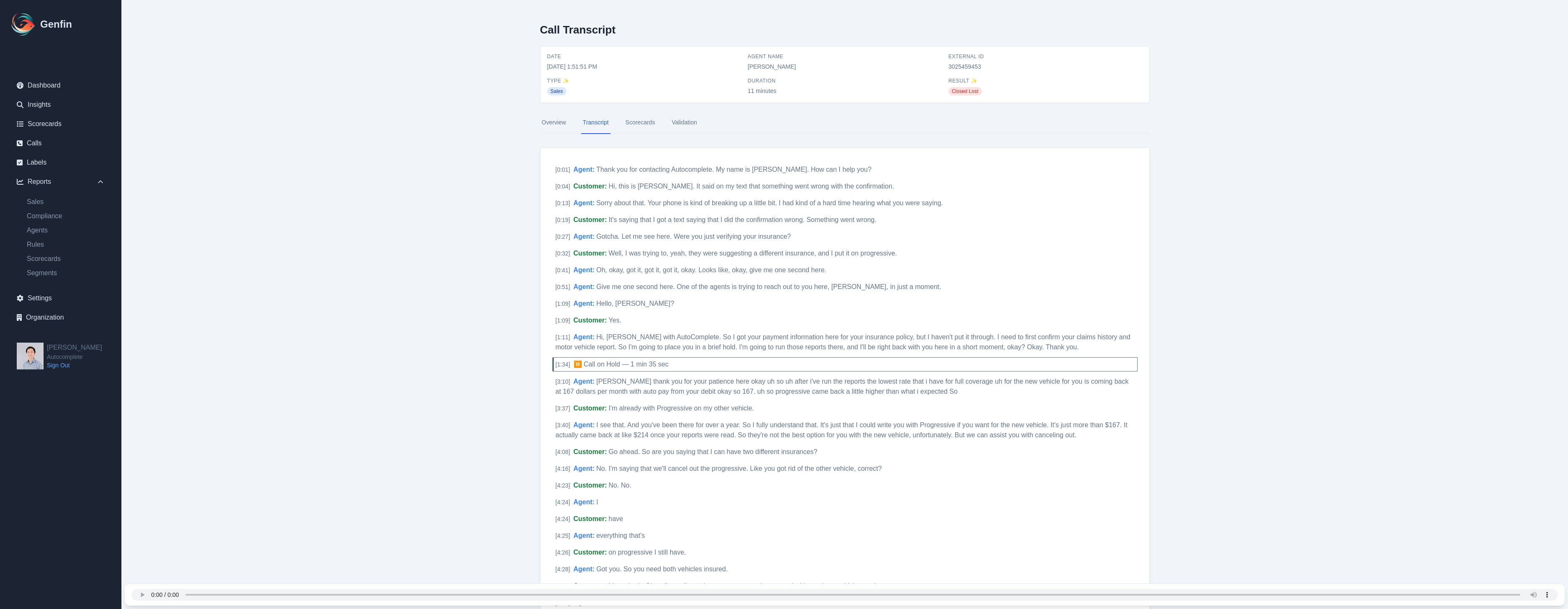
select select "14"
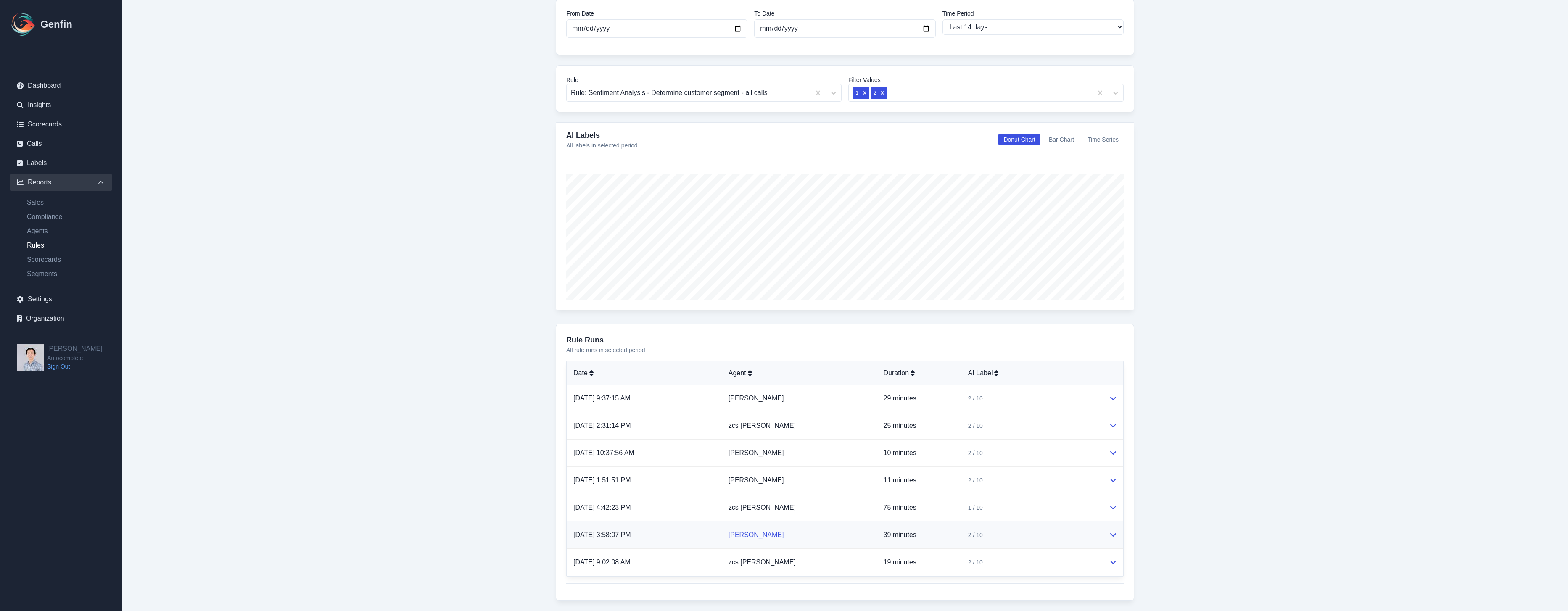
scroll to position [98, 0]
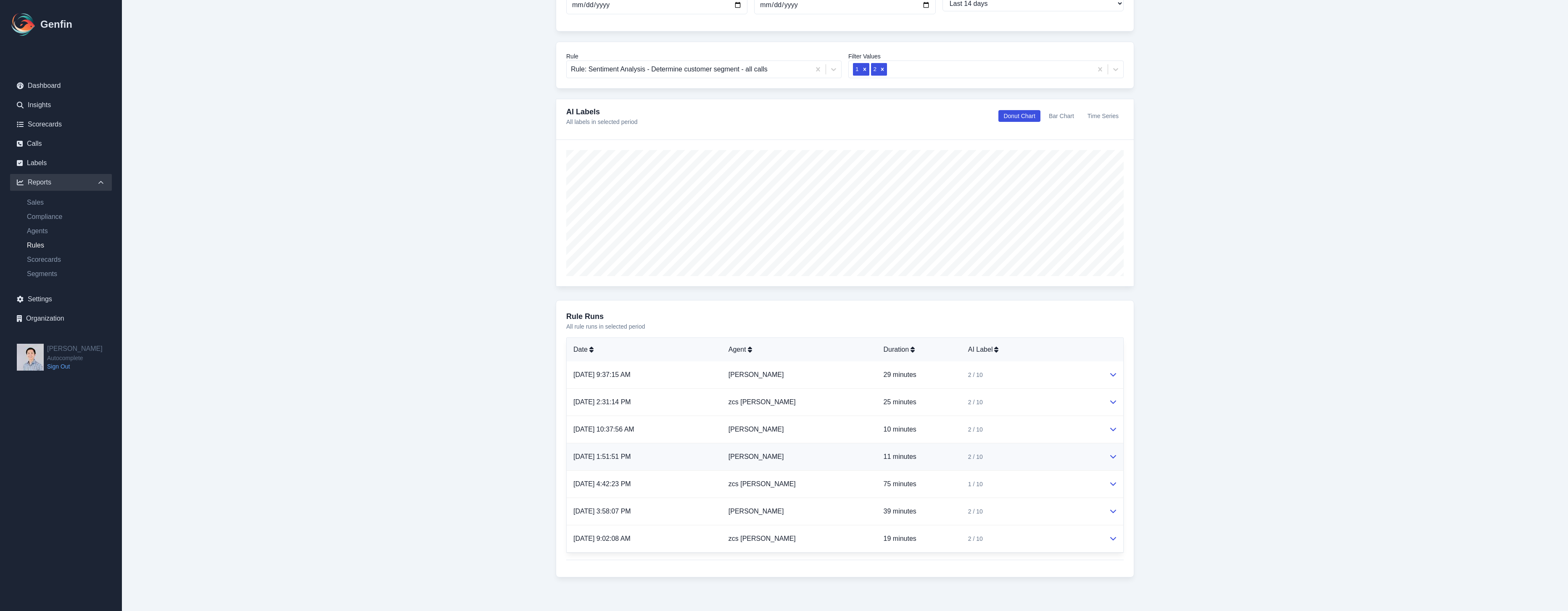
click at [783, 465] on td "[PERSON_NAME]" at bounding box center [800, 457] width 155 height 27
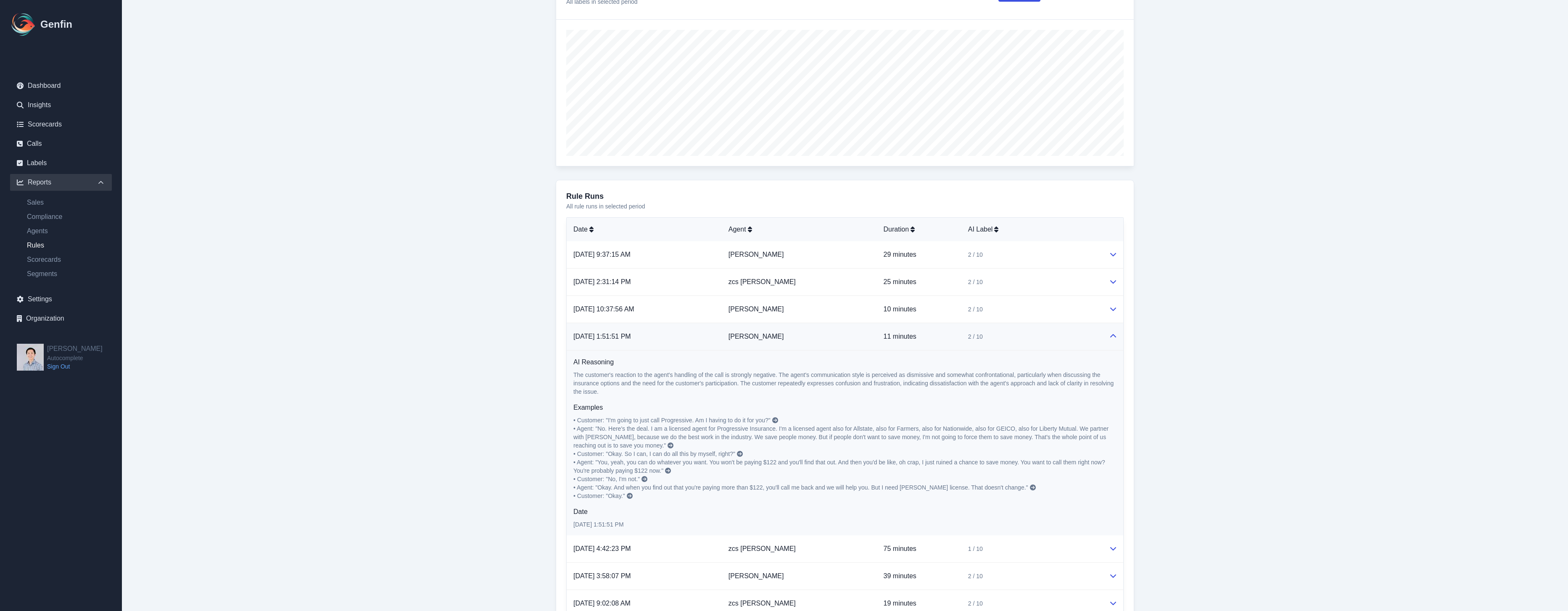
scroll to position [219, 0]
click at [774, 419] on icon at bounding box center [775, 420] width 6 height 6
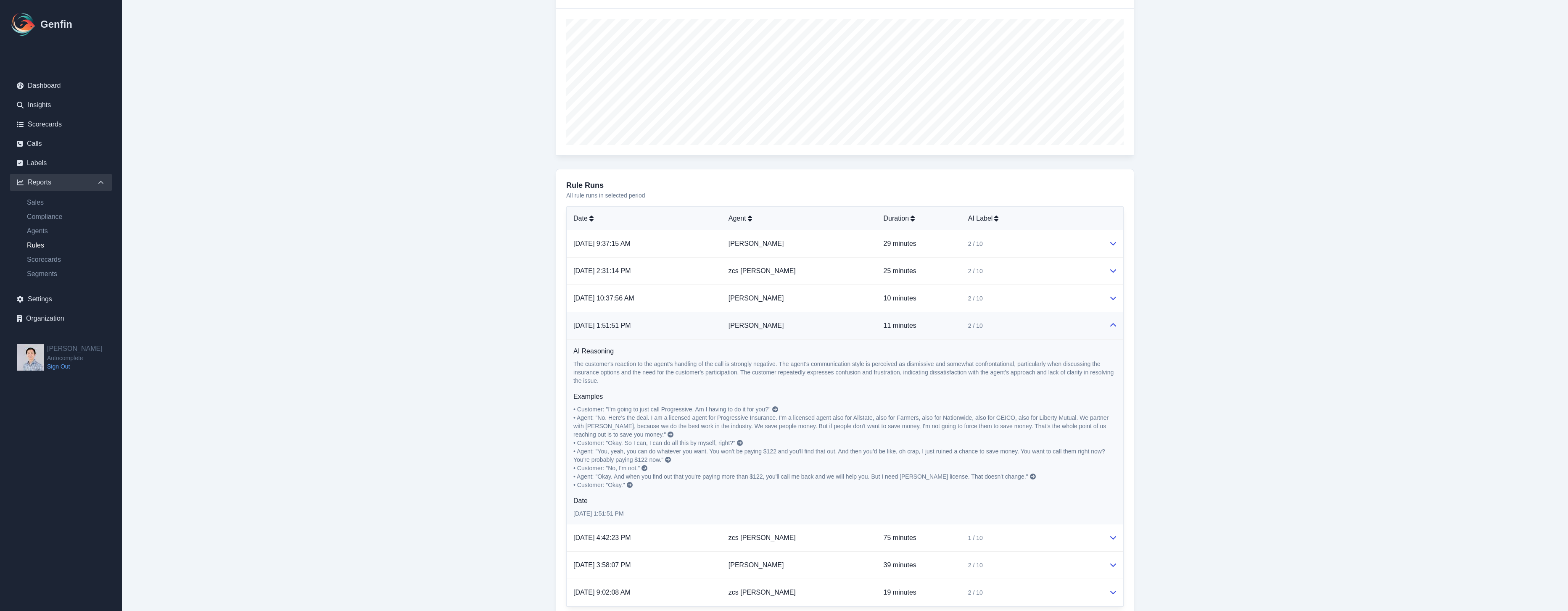
scroll to position [283, 0]
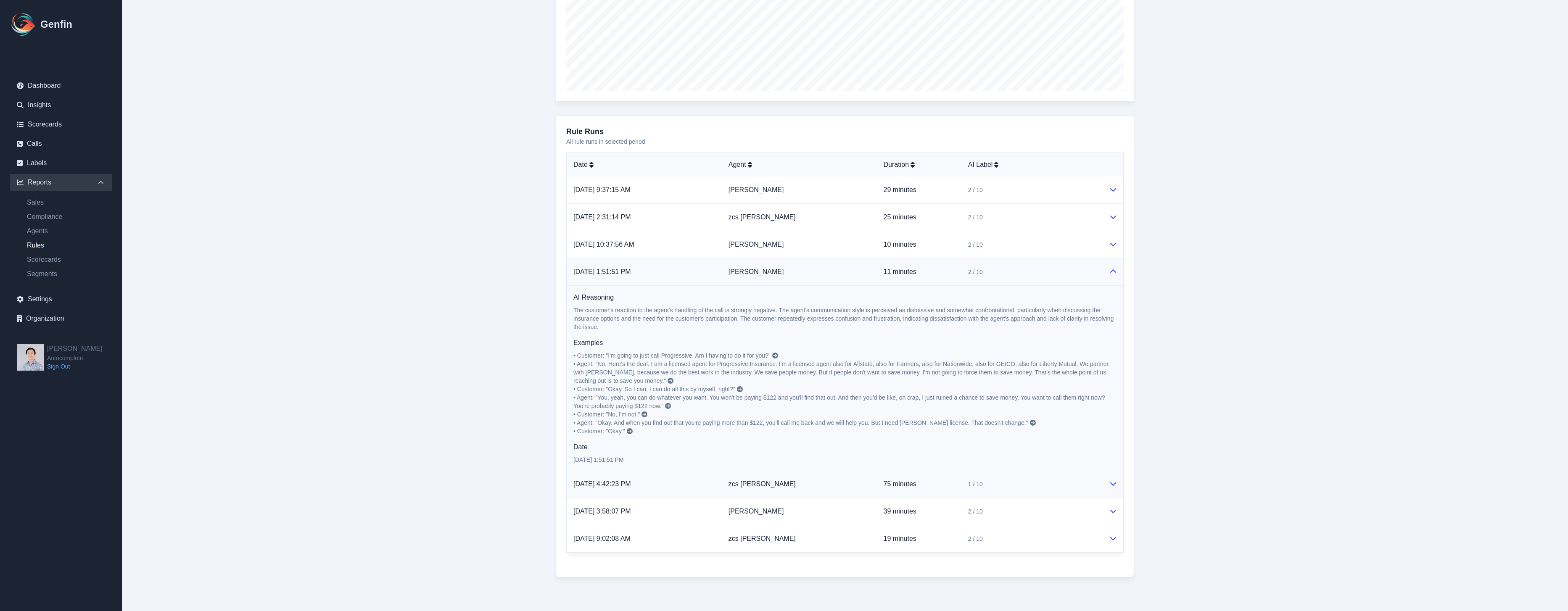
click at [786, 484] on td "zcs [PERSON_NAME]" at bounding box center [800, 484] width 155 height 27
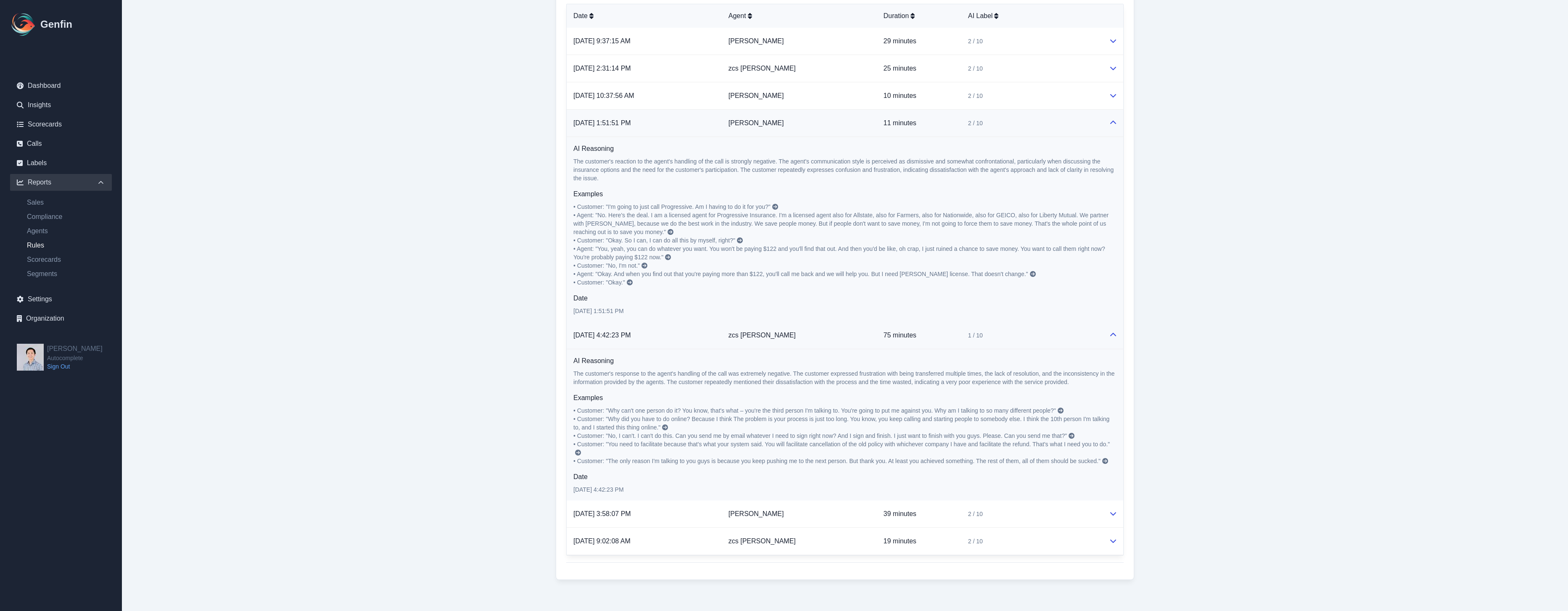
scroll to position [435, 0]
click at [786, 407] on icon at bounding box center [1061, 408] width 6 height 6
click at [468, 193] on main "Reports / Rules Report Rules Report From Date 2025-07-30 To Date 2025-08-13 Tim…" at bounding box center [845, 88] width 1446 height 1046
click at [786, 116] on td "[PERSON_NAME]" at bounding box center [800, 120] width 155 height 27
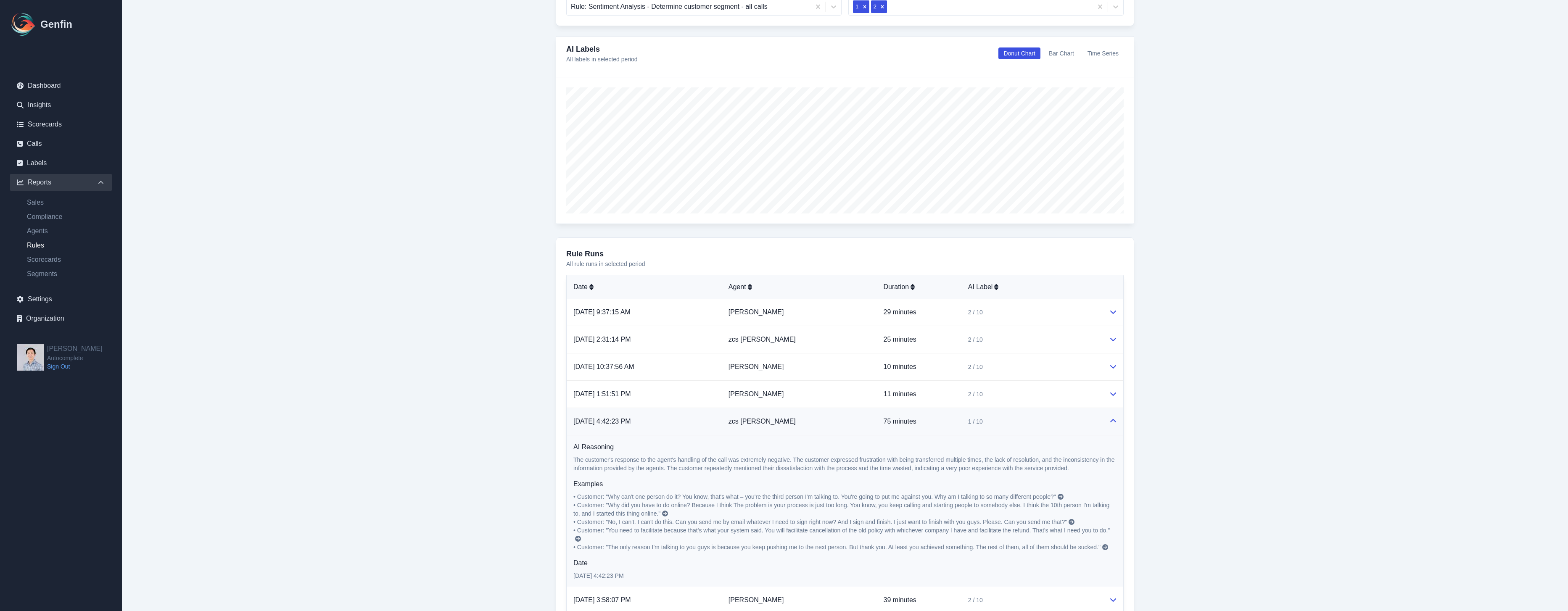
scroll to position [163, 0]
click at [703, 306] on p "8/12/2025, 9:37:15 AM" at bounding box center [644, 311] width 142 height 10
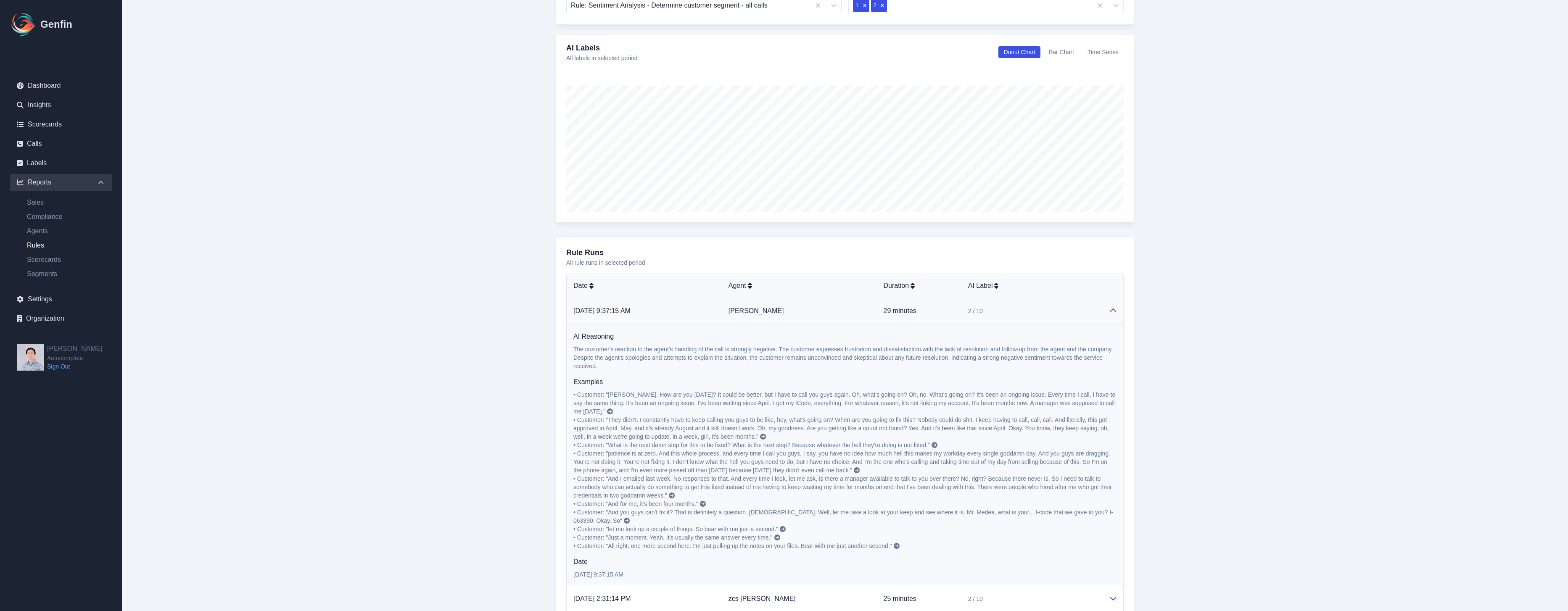
click at [703, 306] on p "8/12/2025, 9:37:15 AM" at bounding box center [644, 311] width 142 height 10
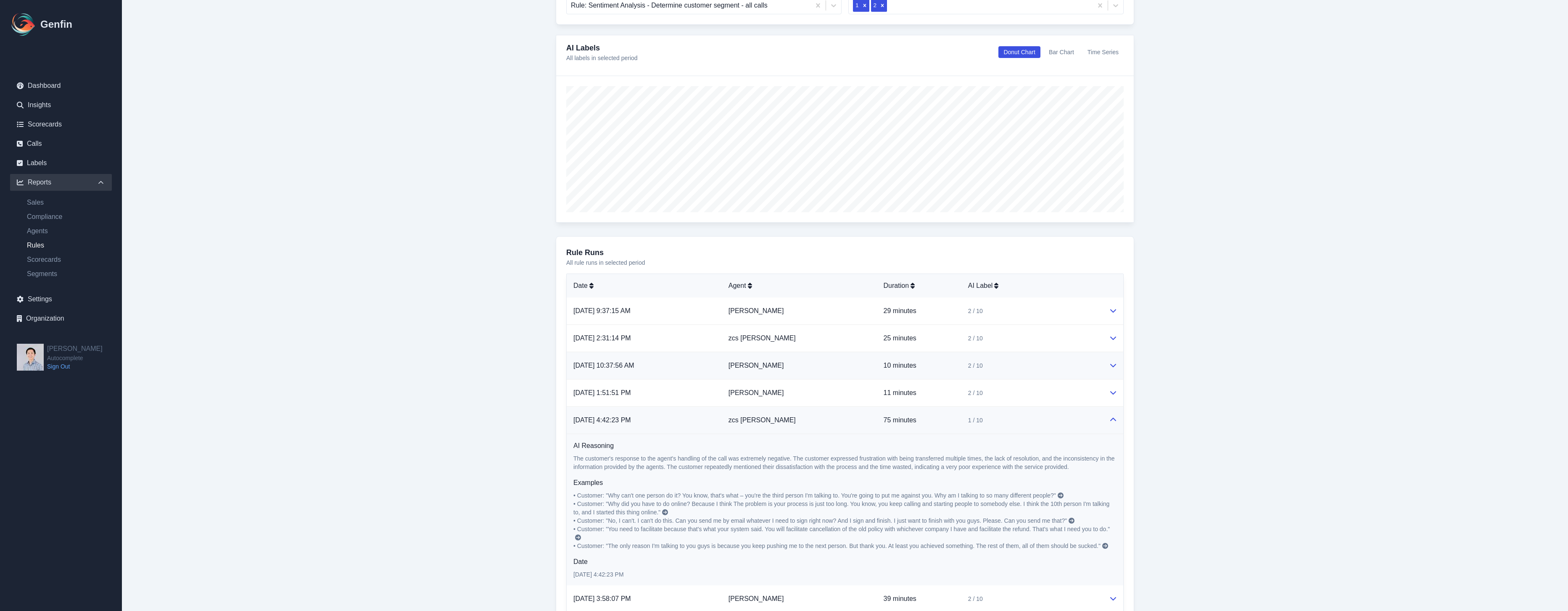
click at [708, 363] on p "8/11/2025, 10:37:56 AM" at bounding box center [644, 366] width 142 height 10
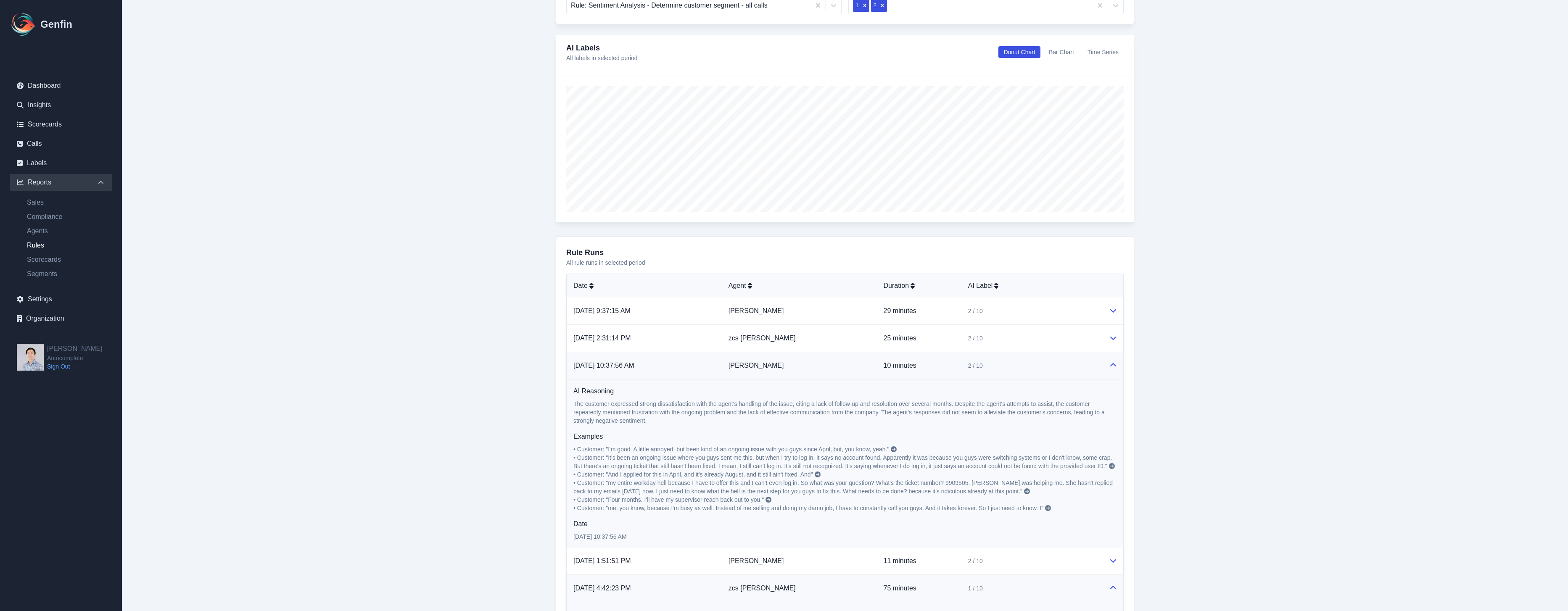
click at [708, 363] on p "8/11/2025, 10:37:56 AM" at bounding box center [644, 366] width 142 height 10
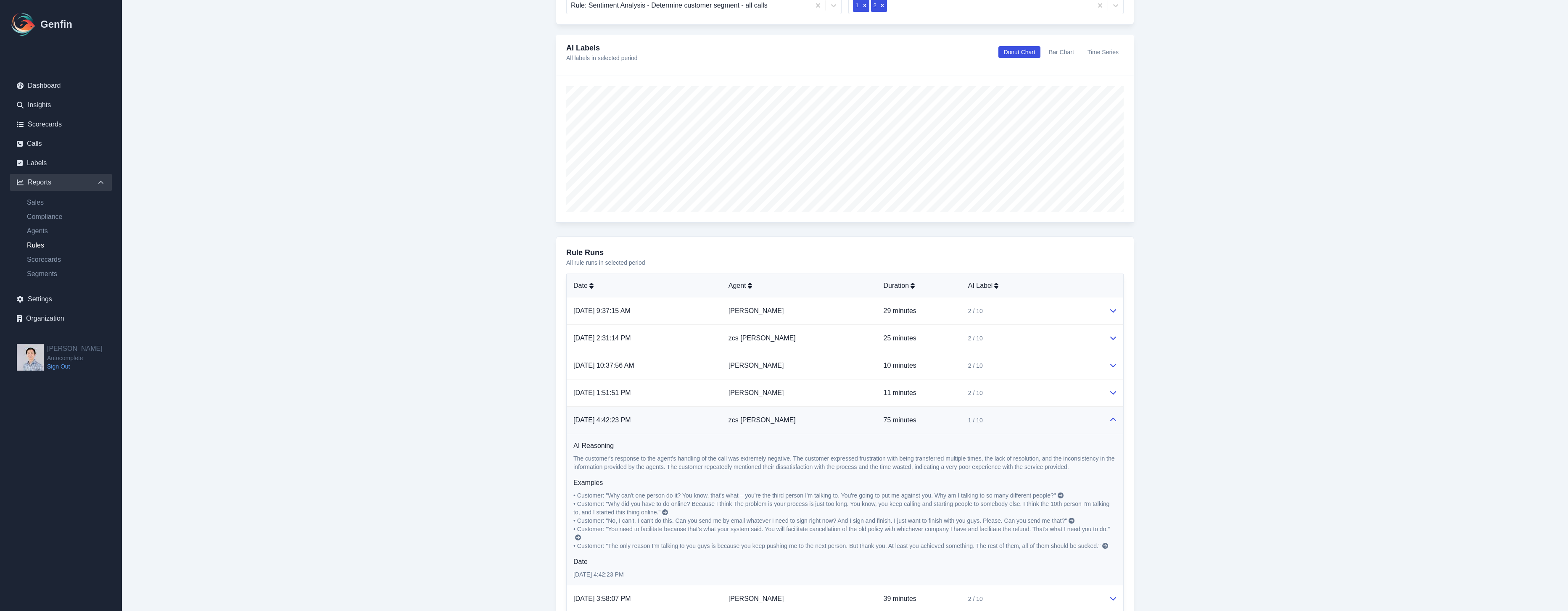
click at [425, 264] on main "Reports / Rules Report Rules Report From Date 2025-07-30 To Date 2025-08-13 Tim…" at bounding box center [845, 268] width 1446 height 861
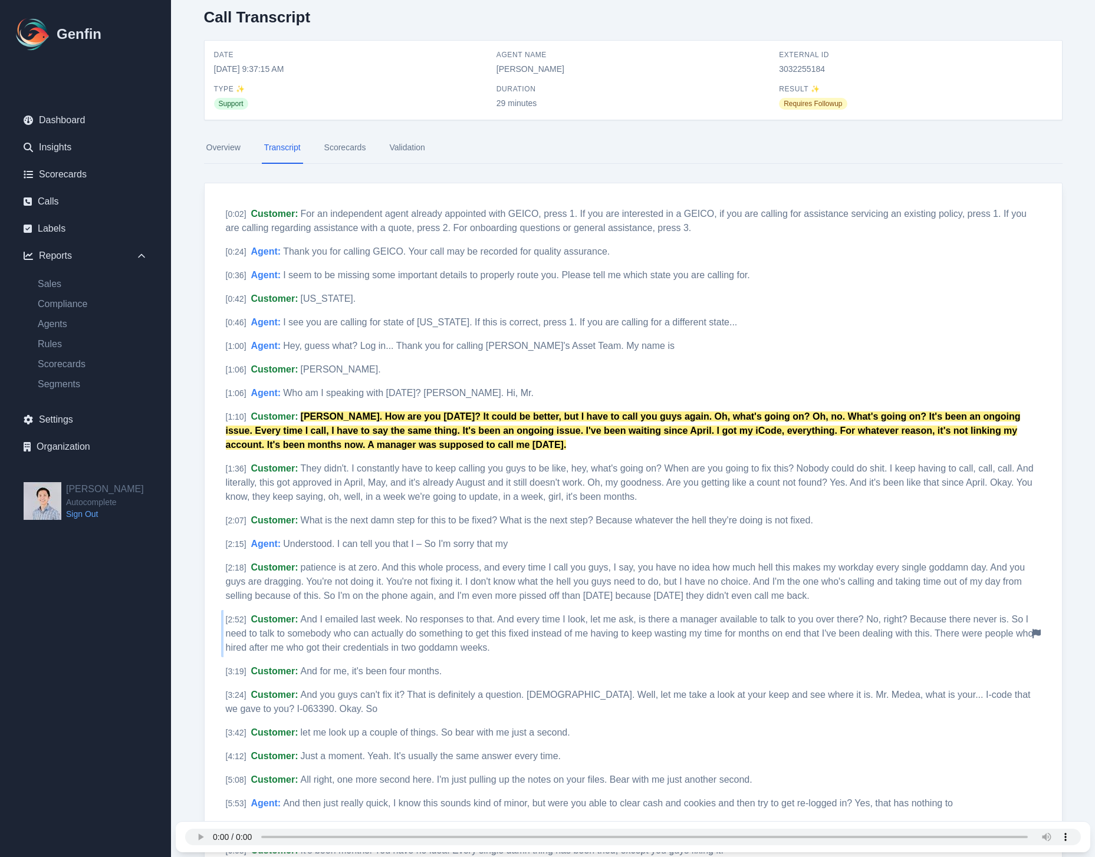
scroll to position [27, 0]
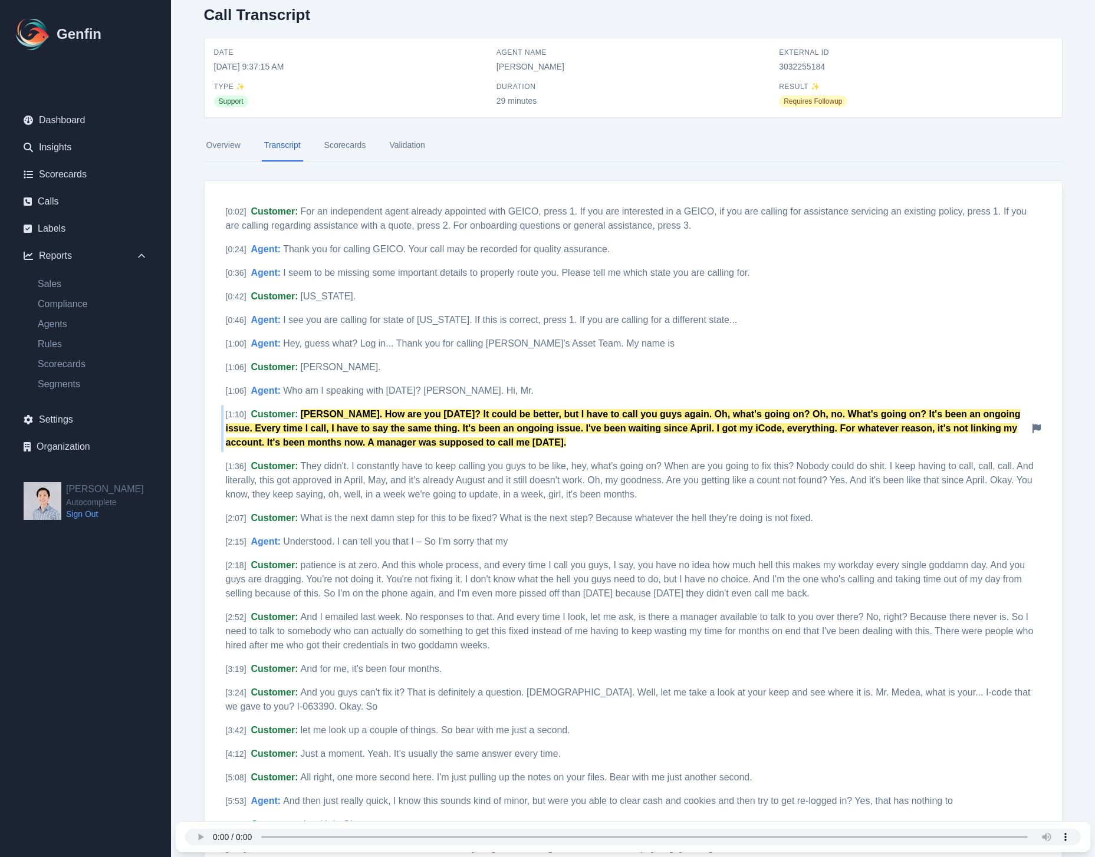
click at [488, 422] on div "[ 1:10 ] Customer : Padilla. How are you today? It could be better, but I have …" at bounding box center [633, 428] width 824 height 47
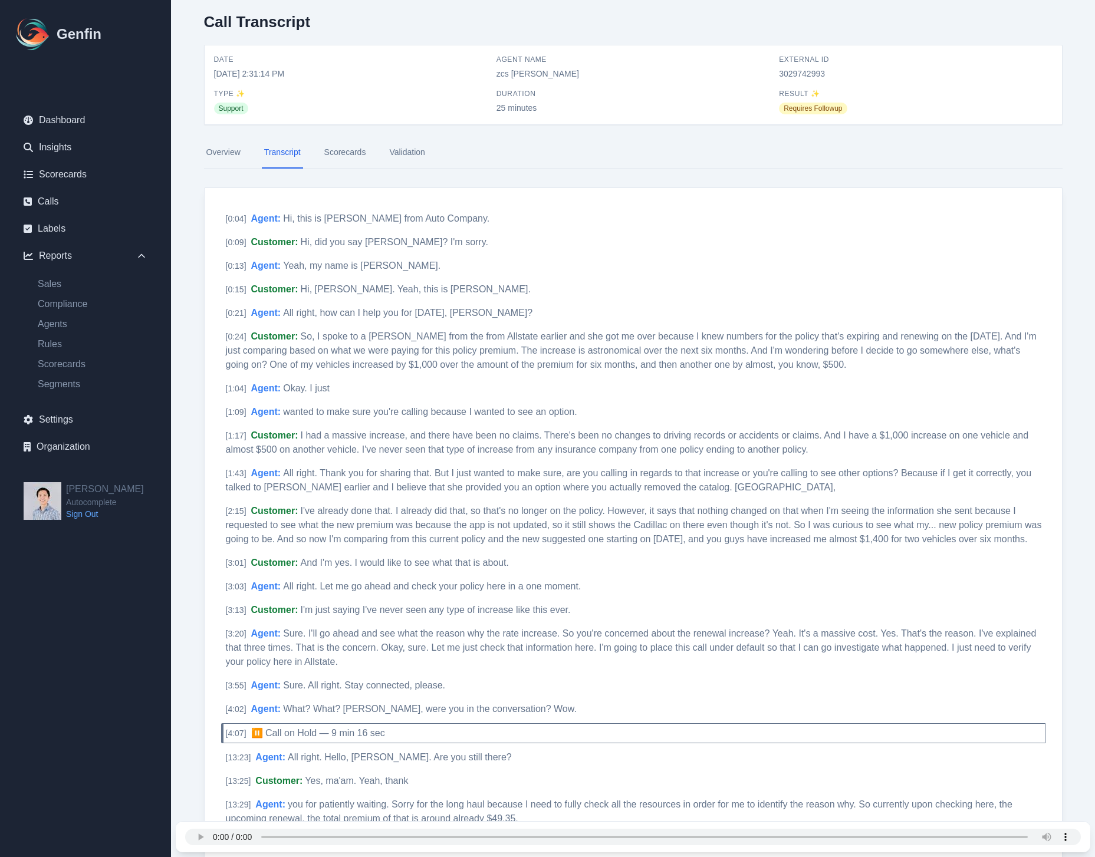
scroll to position [993, 0]
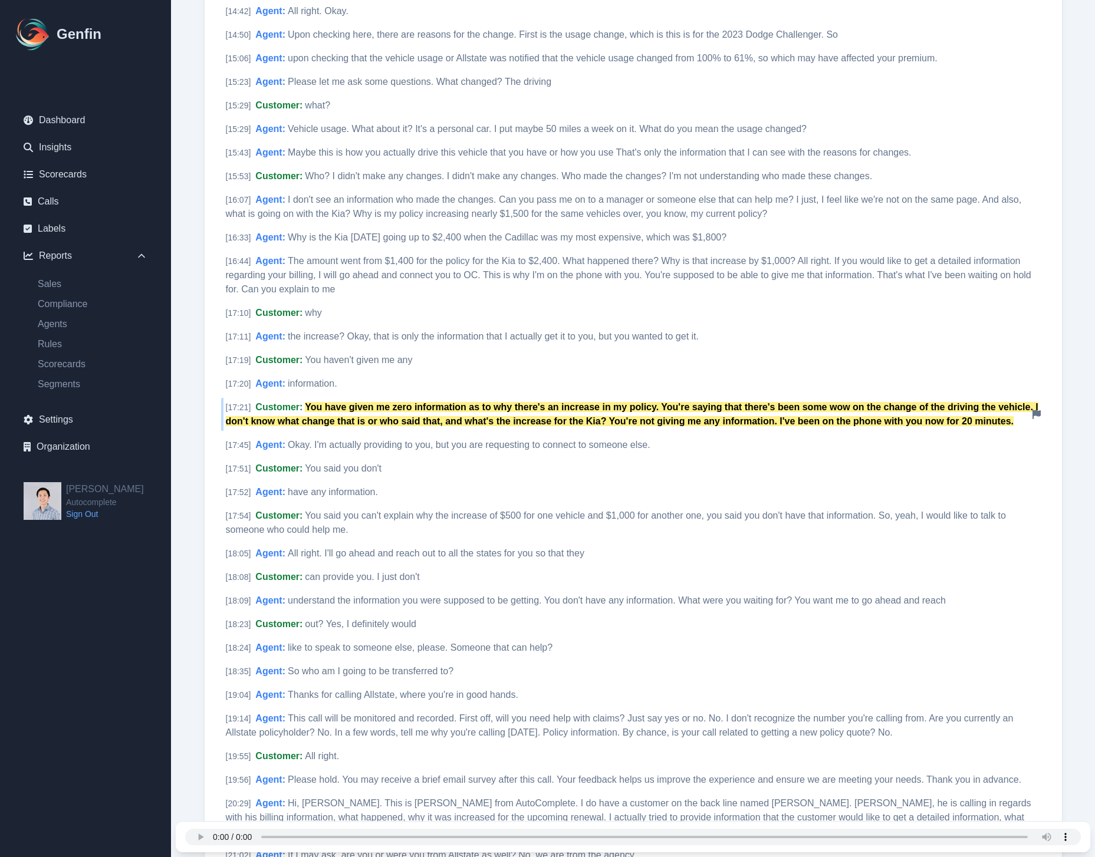
click at [971, 425] on mark "You have given me zero information as to why there's an increase in my policy. …" at bounding box center [632, 414] width 813 height 24
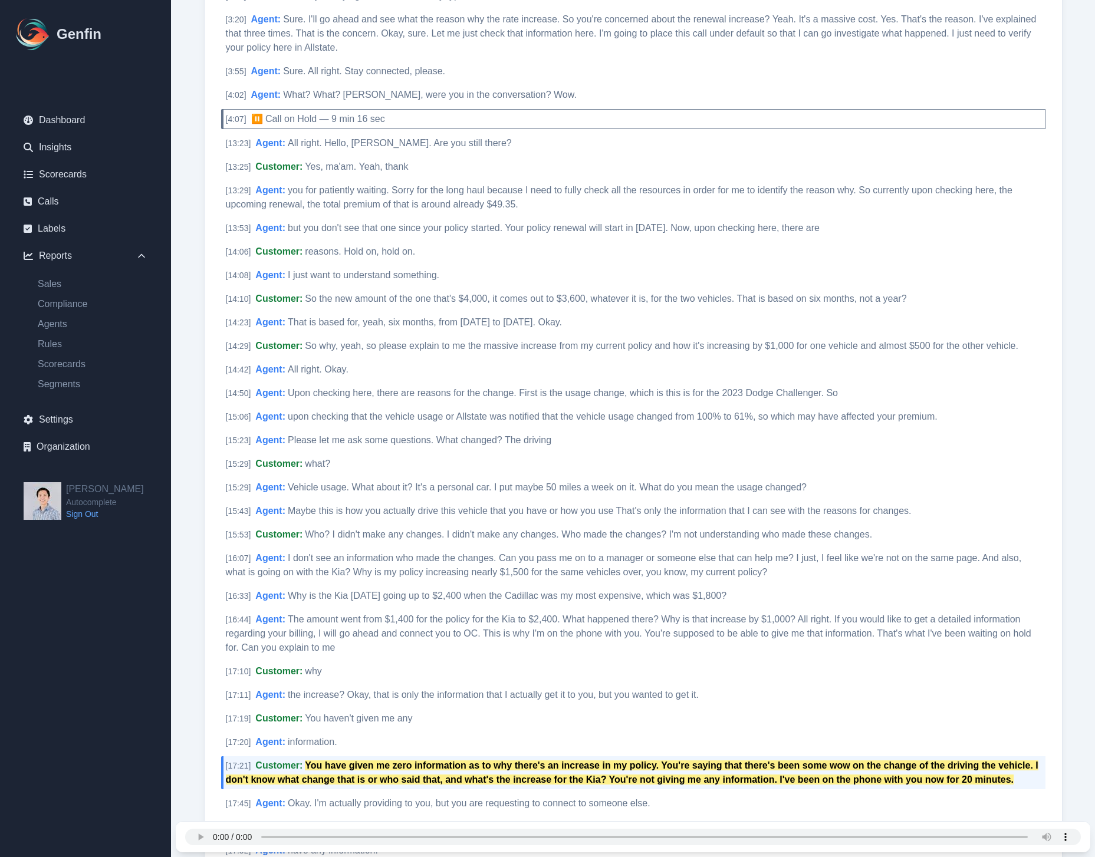
scroll to position [0, 0]
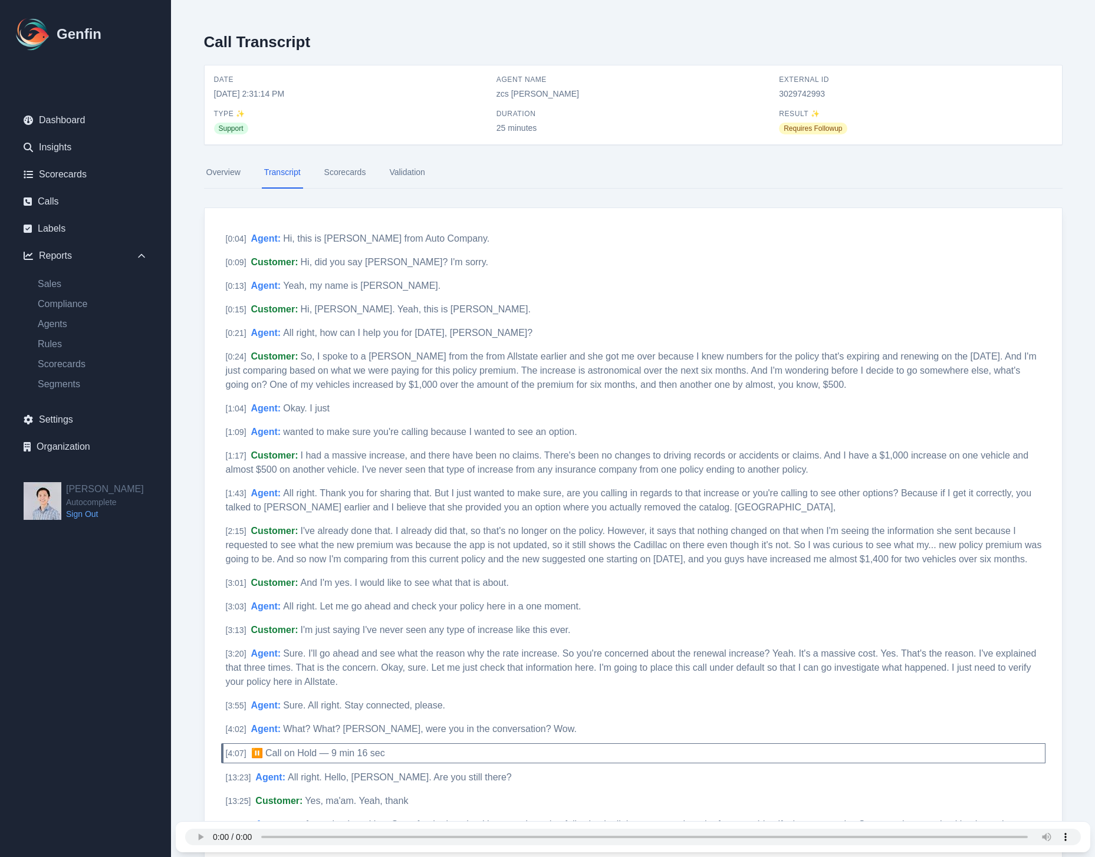
click at [804, 90] on span "3029742993" at bounding box center [915, 94] width 273 height 12
copy span "3029742993"
click at [781, 93] on span "3029742993" at bounding box center [915, 94] width 273 height 12
click at [783, 93] on span "3029742993" at bounding box center [915, 94] width 273 height 12
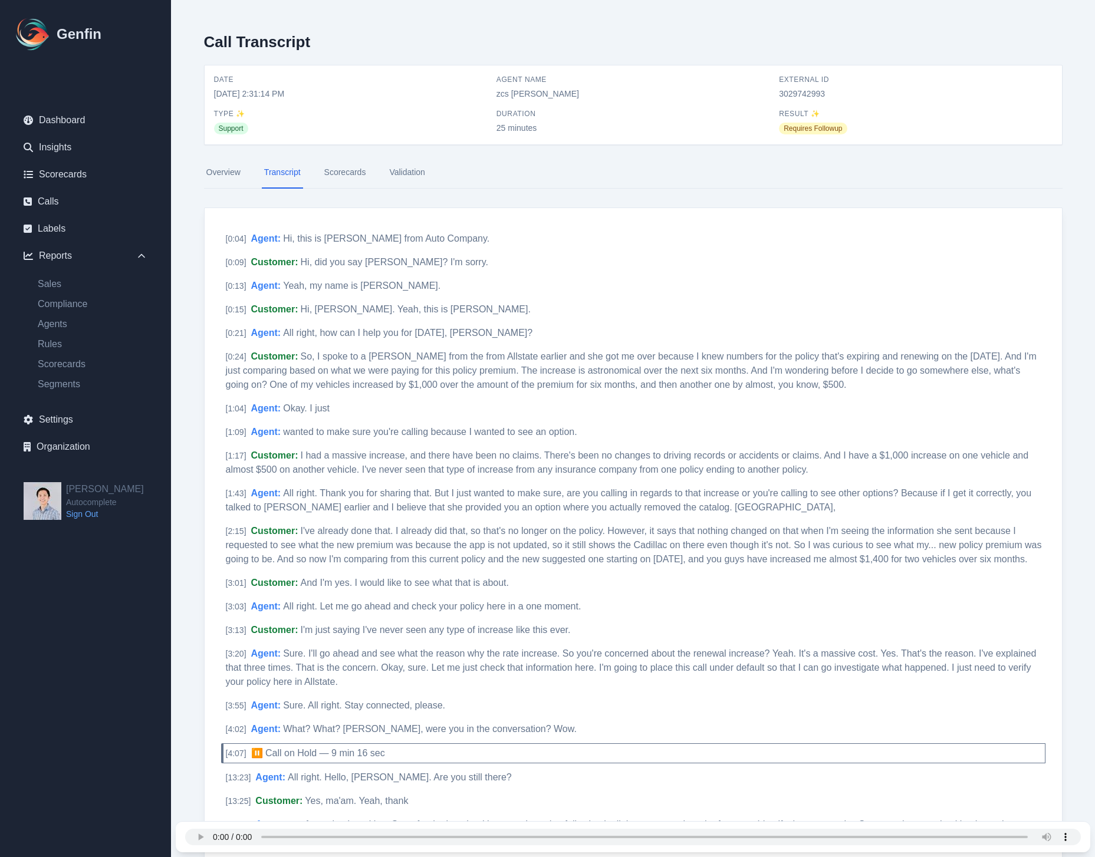
click at [812, 94] on span "3029742993" at bounding box center [915, 94] width 273 height 12
copy span "3029742993"
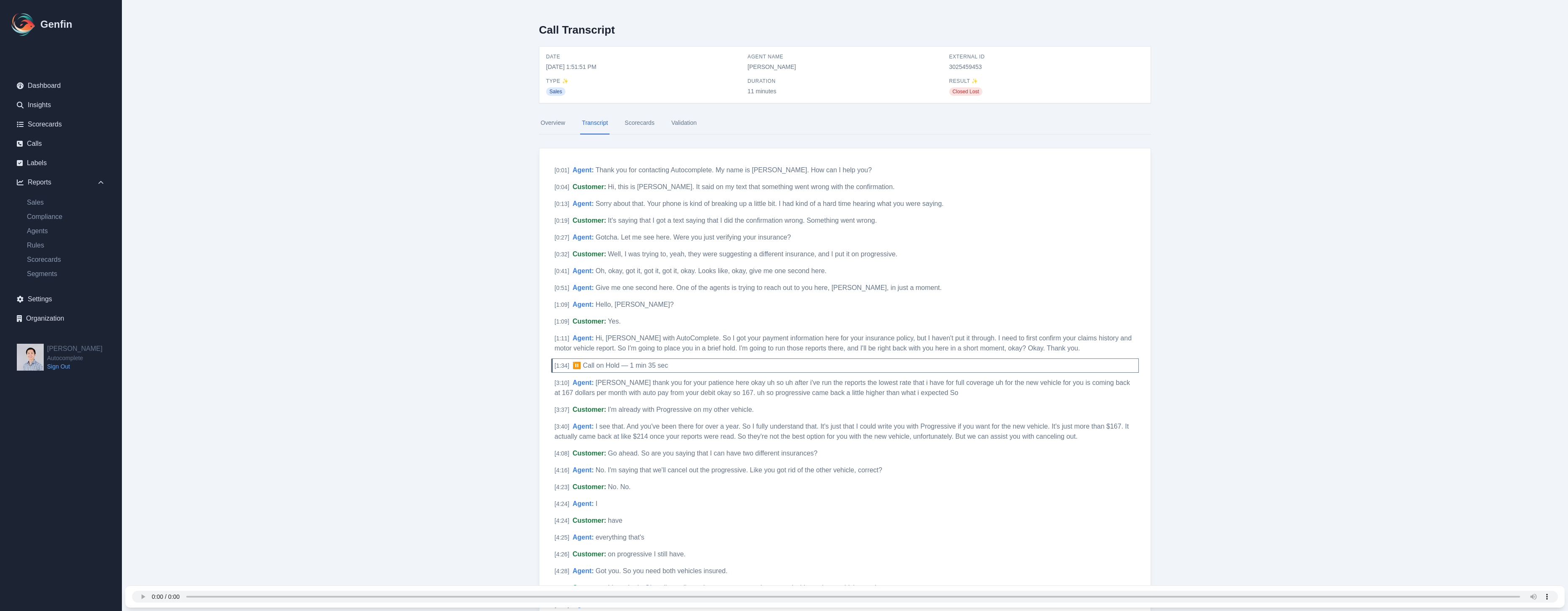
click at [961, 63] on span "3025459453" at bounding box center [1046, 67] width 195 height 9
click at [961, 65] on span "3025459453" at bounding box center [1046, 67] width 195 height 9
copy span "3025459453"
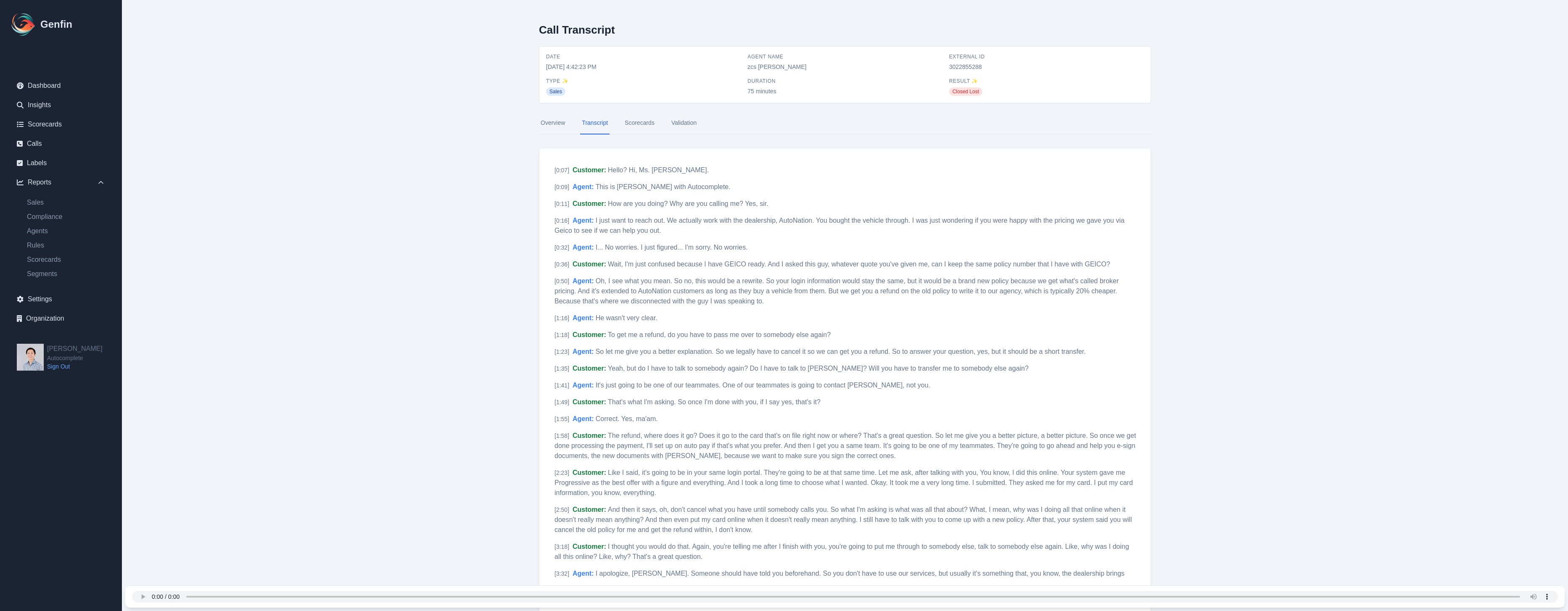
click at [955, 67] on span "3022855288" at bounding box center [1046, 67] width 195 height 9
copy span "3022855288"
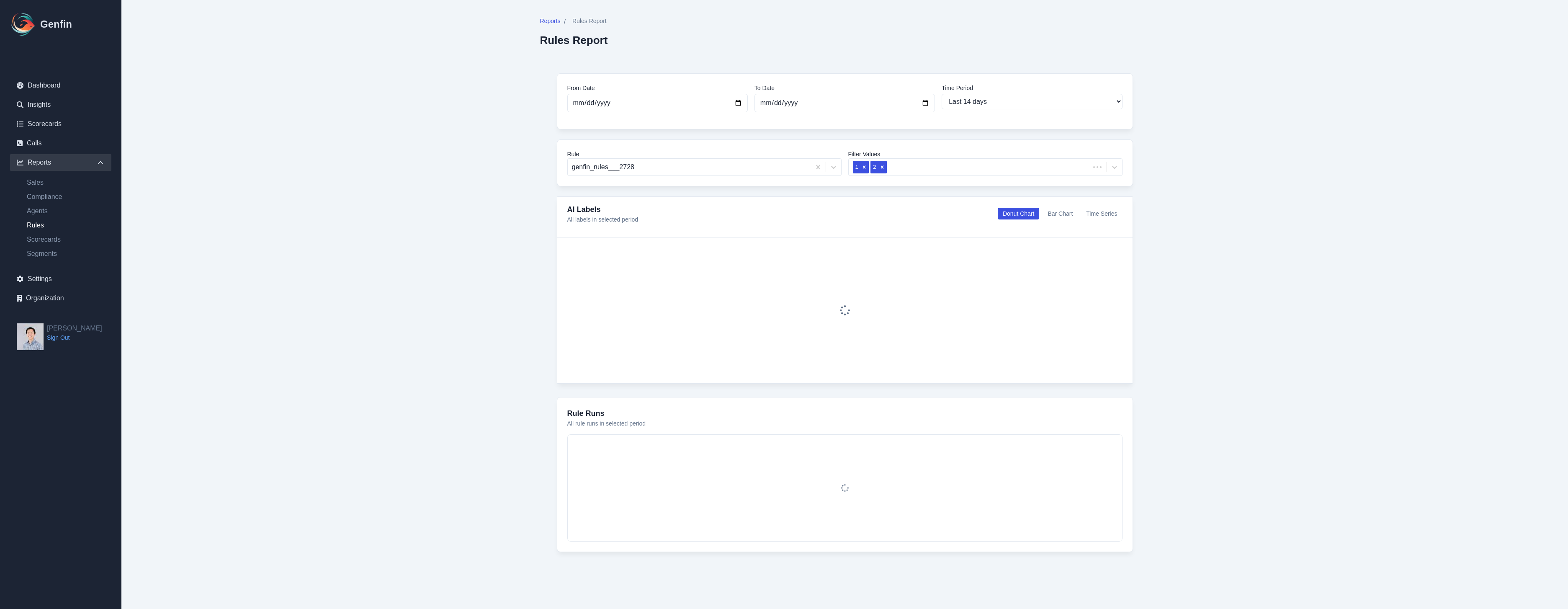
select select "14"
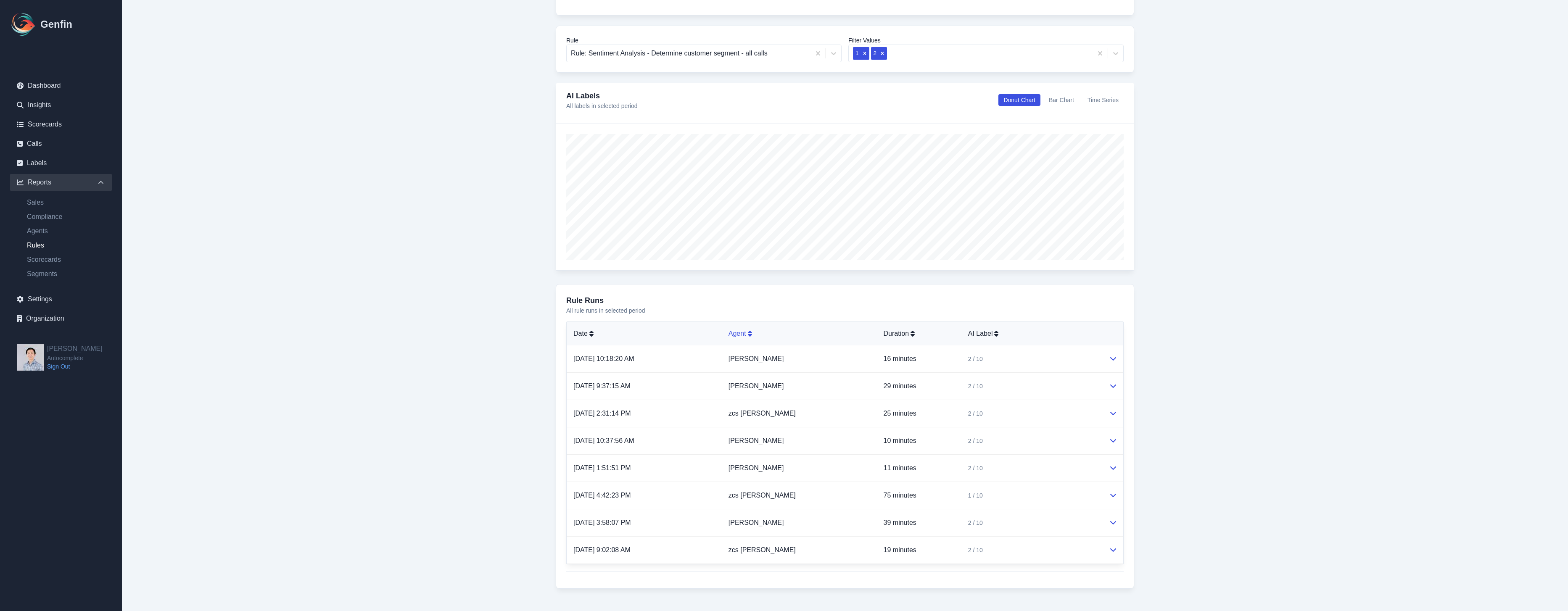
scroll to position [125, 0]
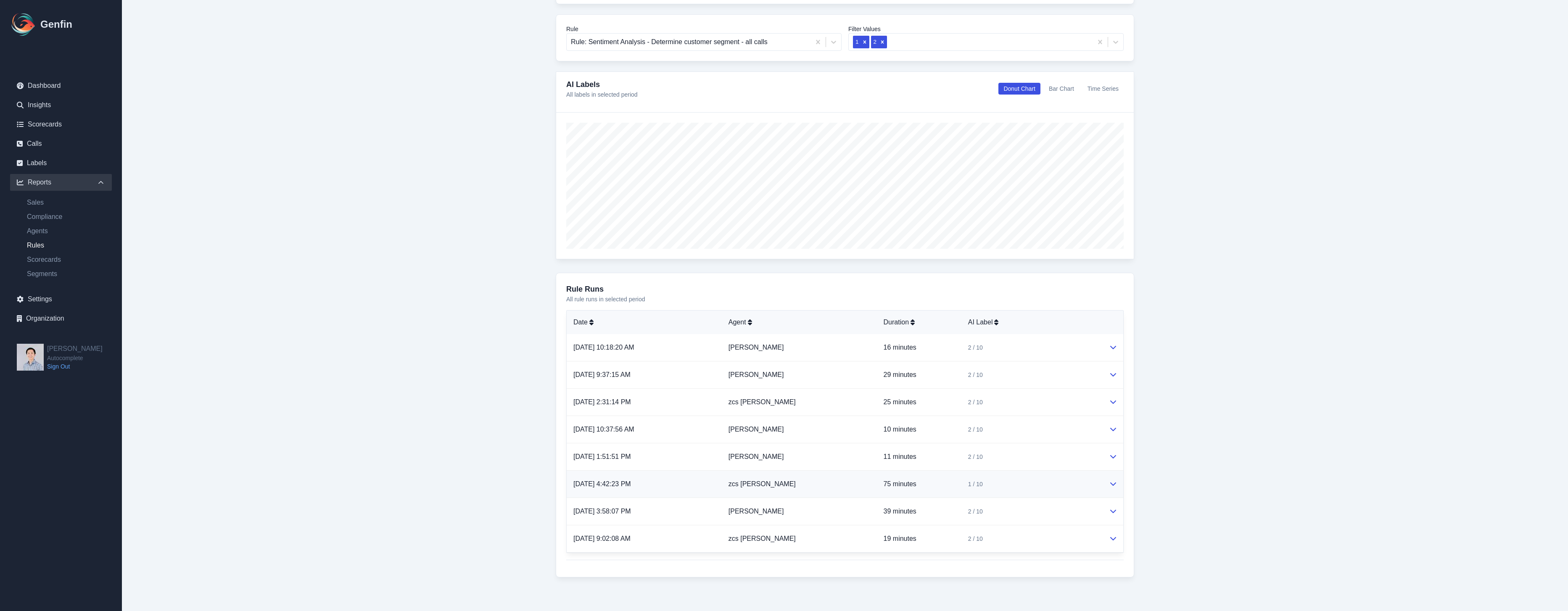
click at [840, 481] on td "zcs [PERSON_NAME]" at bounding box center [800, 484] width 155 height 27
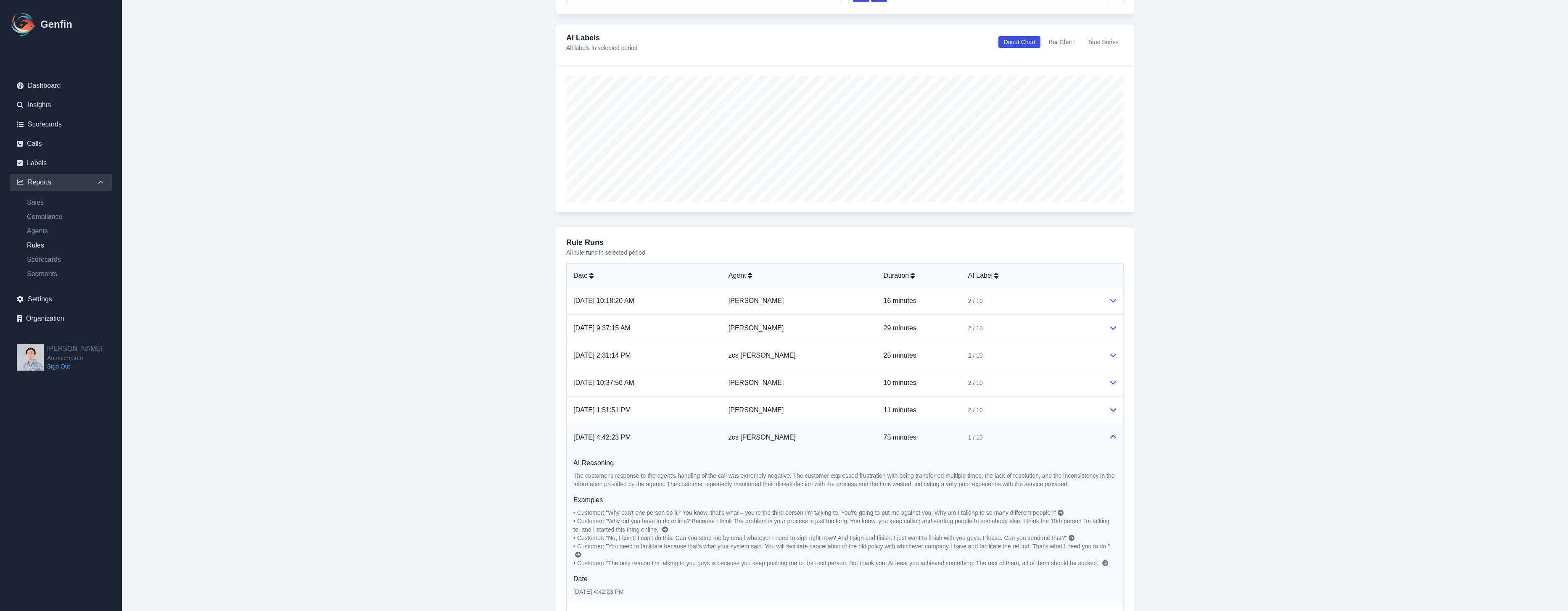
scroll to position [277, 0]
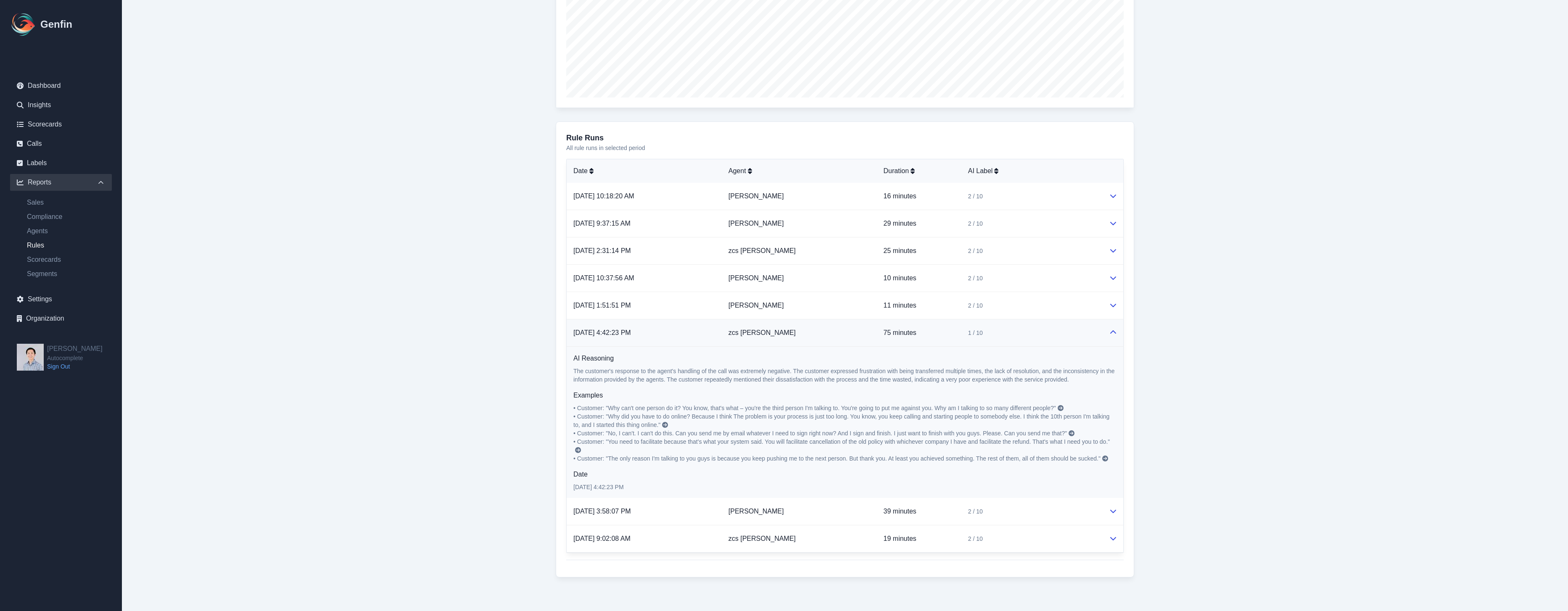
click at [1063, 409] on icon at bounding box center [1061, 408] width 6 height 6
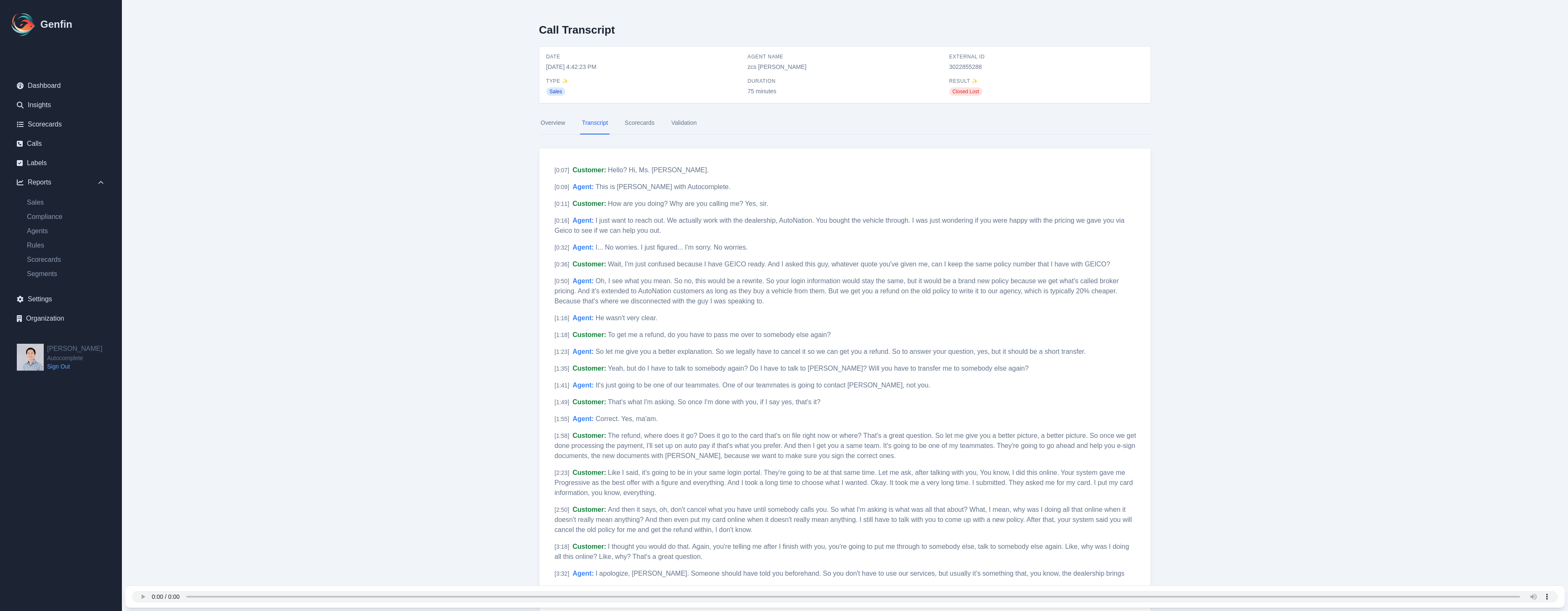
click at [962, 66] on span "3022855288" at bounding box center [1046, 67] width 195 height 9
copy span "3022855288"
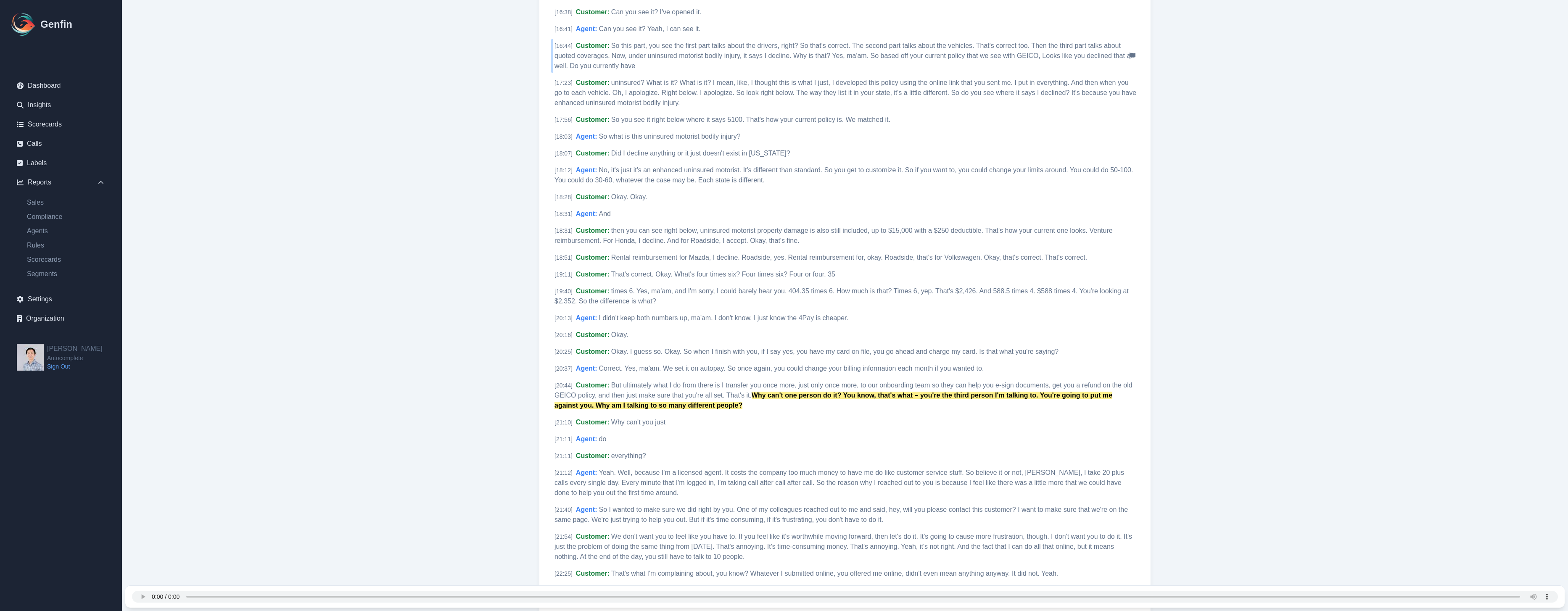
scroll to position [1773, 0]
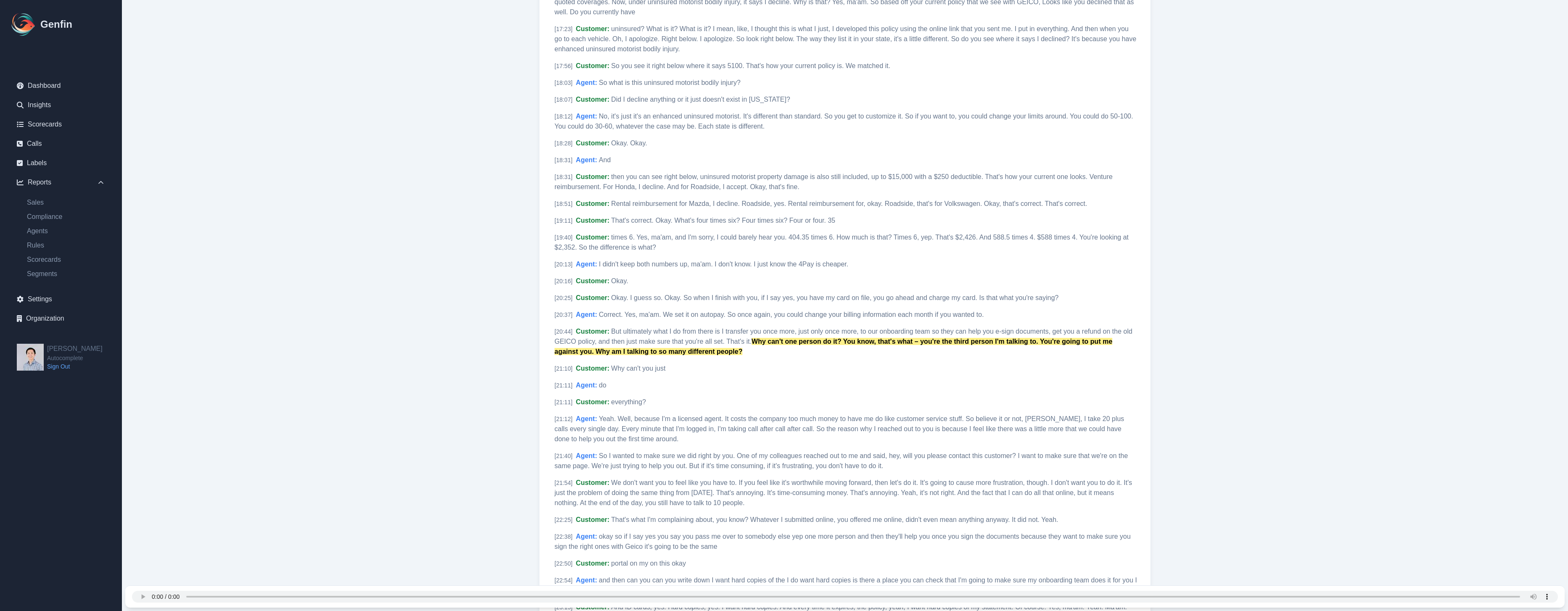
select select "14"
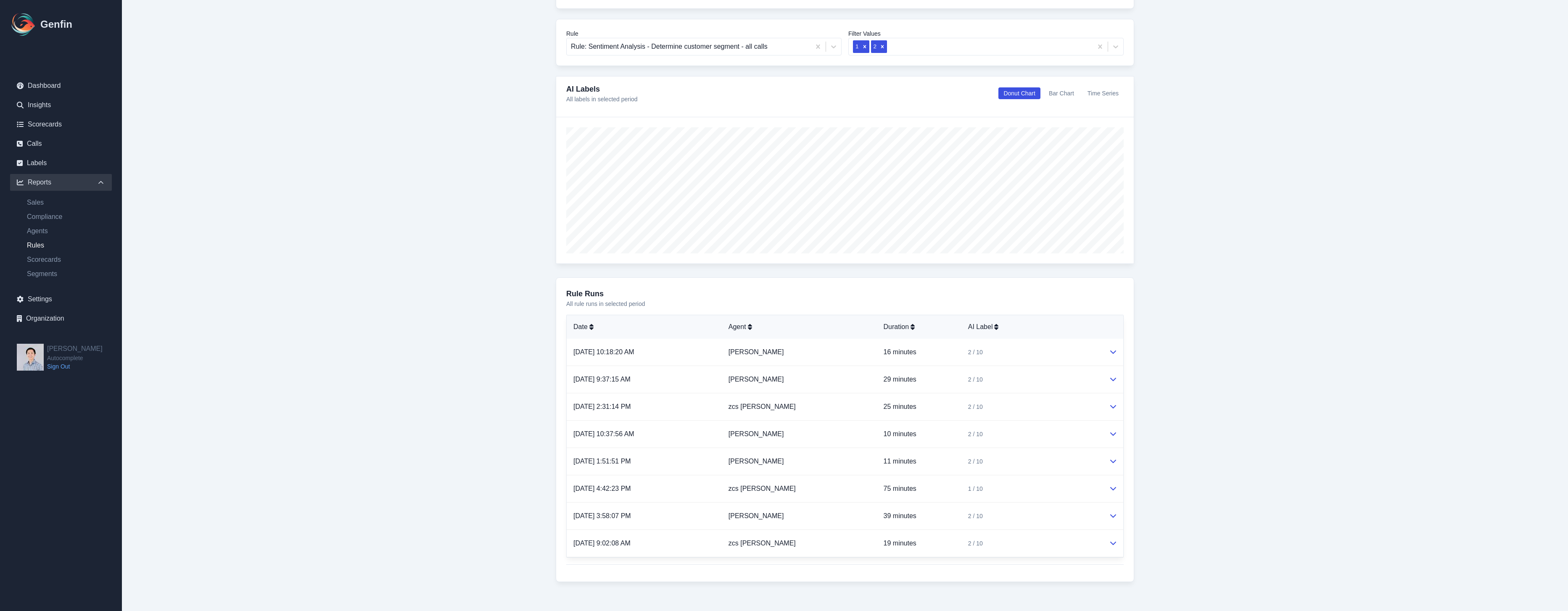
scroll to position [125, 0]
click at [831, 512] on td "[PERSON_NAME]" at bounding box center [800, 512] width 155 height 27
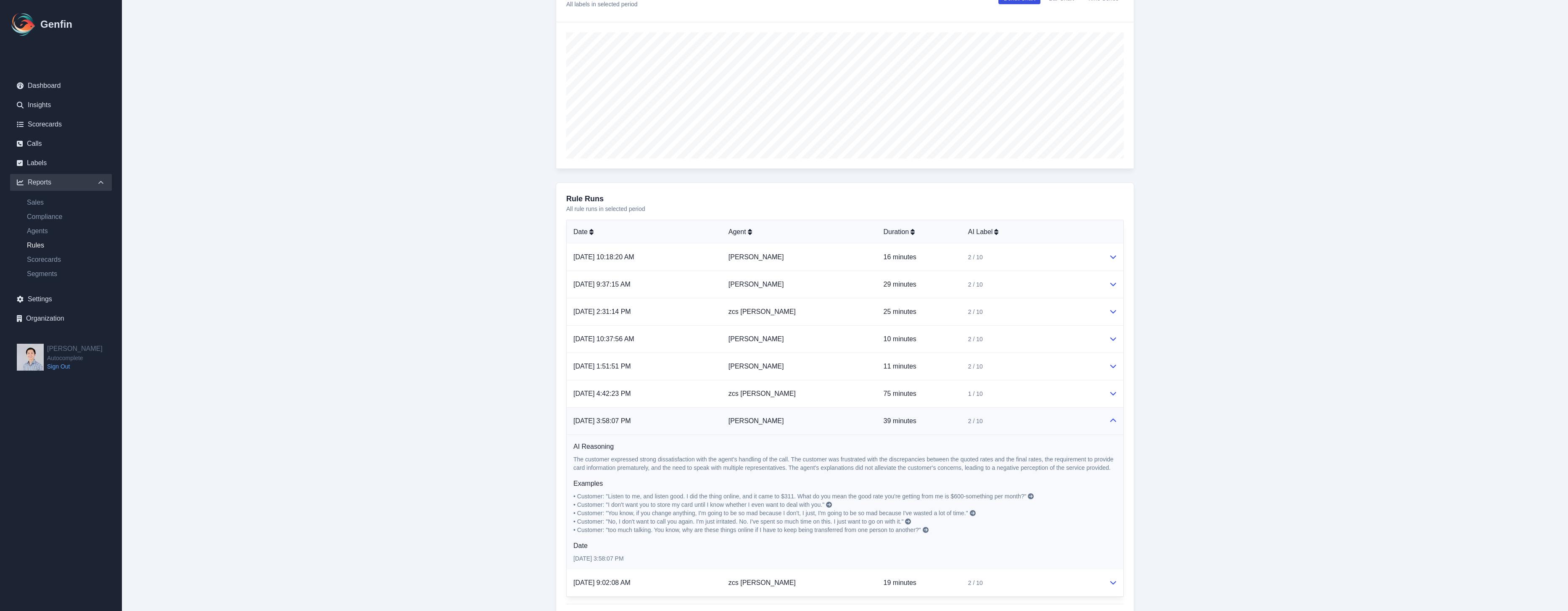
scroll to position [247, 0]
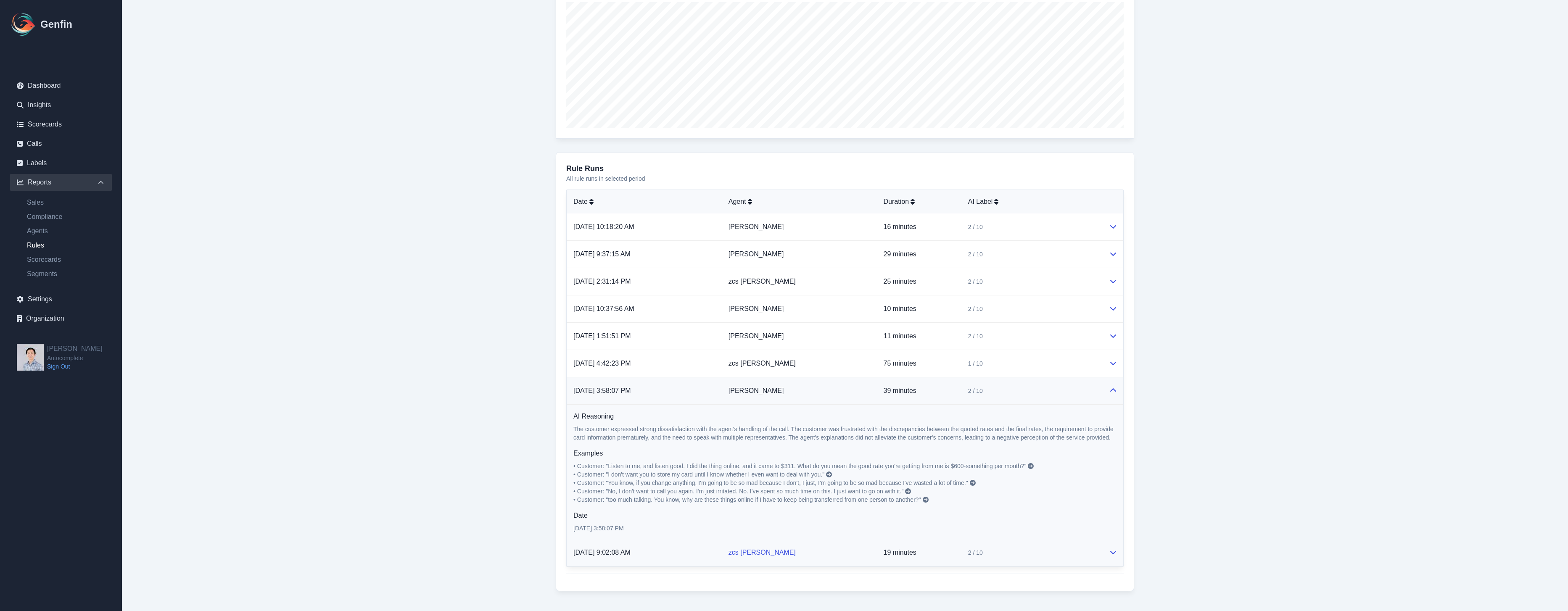
click at [759, 553] on link "zcs [PERSON_NAME]" at bounding box center [762, 553] width 67 height 7
drag, startPoint x: 315, startPoint y: 215, endPoint x: 323, endPoint y: 220, distance: 9.4
click at [317, 217] on main "Reports / Rules Report Rules Report From Date 2025-07-30 To Date 2025-08-13 Tim…" at bounding box center [845, 189] width 1446 height 871
click at [1103, 553] on td at bounding box center [1112, 553] width 21 height 27
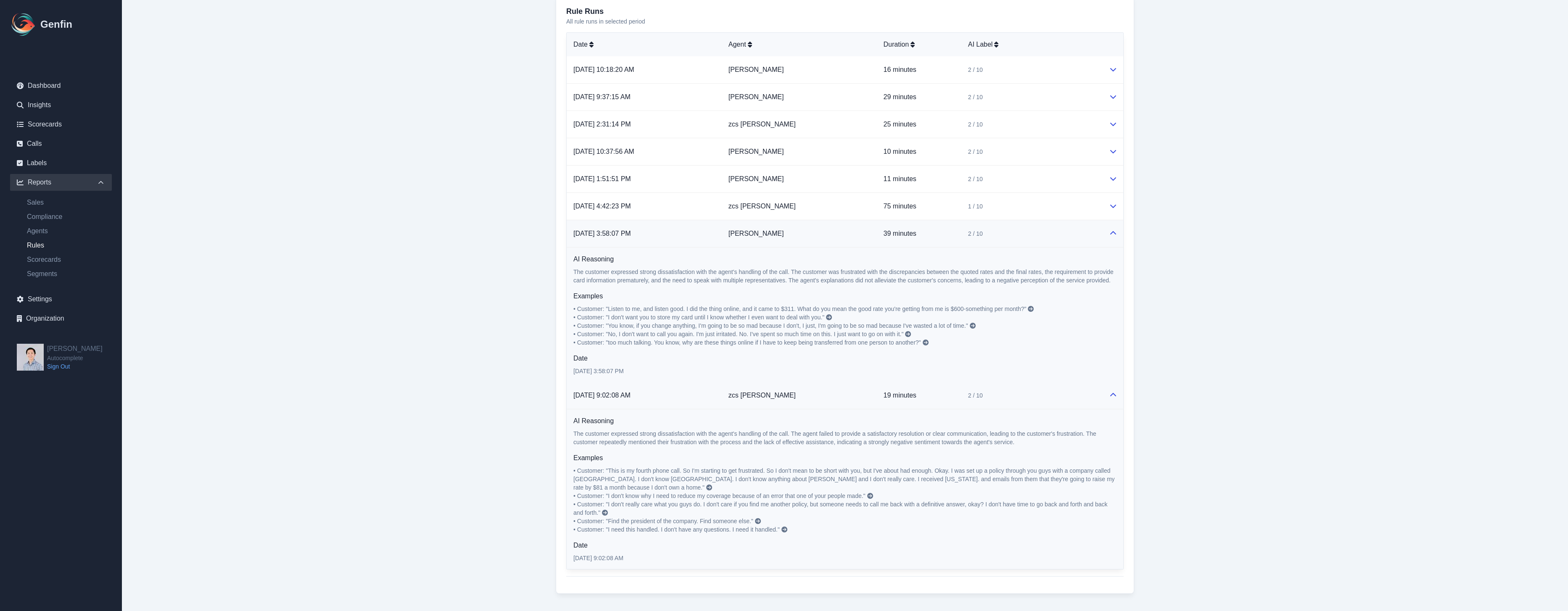
scroll to position [411, 0]
click at [712, 477] on icon at bounding box center [709, 480] width 6 height 6
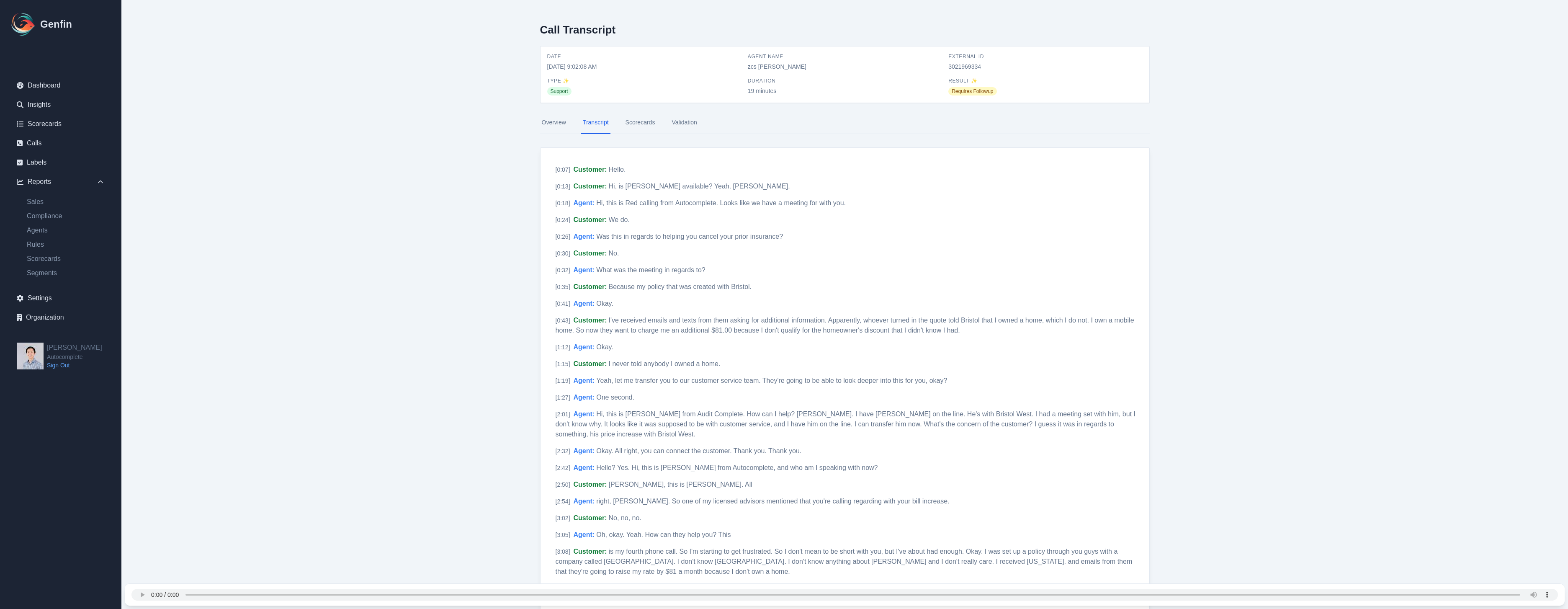
select select "14"
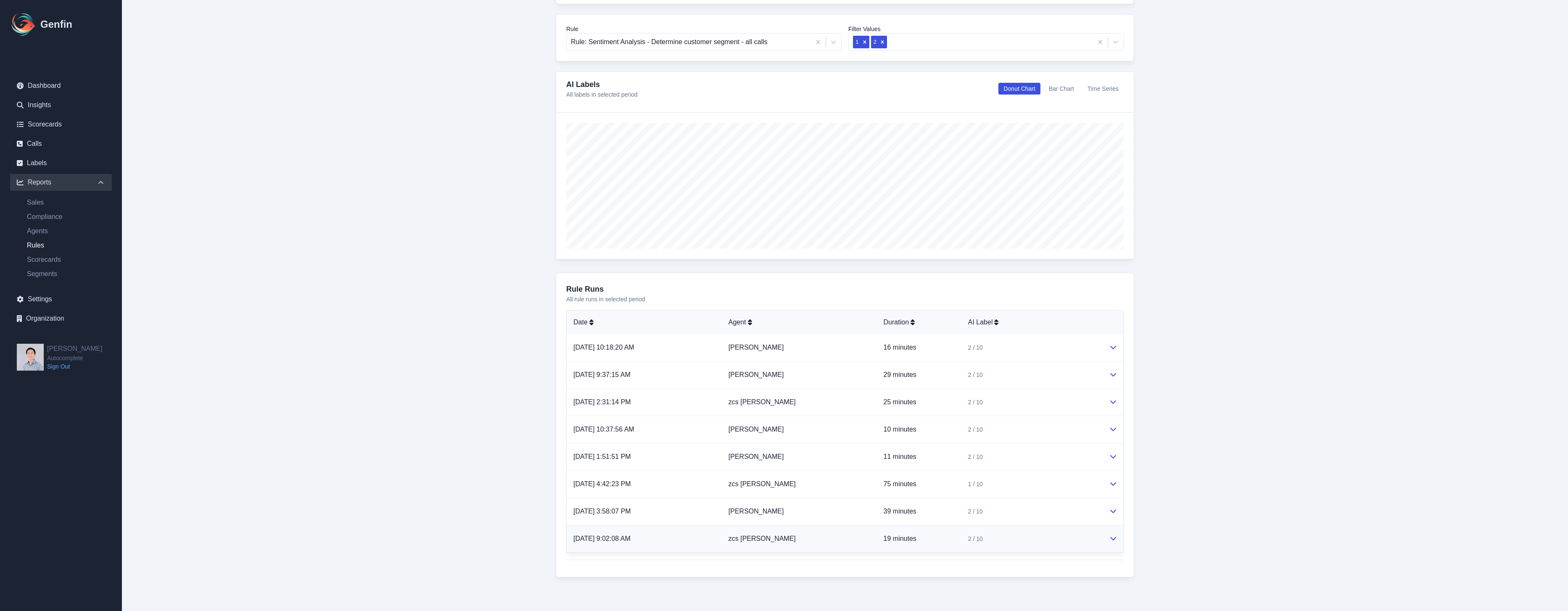
click at [827, 540] on td "zcs [PERSON_NAME]" at bounding box center [800, 539] width 155 height 27
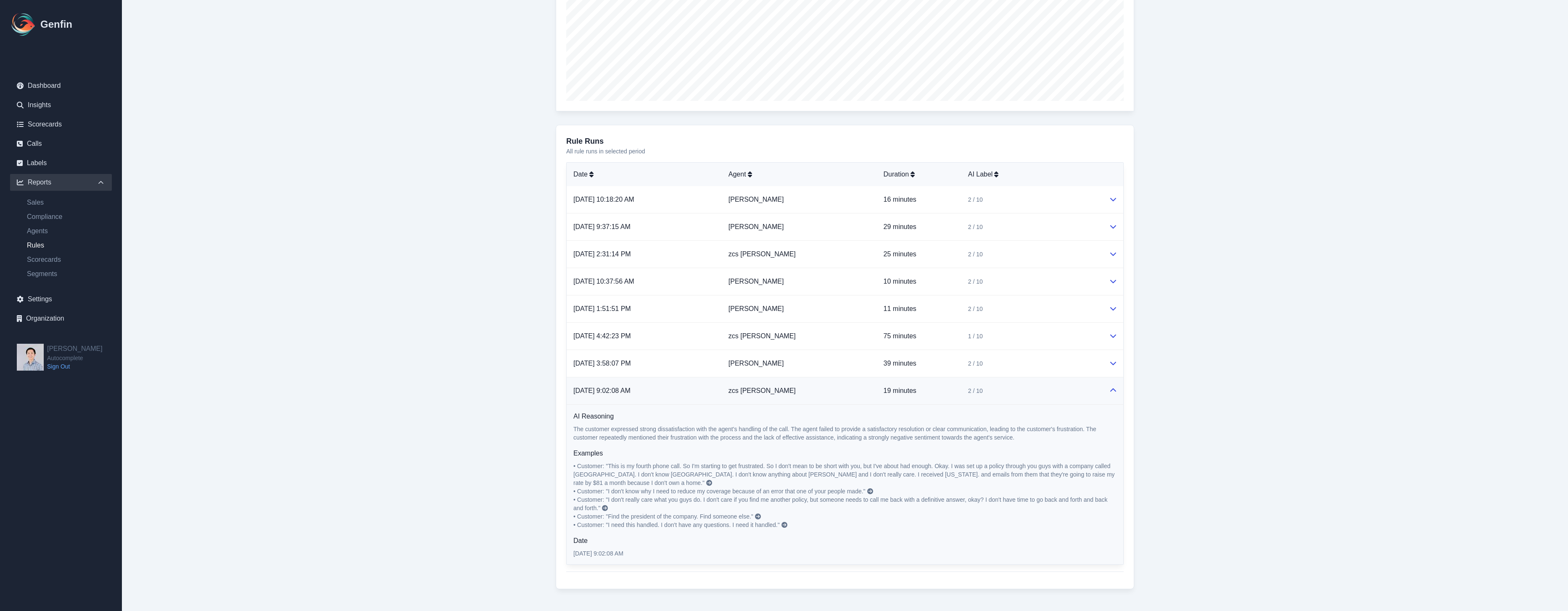
scroll to position [277, 0]
click at [712, 477] on icon at bounding box center [709, 480] width 6 height 6
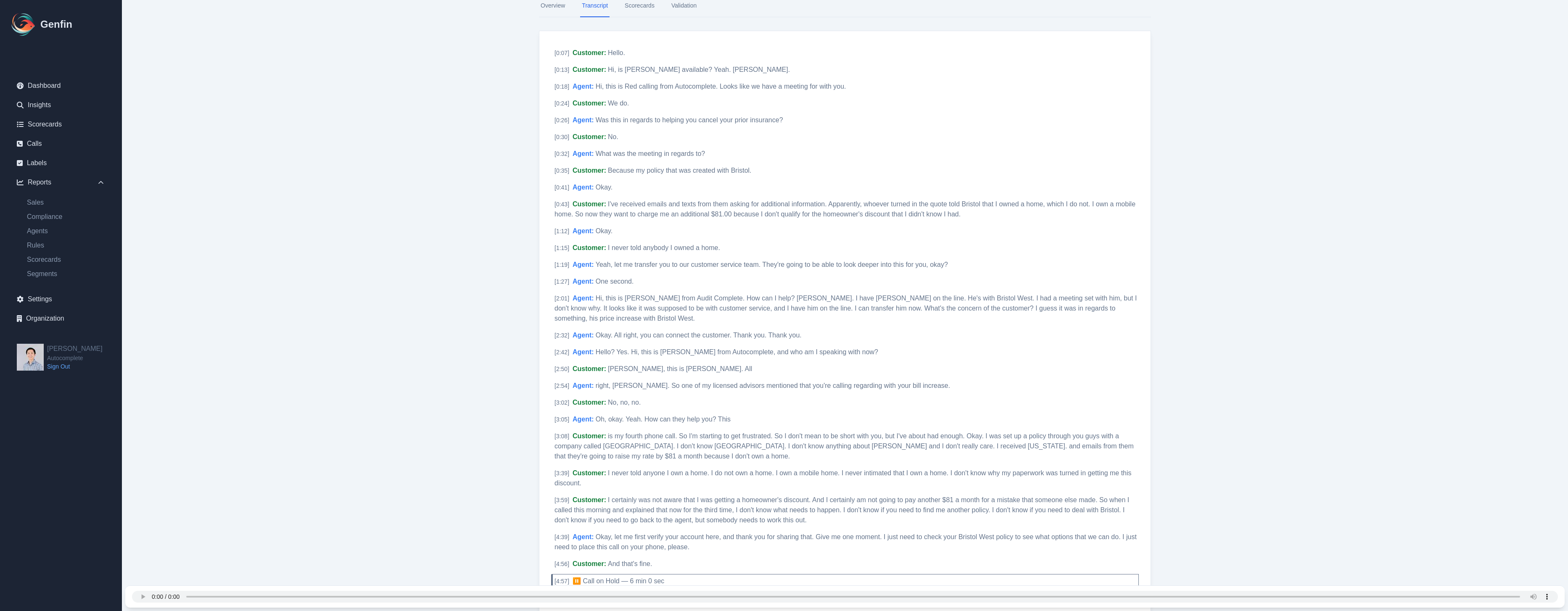
scroll to position [238, 0]
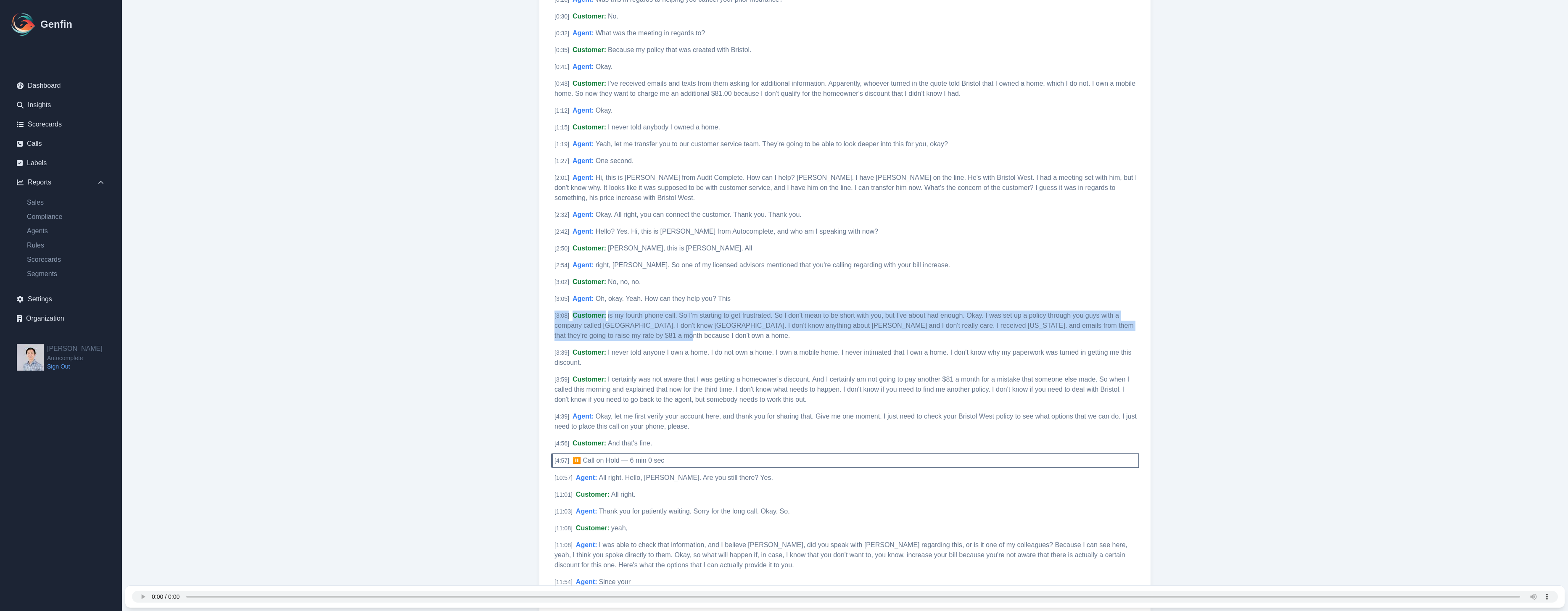
drag, startPoint x: 663, startPoint y: 336, endPoint x: 545, endPoint y: 315, distance: 119.9
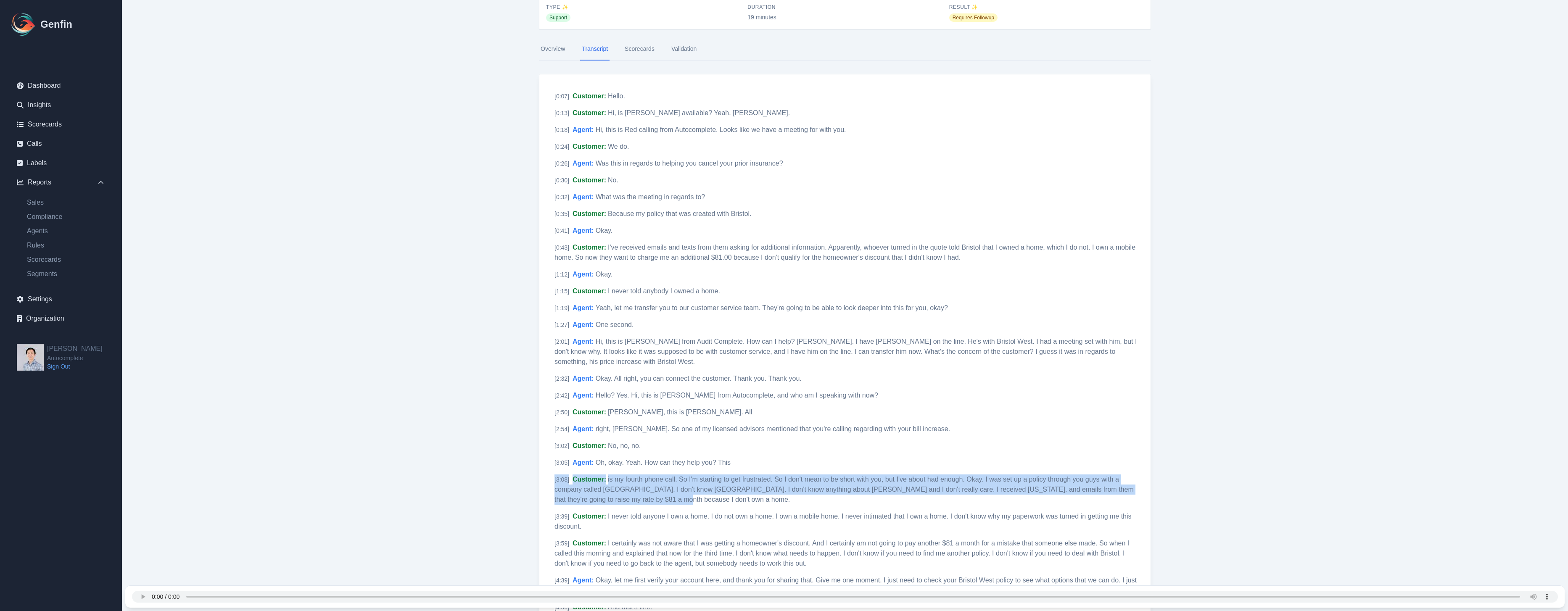
scroll to position [0, 0]
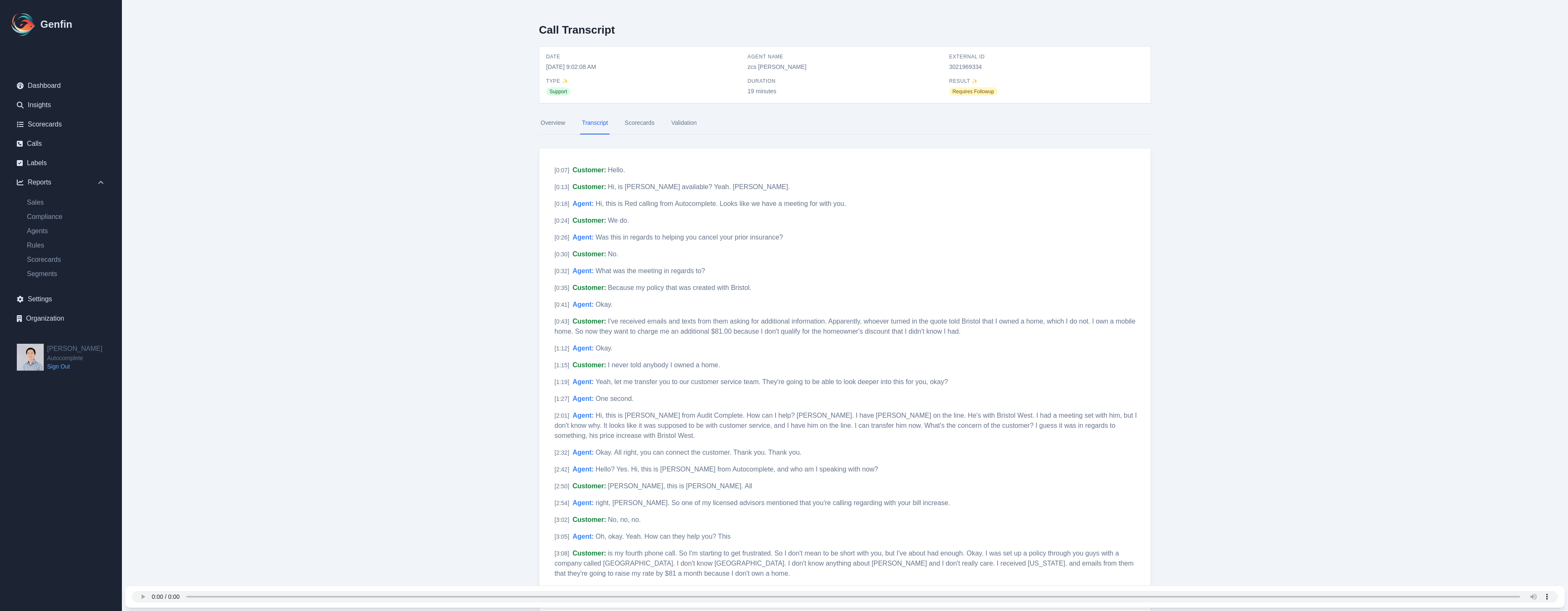
click at [976, 66] on span "3021969334" at bounding box center [1046, 67] width 195 height 9
copy span "3021969334"
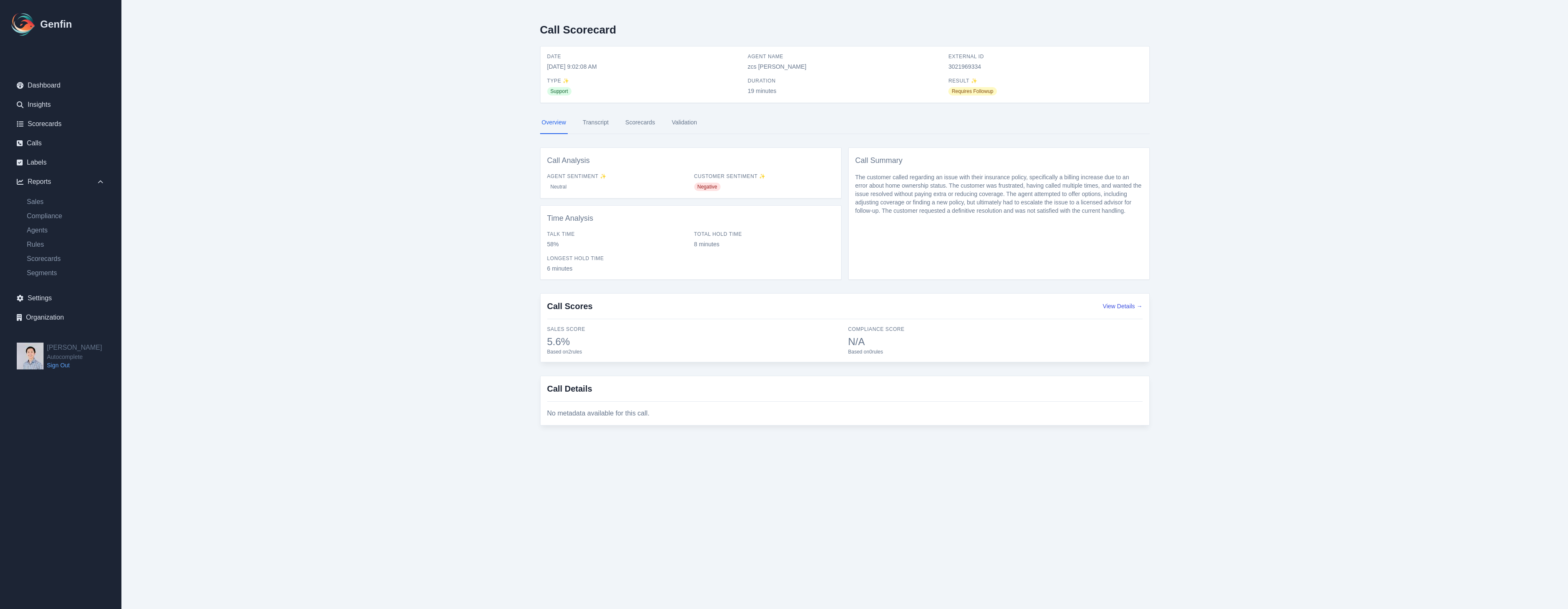
click at [321, 112] on main "Call Scorecard Date [DATE] 9:02:08 AM Agent Name zcs [PERSON_NAME] External ID …" at bounding box center [844, 228] width 1447 height 456
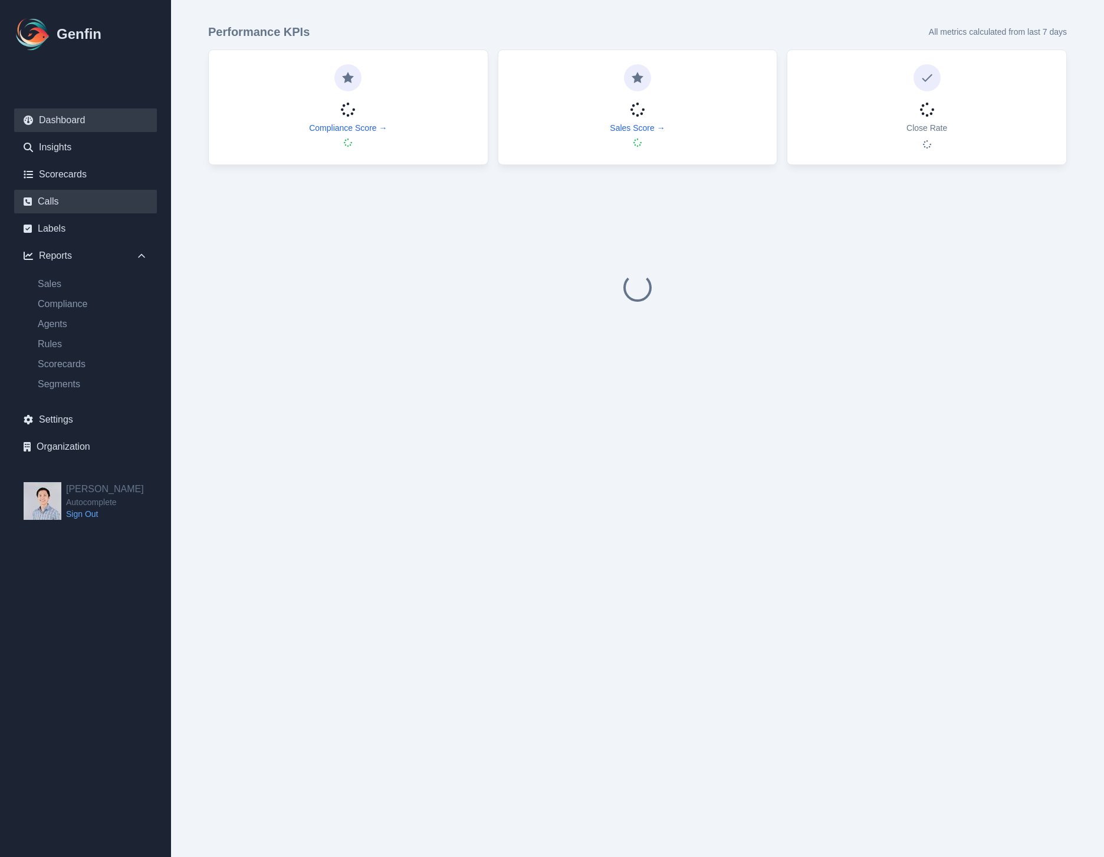
click at [70, 206] on link "Calls" at bounding box center [85, 202] width 143 height 24
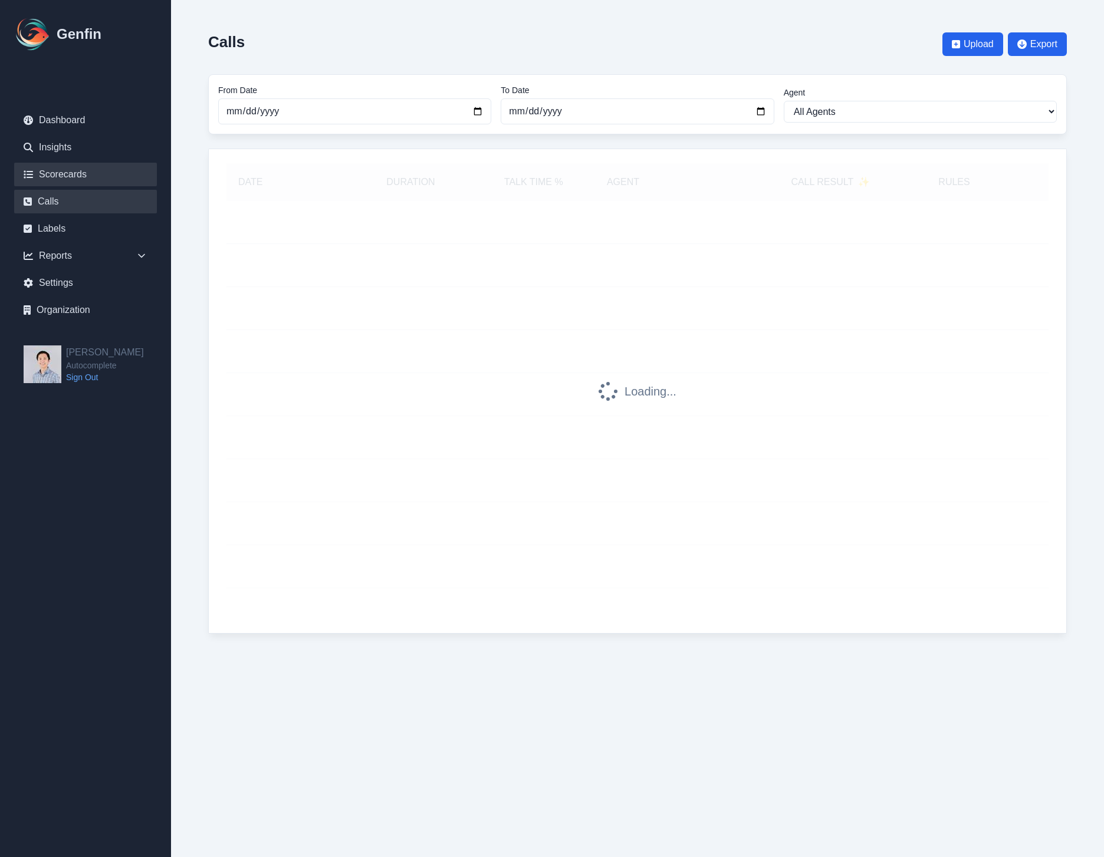
click at [100, 179] on link "Scorecards" at bounding box center [85, 175] width 143 height 24
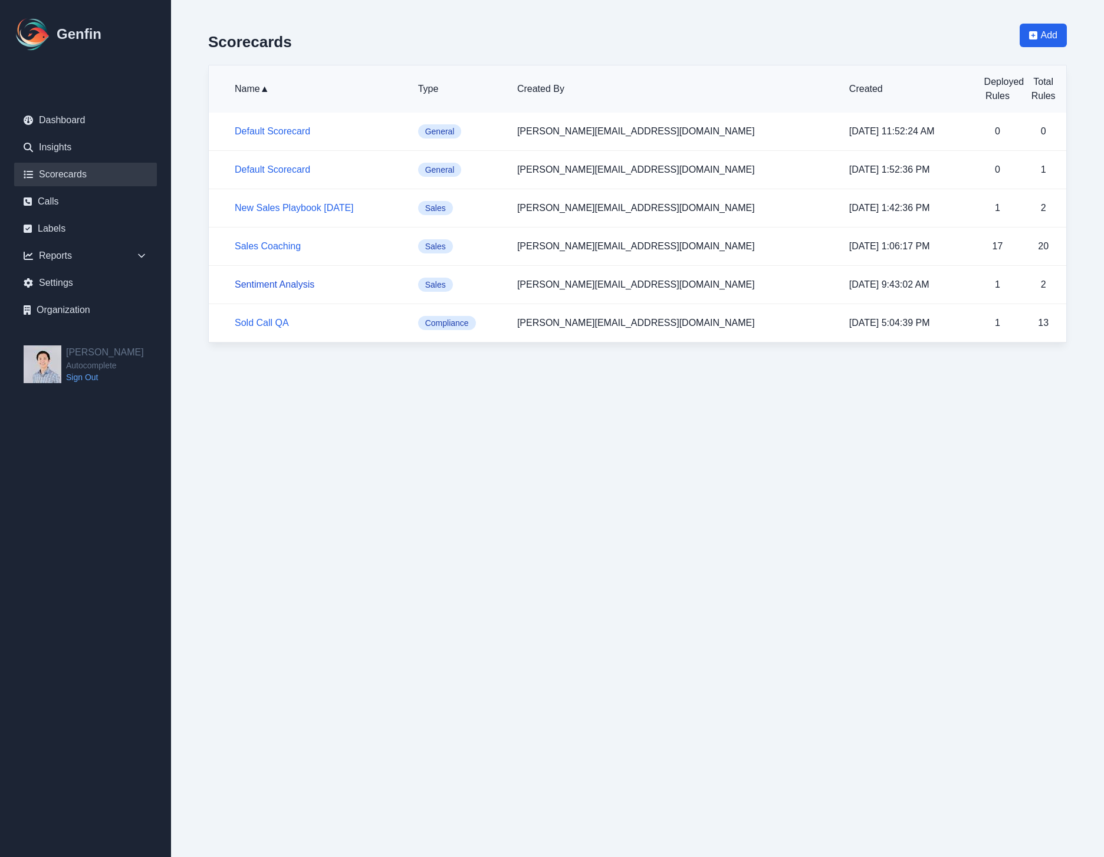
click at [285, 284] on link "Sentiment Analysis" at bounding box center [275, 285] width 80 height 10
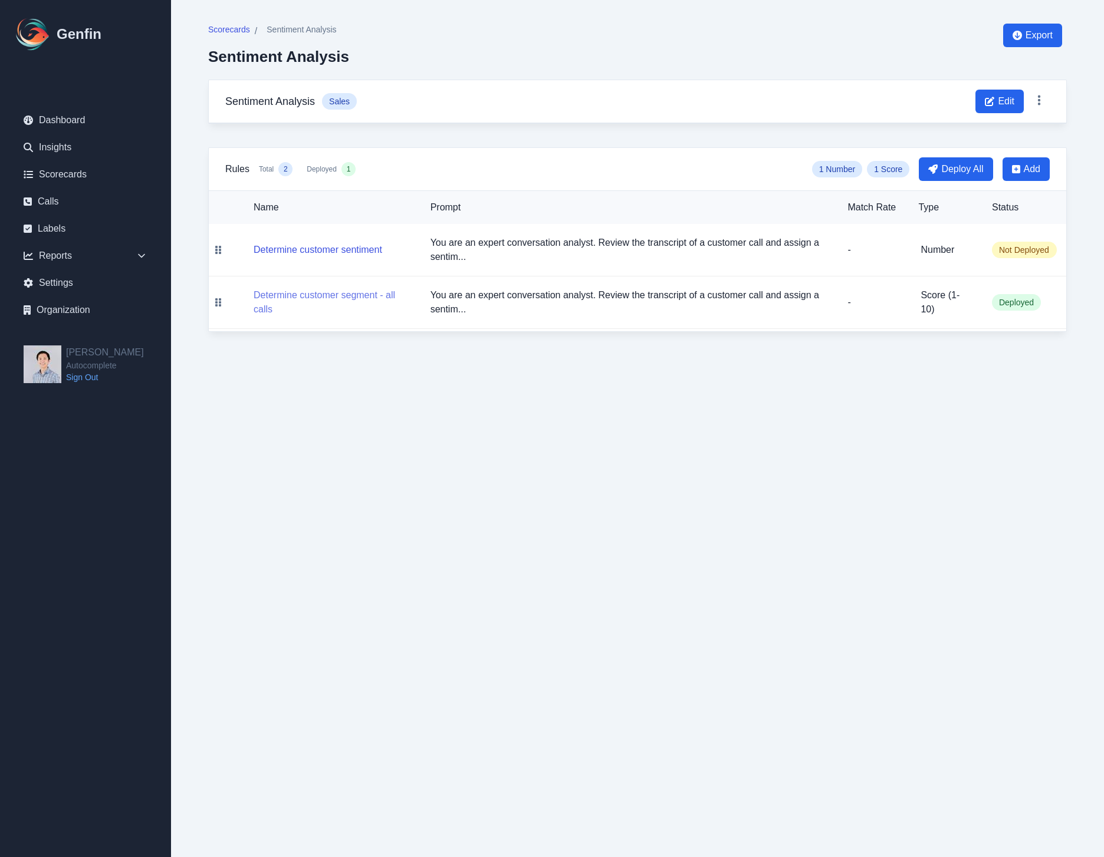
click at [336, 291] on button "Determine customer segment - all calls" at bounding box center [333, 302] width 158 height 28
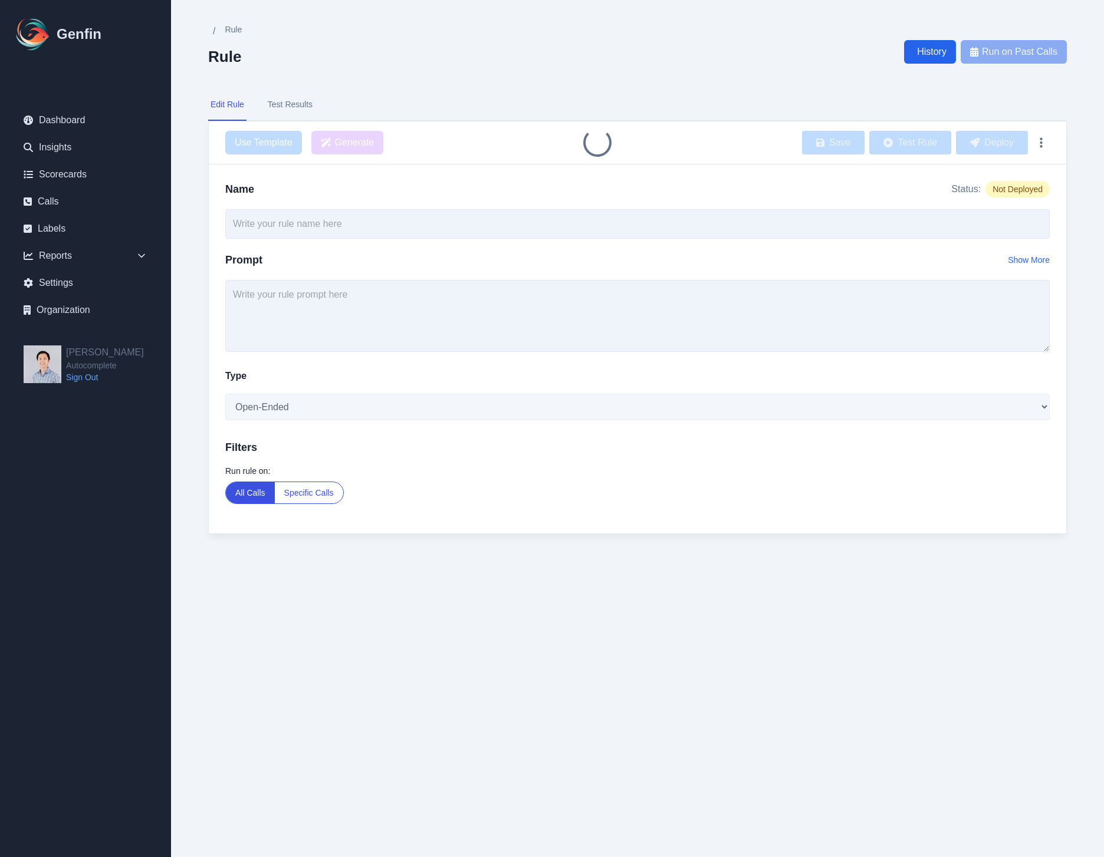
type input "Determine customer segment - all calls"
type textarea "You are an expert conversation analyst. Review the transcript of a customer cal…"
select select "Score"
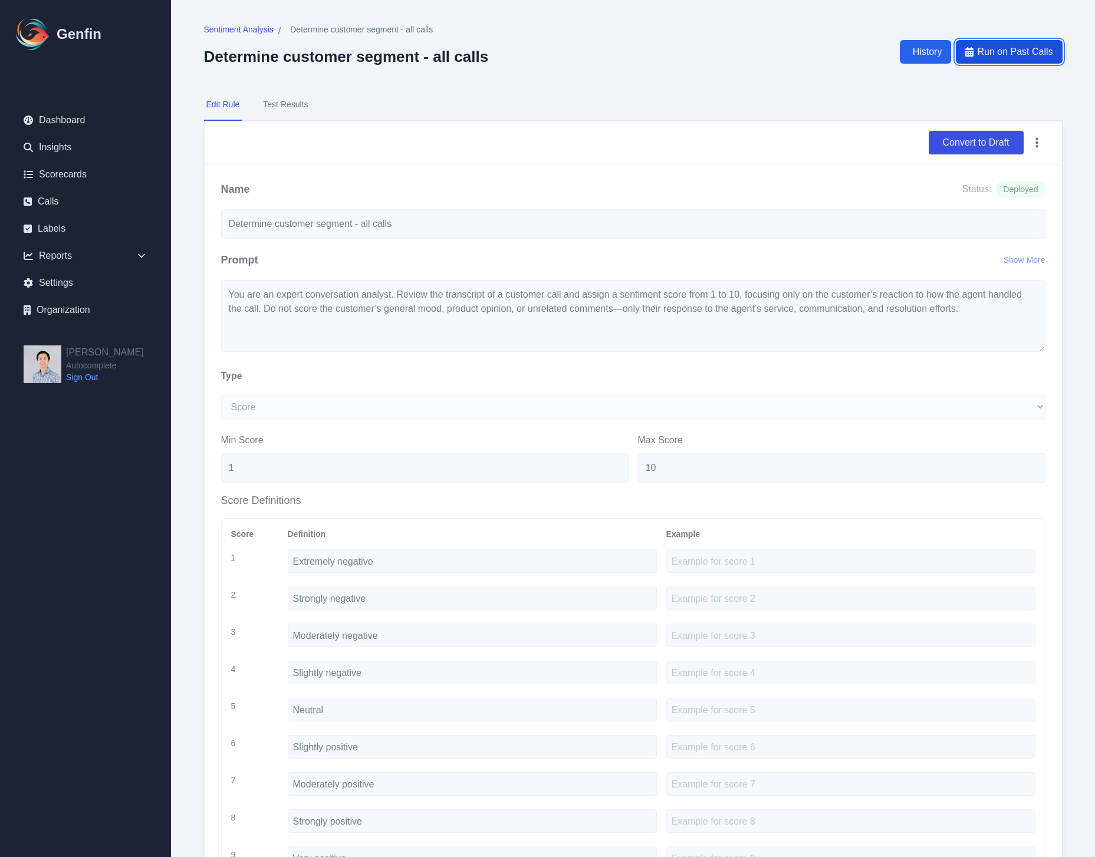
click at [1003, 53] on span "Run on Past Calls" at bounding box center [1014, 52] width 75 height 14
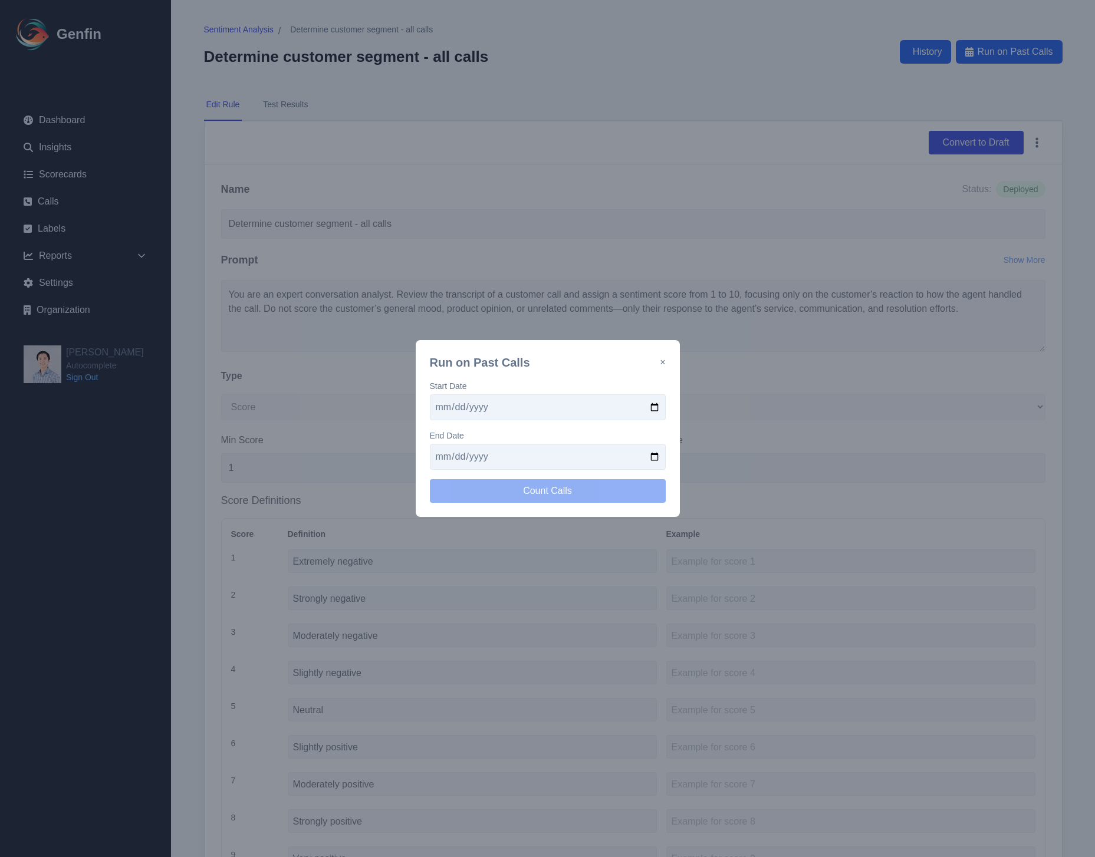
drag, startPoint x: 564, startPoint y: 421, endPoint x: 577, endPoint y: 410, distance: 17.6
click at [566, 415] on div "Start Date End Date Count Calls" at bounding box center [548, 441] width 236 height 123
click at [658, 403] on input "date" at bounding box center [548, 408] width 236 height 26
type input "[DATE]"
click at [658, 452] on input "date" at bounding box center [548, 457] width 236 height 26
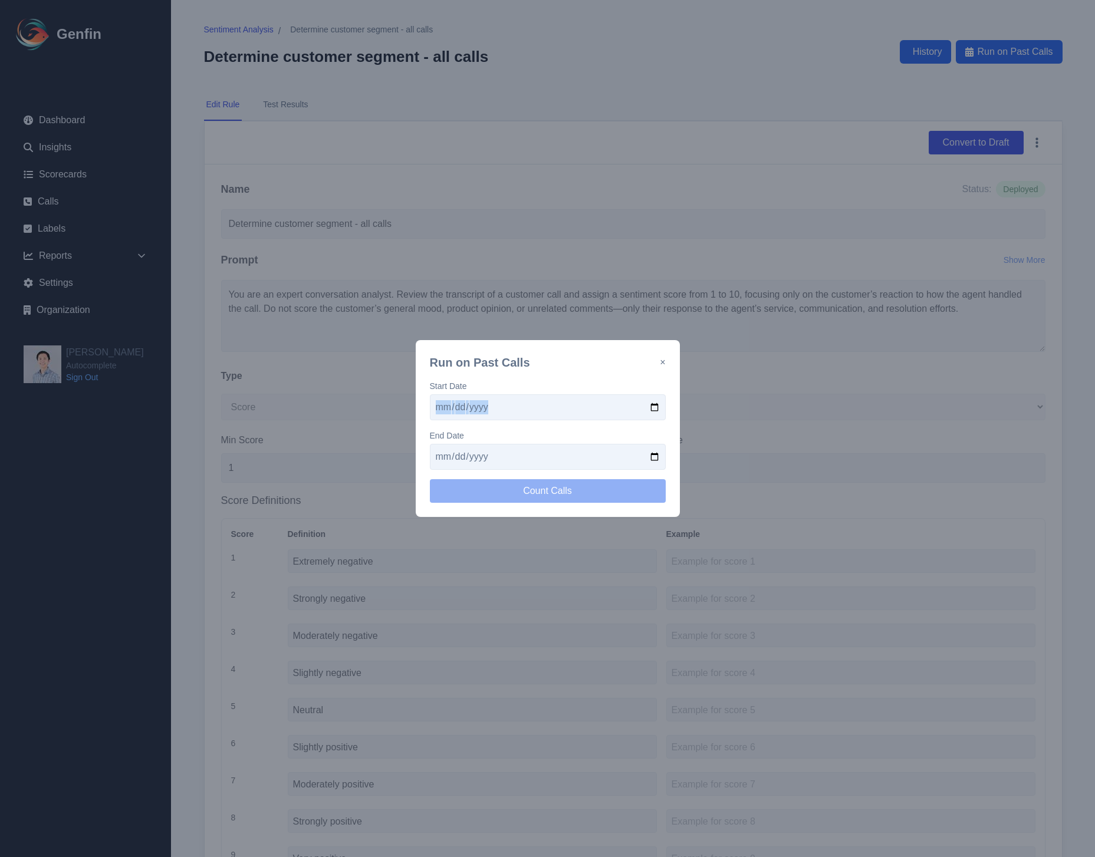
type input "[DATE]"
click at [555, 492] on button "Count Calls" at bounding box center [548, 491] width 236 height 24
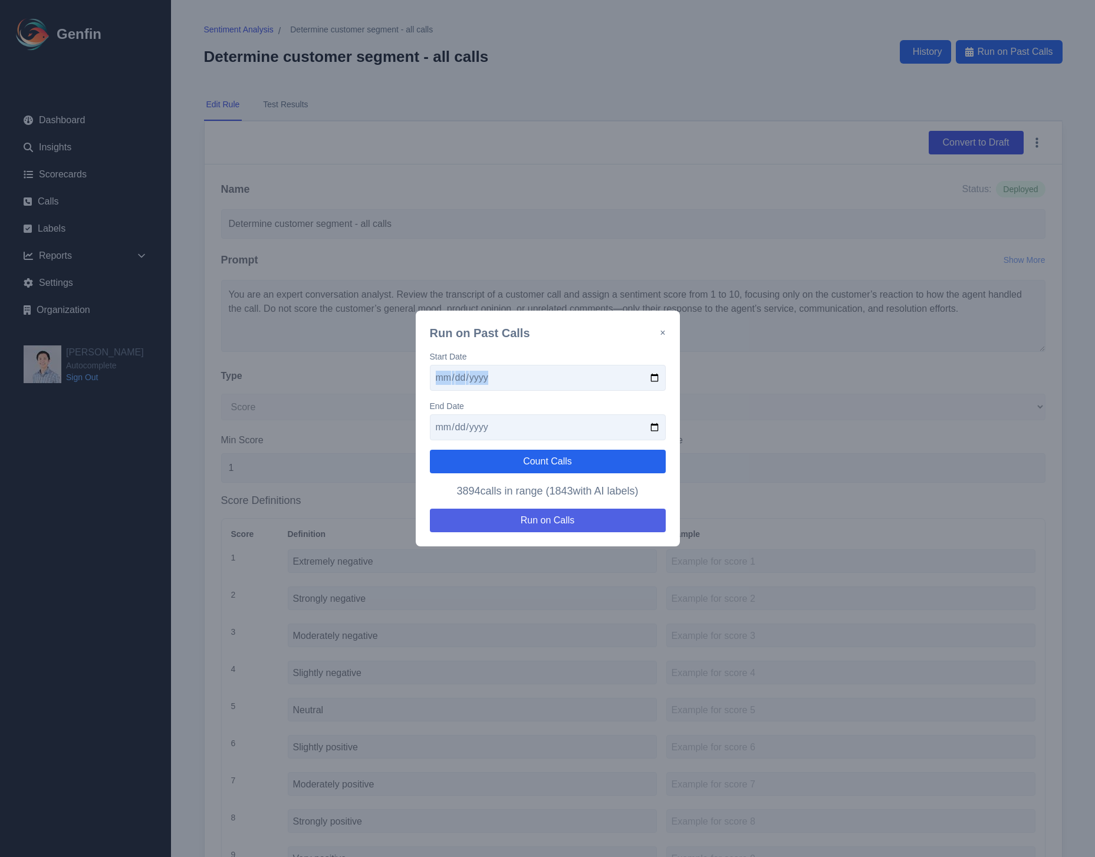
click at [567, 530] on button "Run on Calls" at bounding box center [548, 521] width 236 height 24
